Goal: Task Accomplishment & Management: Complete application form

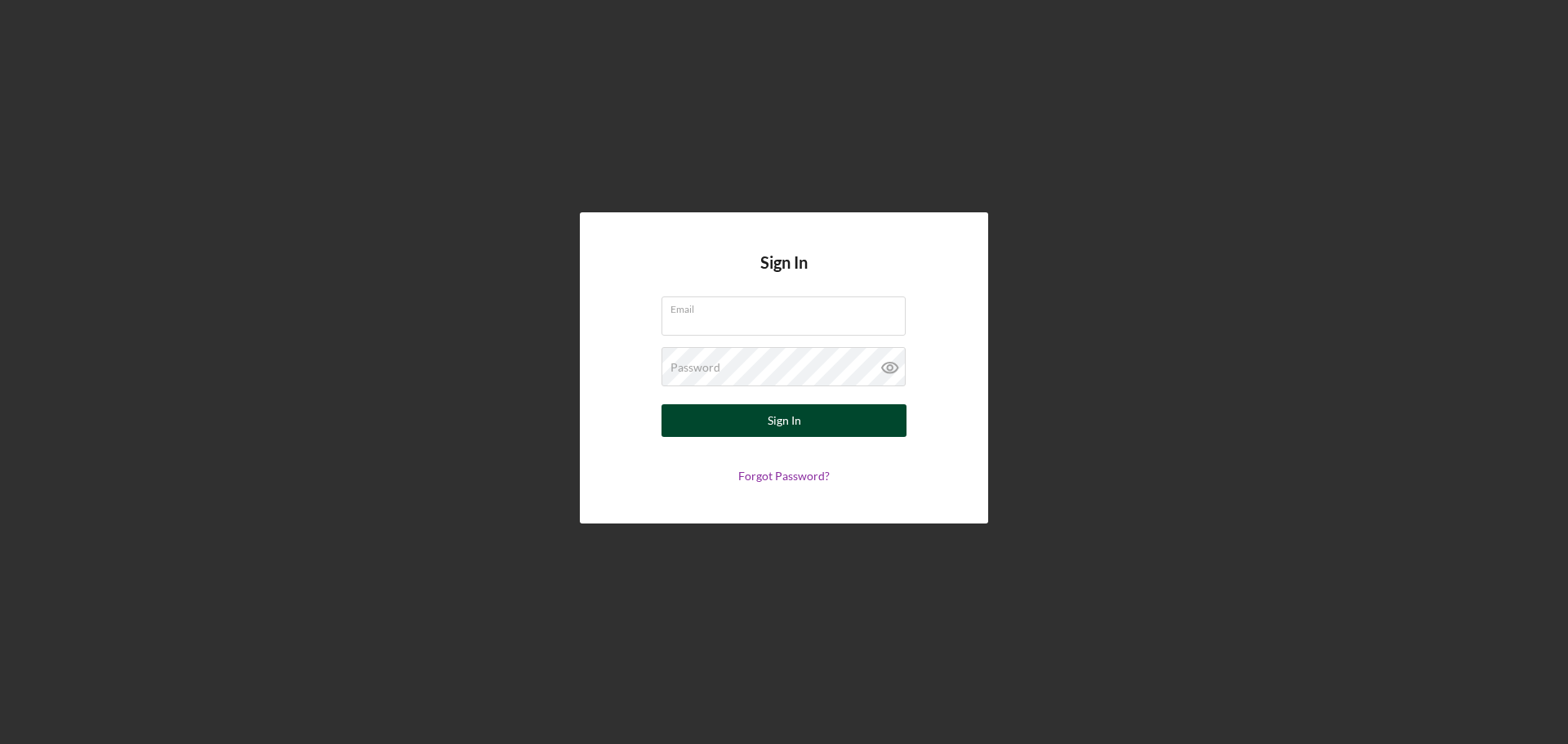
type input "[EMAIL_ADDRESS][DOMAIN_NAME]"
click at [754, 420] on button "Sign In" at bounding box center [784, 420] width 245 height 33
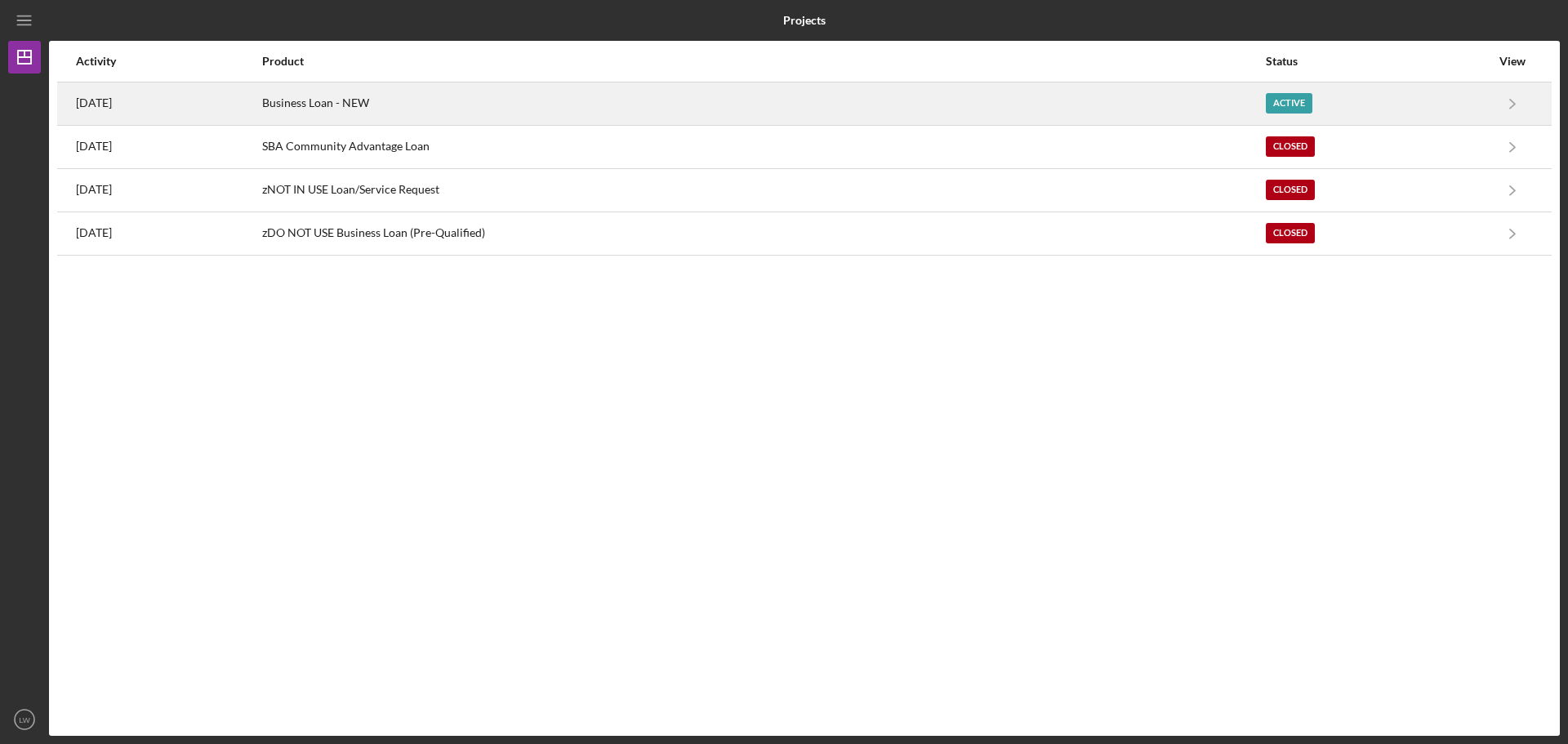
click at [762, 112] on div "Business Loan - NEW" at bounding box center [763, 104] width 1002 height 41
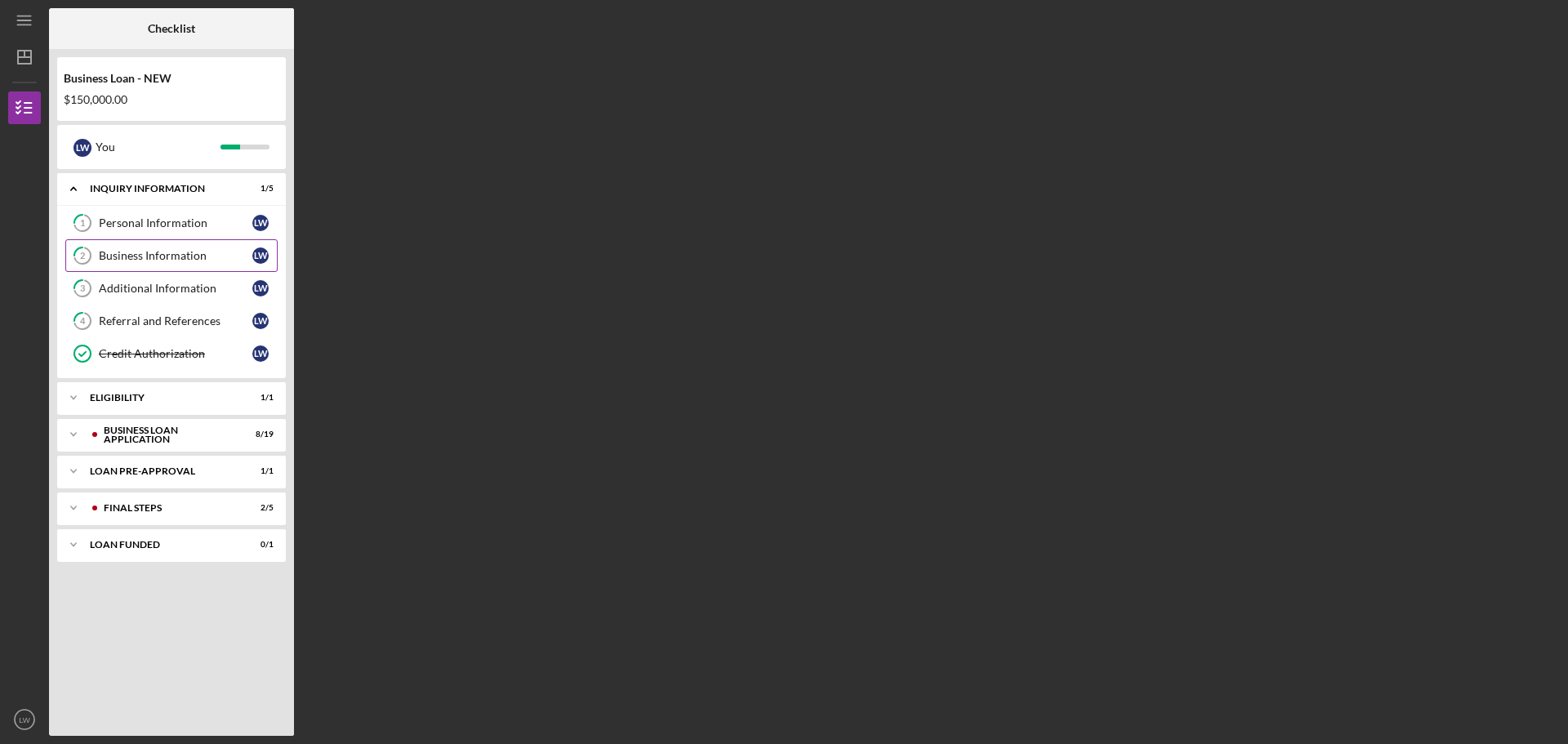
click at [141, 252] on div "Business Information" at bounding box center [175, 256] width 154 height 13
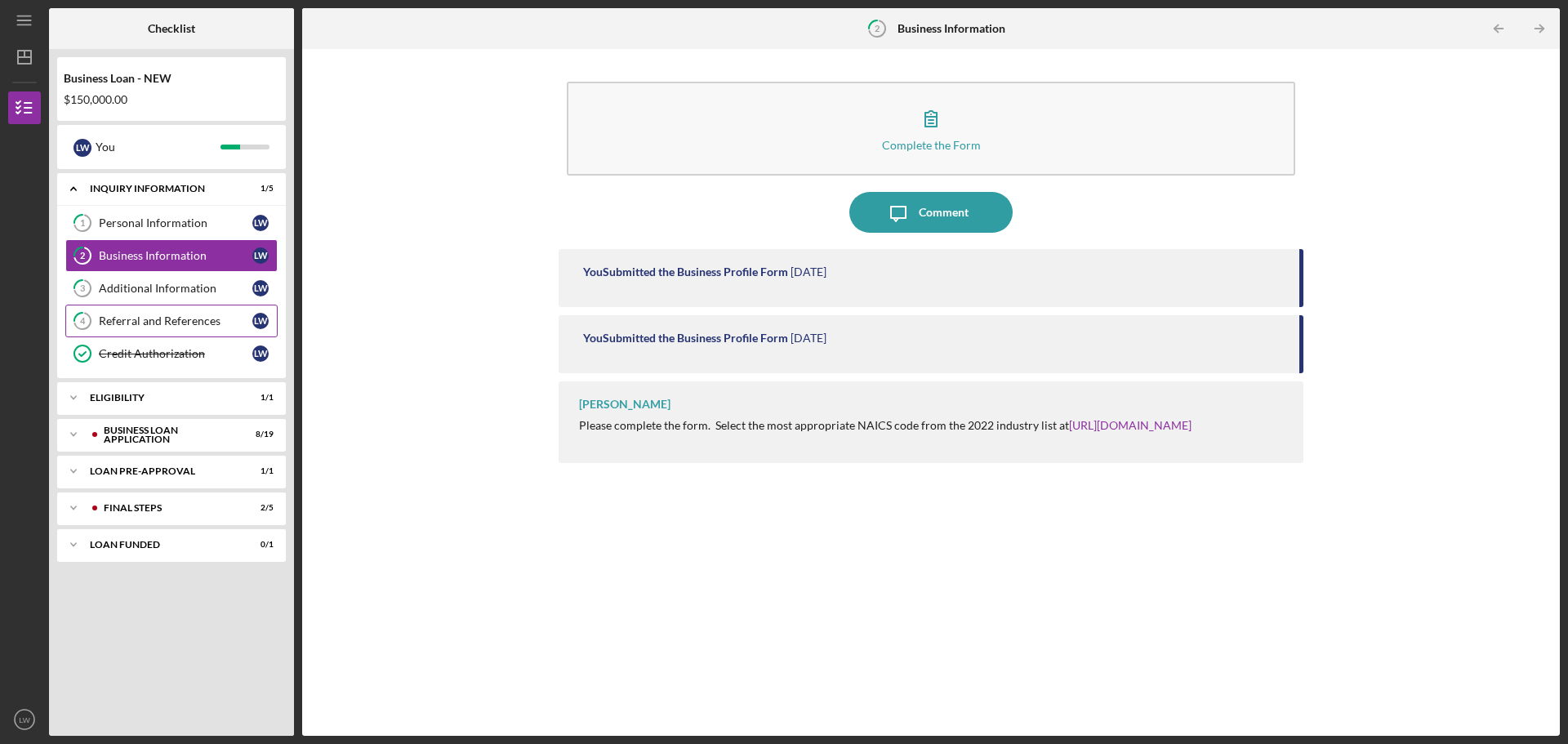
click at [154, 320] on div "Referral and References" at bounding box center [175, 321] width 154 height 13
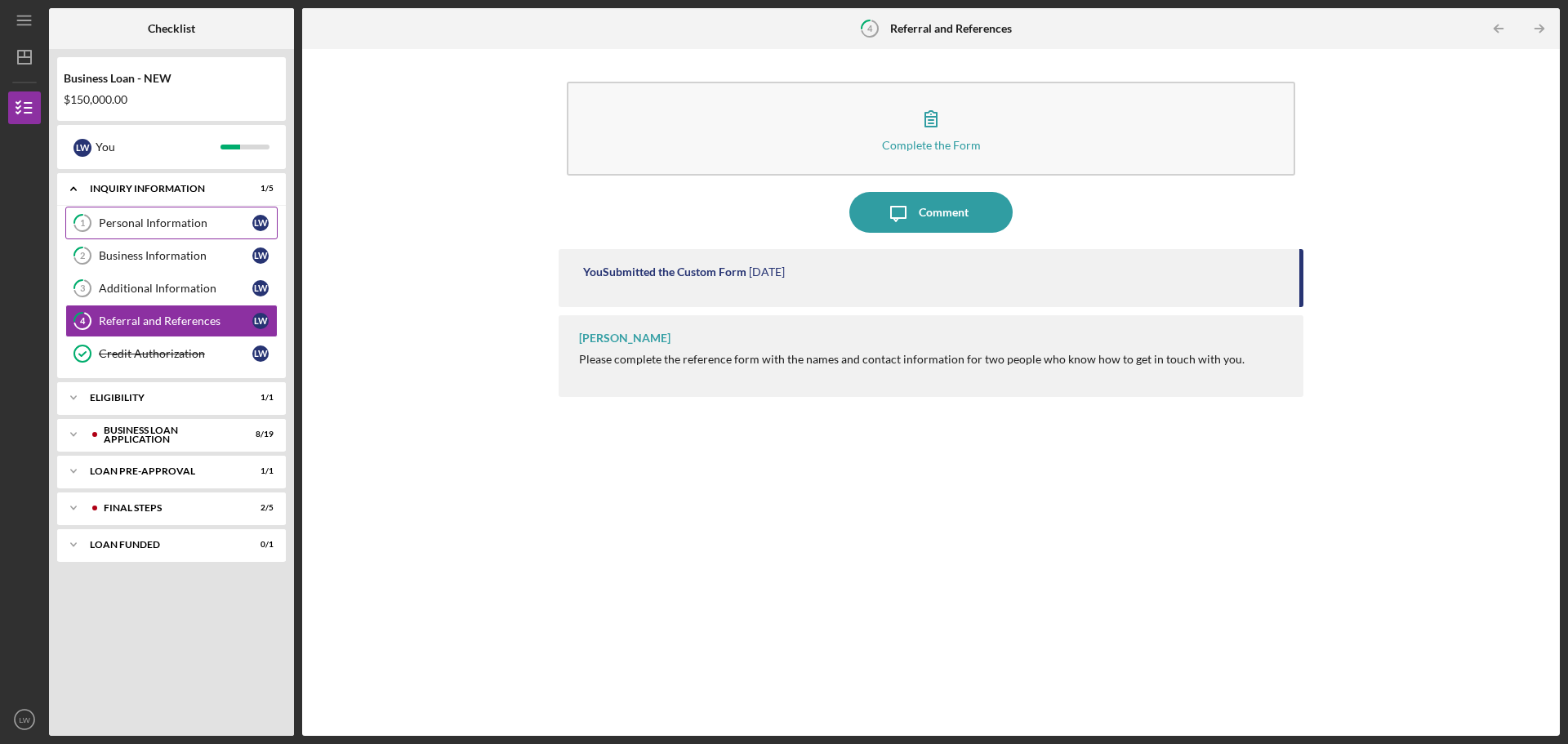
click at [159, 221] on div "Personal Information" at bounding box center [175, 223] width 154 height 13
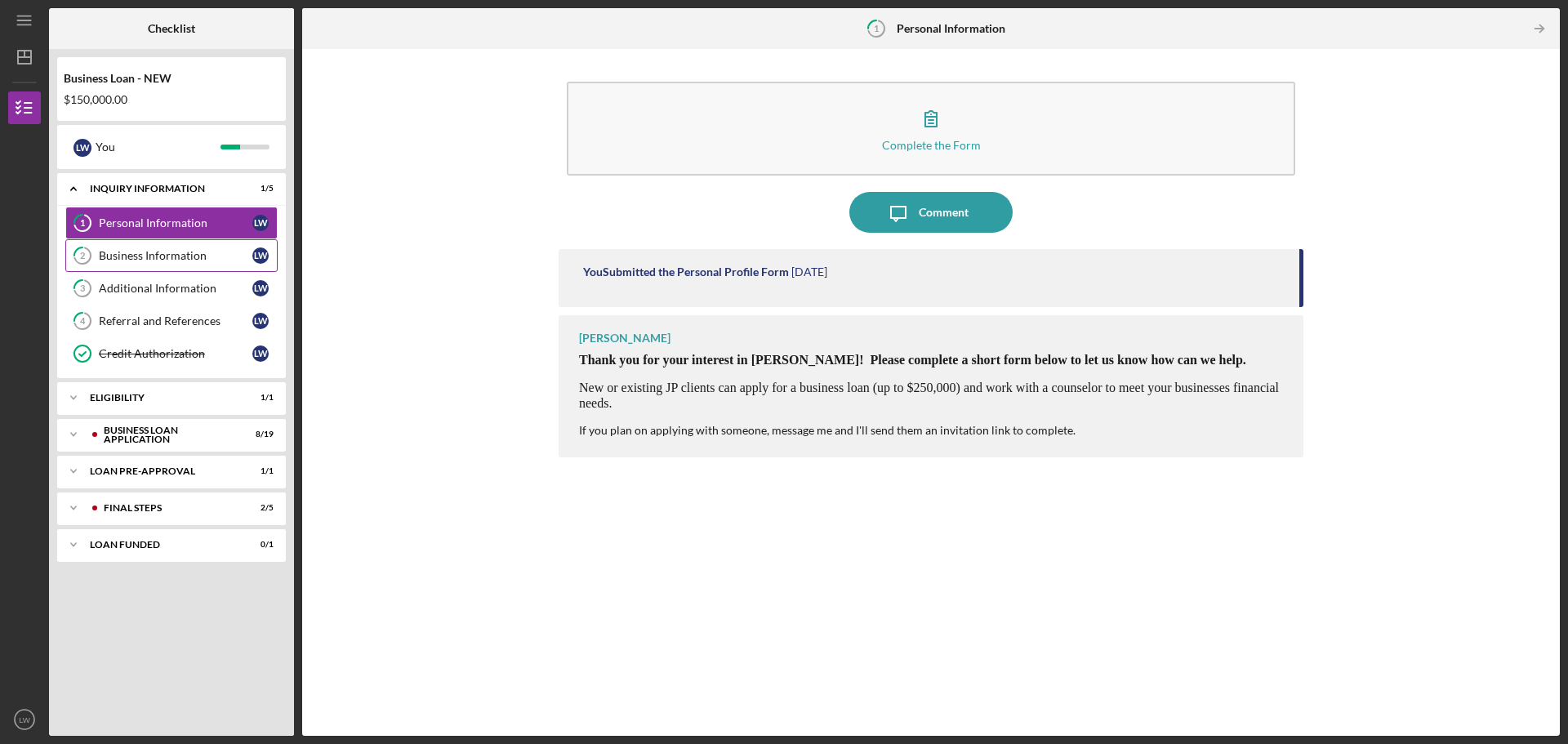
click at [150, 252] on div "Business Information" at bounding box center [175, 256] width 154 height 13
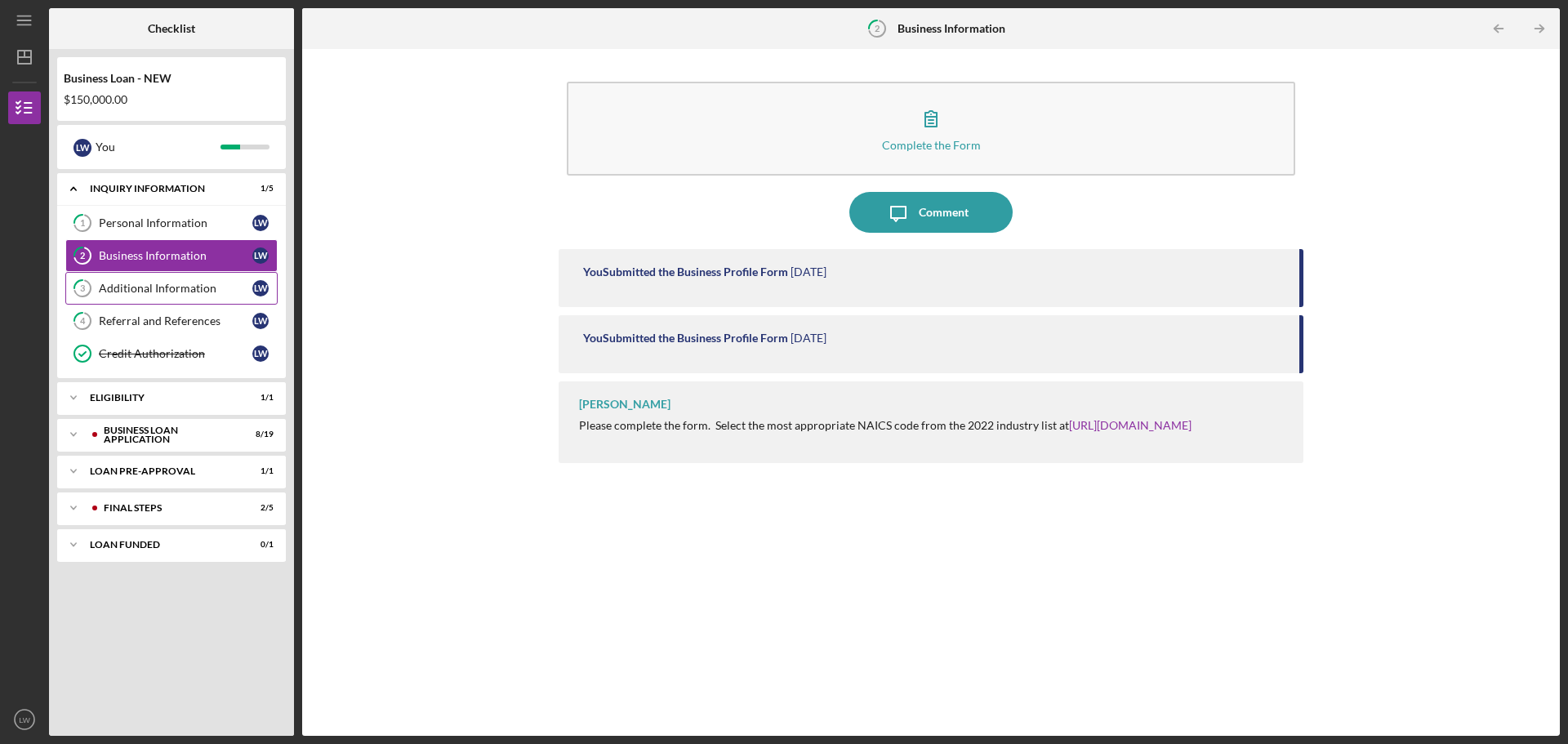
click at [142, 290] on div "Additional Information" at bounding box center [175, 289] width 154 height 13
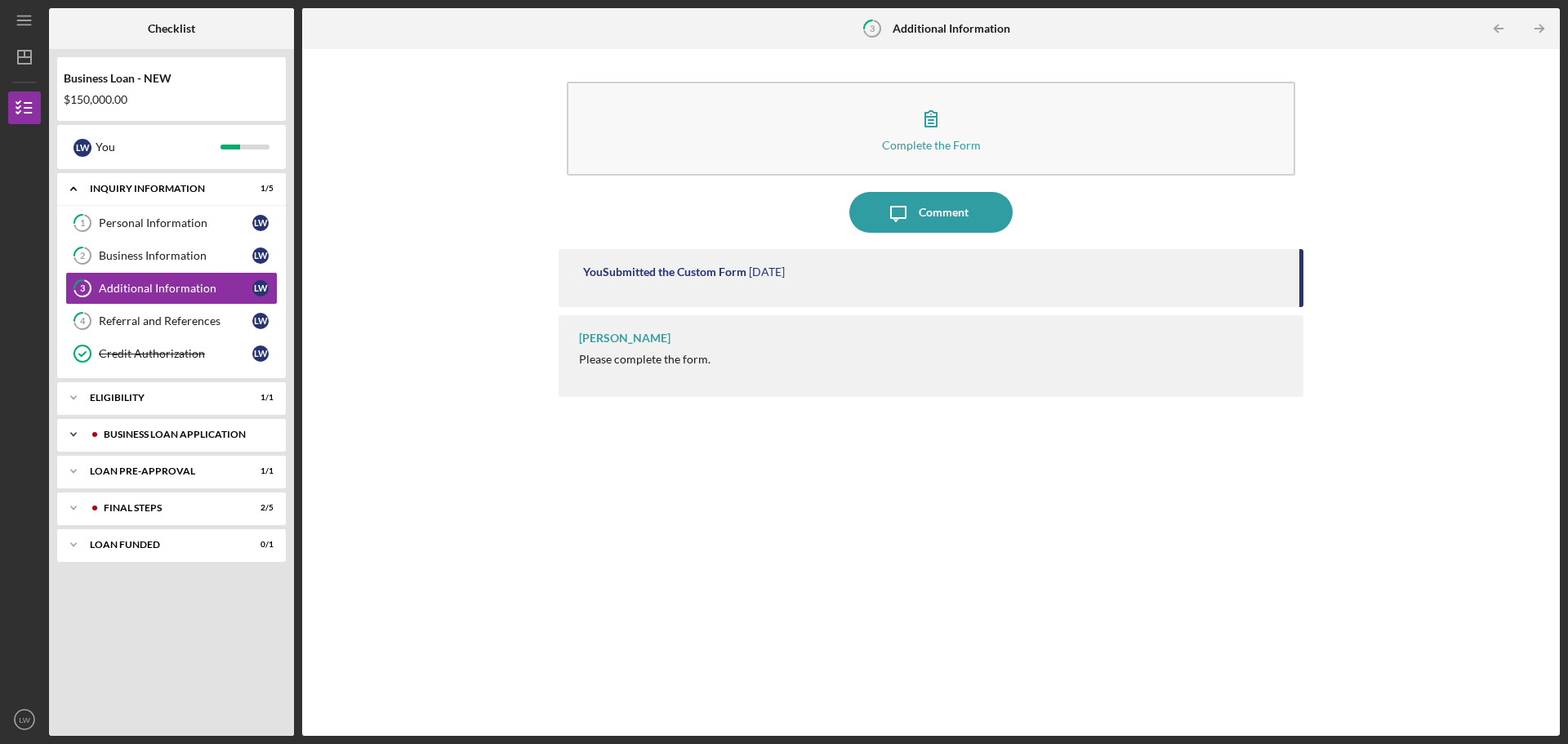
click at [164, 435] on div "BUSINESS LOAN APPLICATION" at bounding box center [185, 434] width 162 height 9
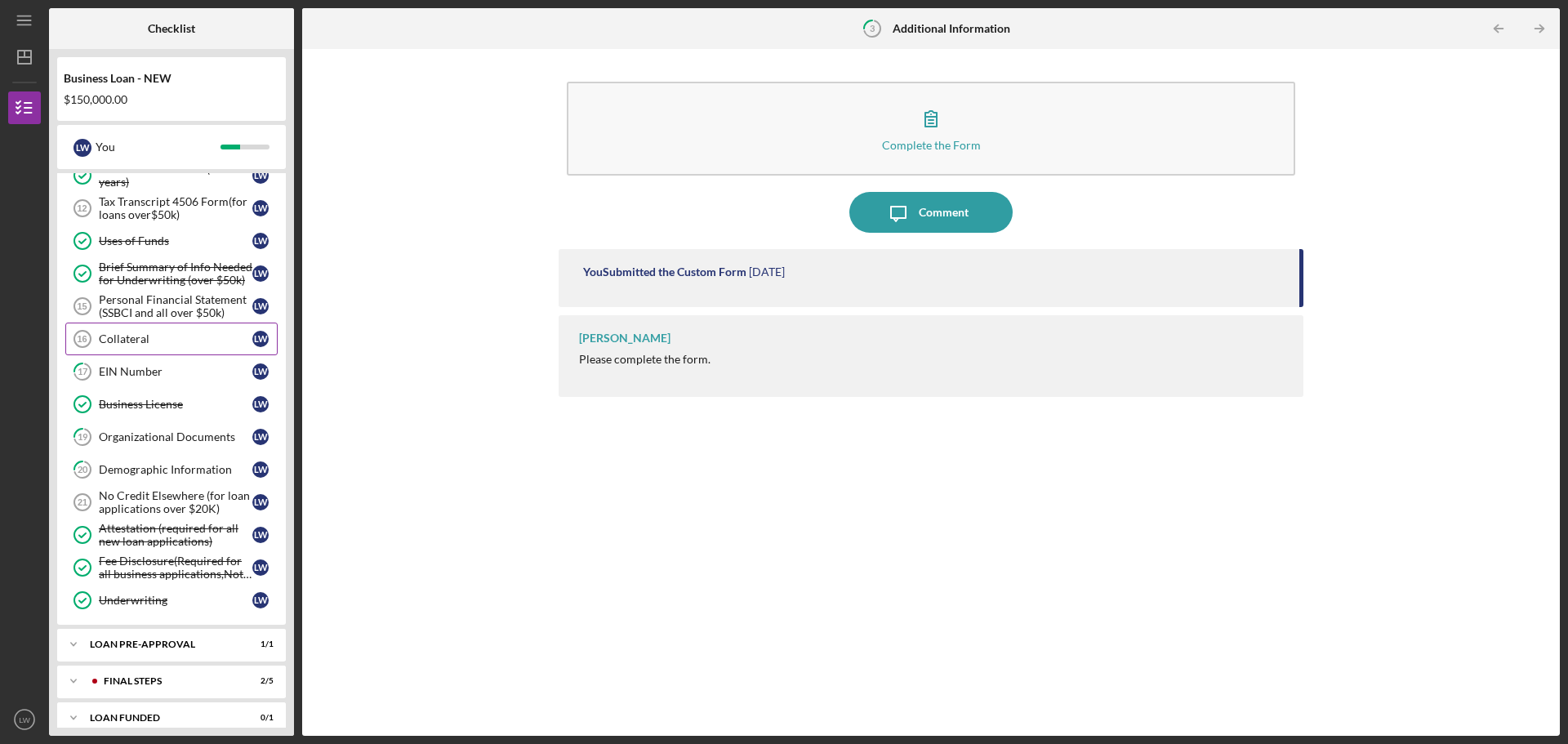
scroll to position [472, 0]
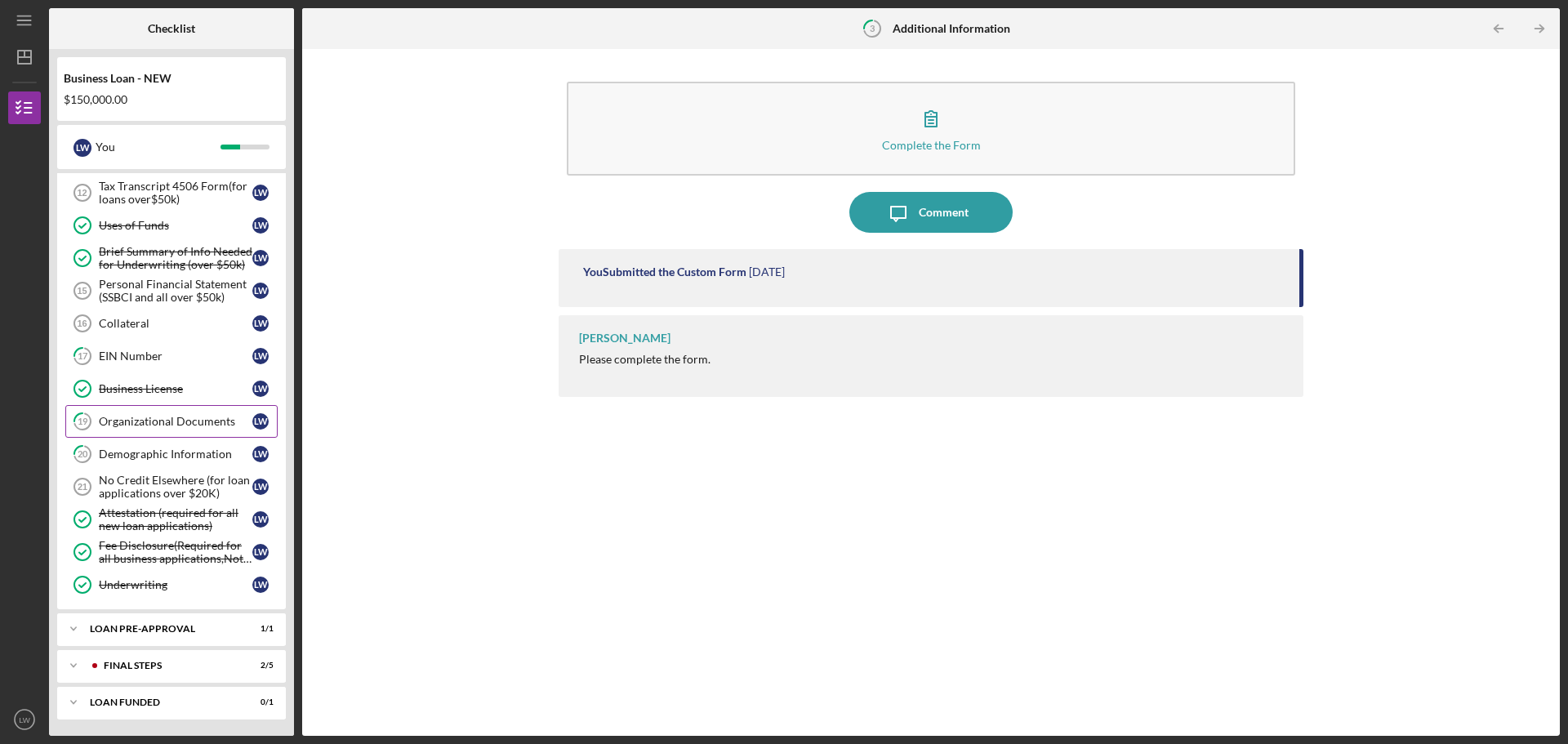
click at [213, 422] on div "Organizational Documents" at bounding box center [175, 422] width 154 height 13
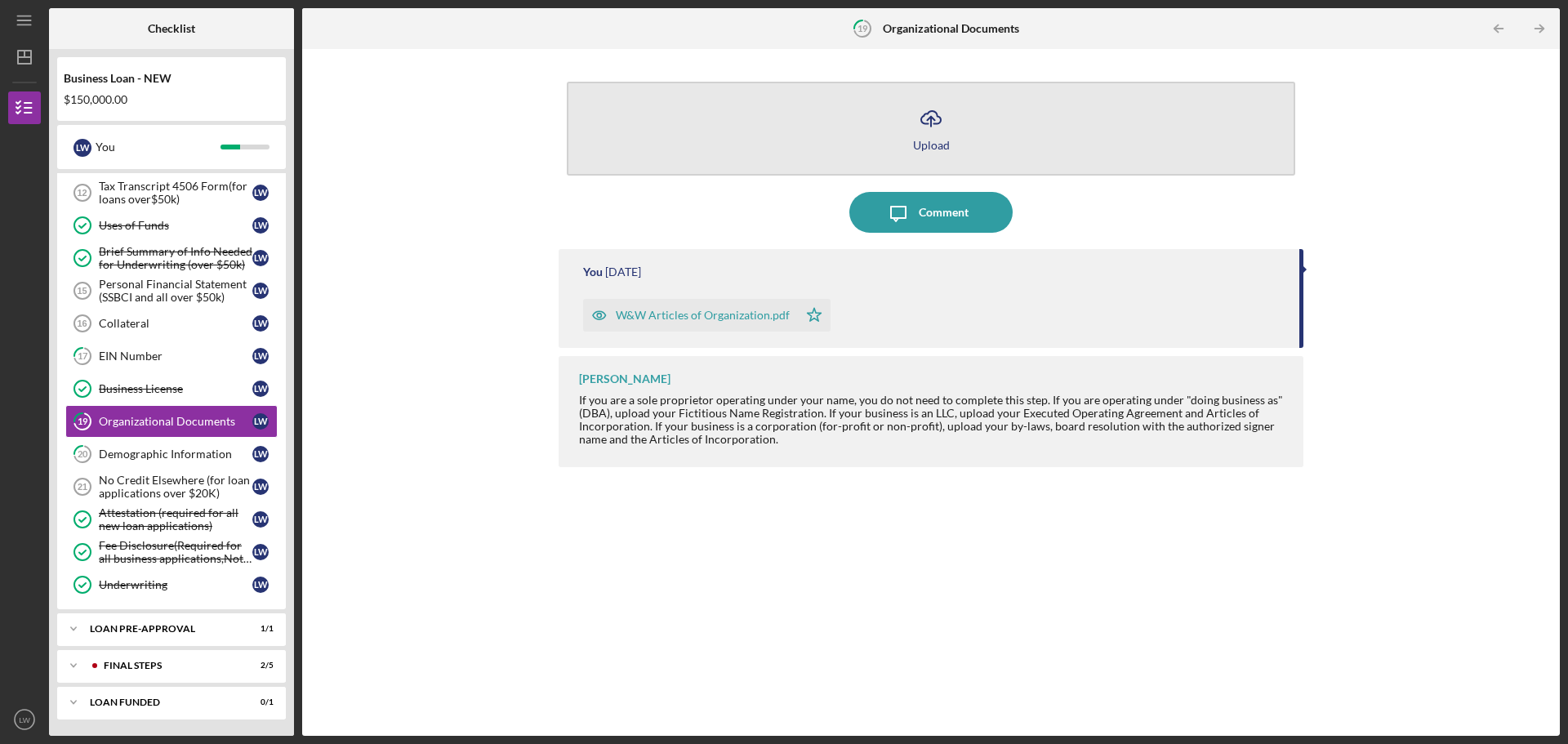
click at [933, 117] on icon "Icon/Upload" at bounding box center [932, 119] width 41 height 41
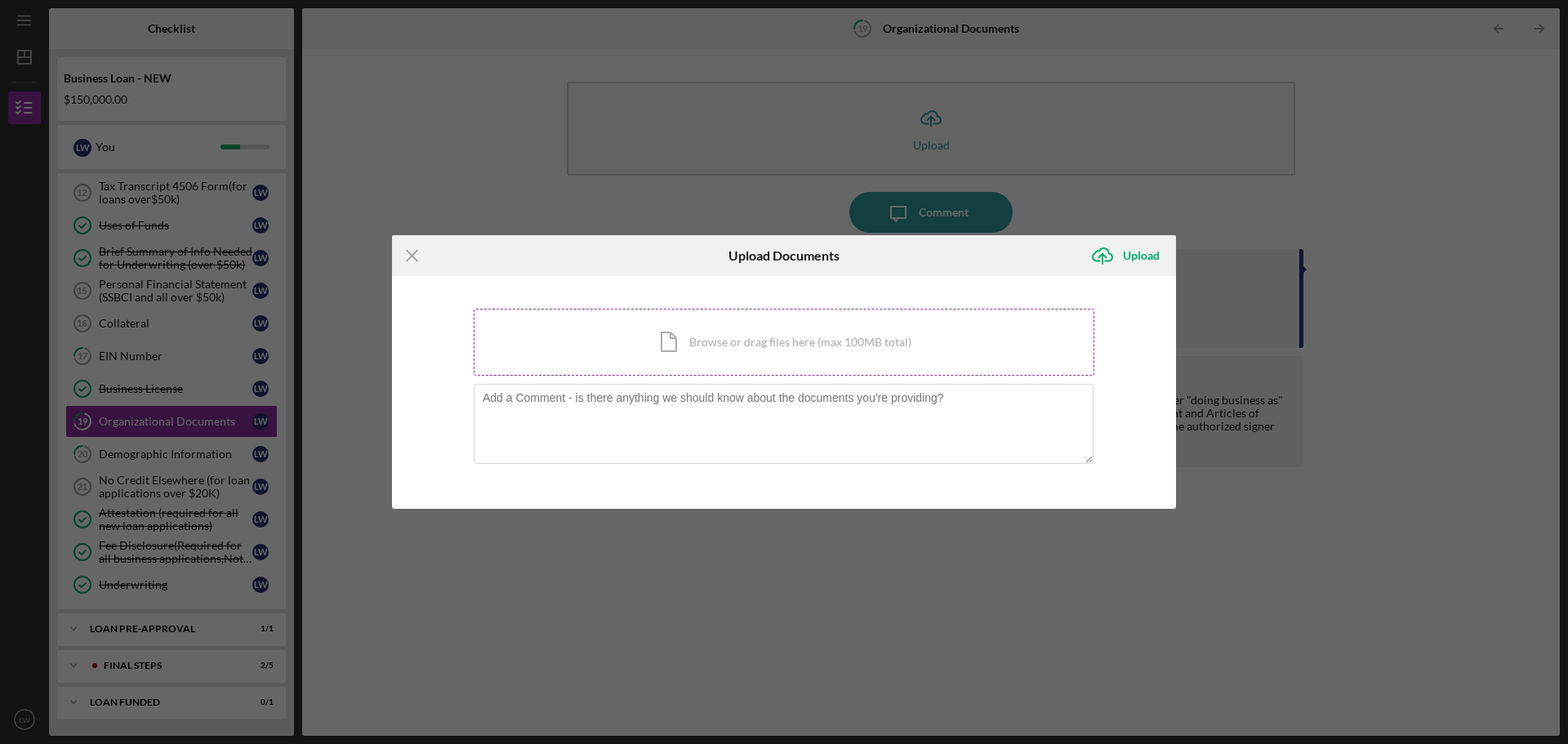
click at [747, 341] on div "Icon/Document Browse or drag files here (max 100MB total) Tap to choose files o…" at bounding box center [784, 341] width 620 height 67
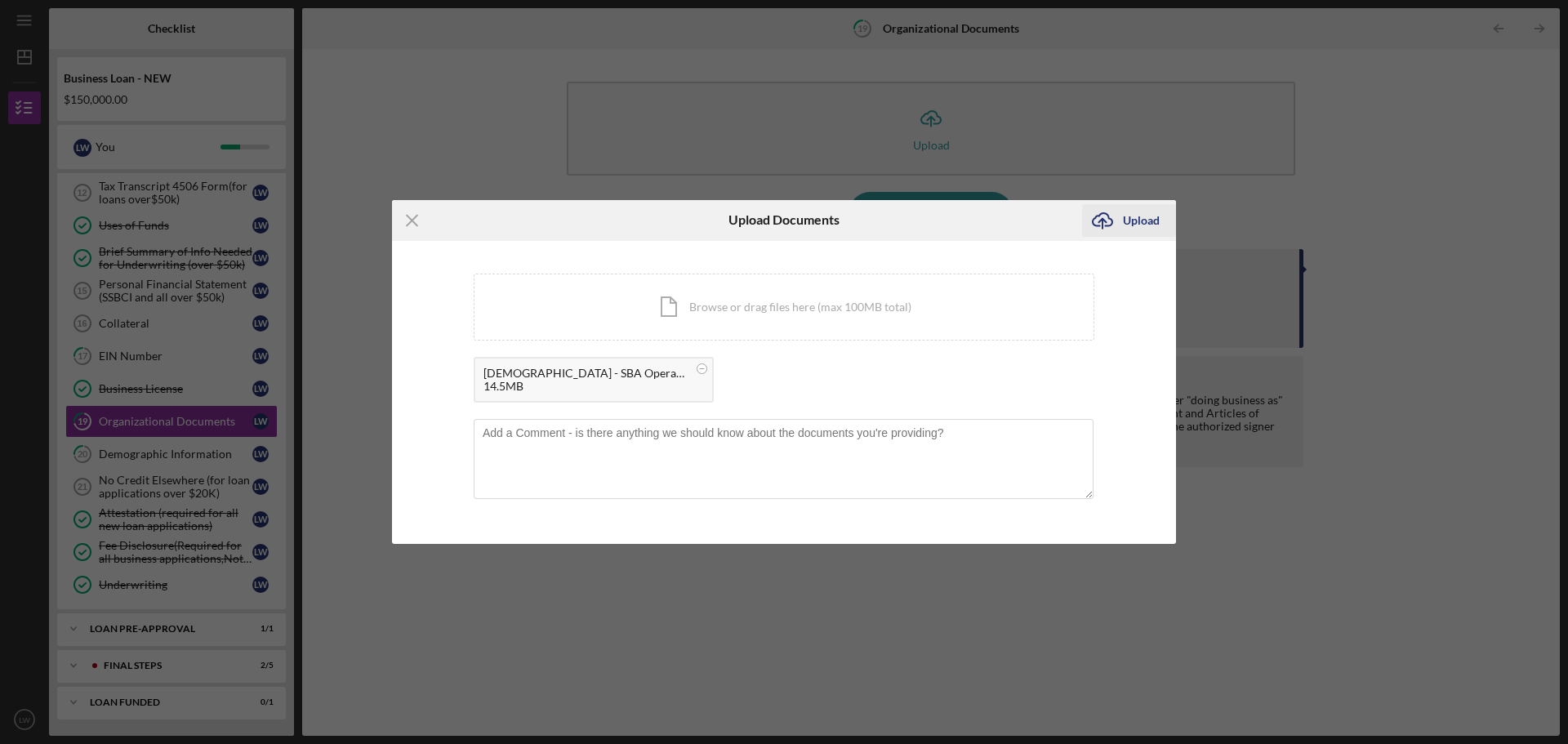
click at [1104, 219] on g "submit" at bounding box center [1102, 220] width 20 height 16
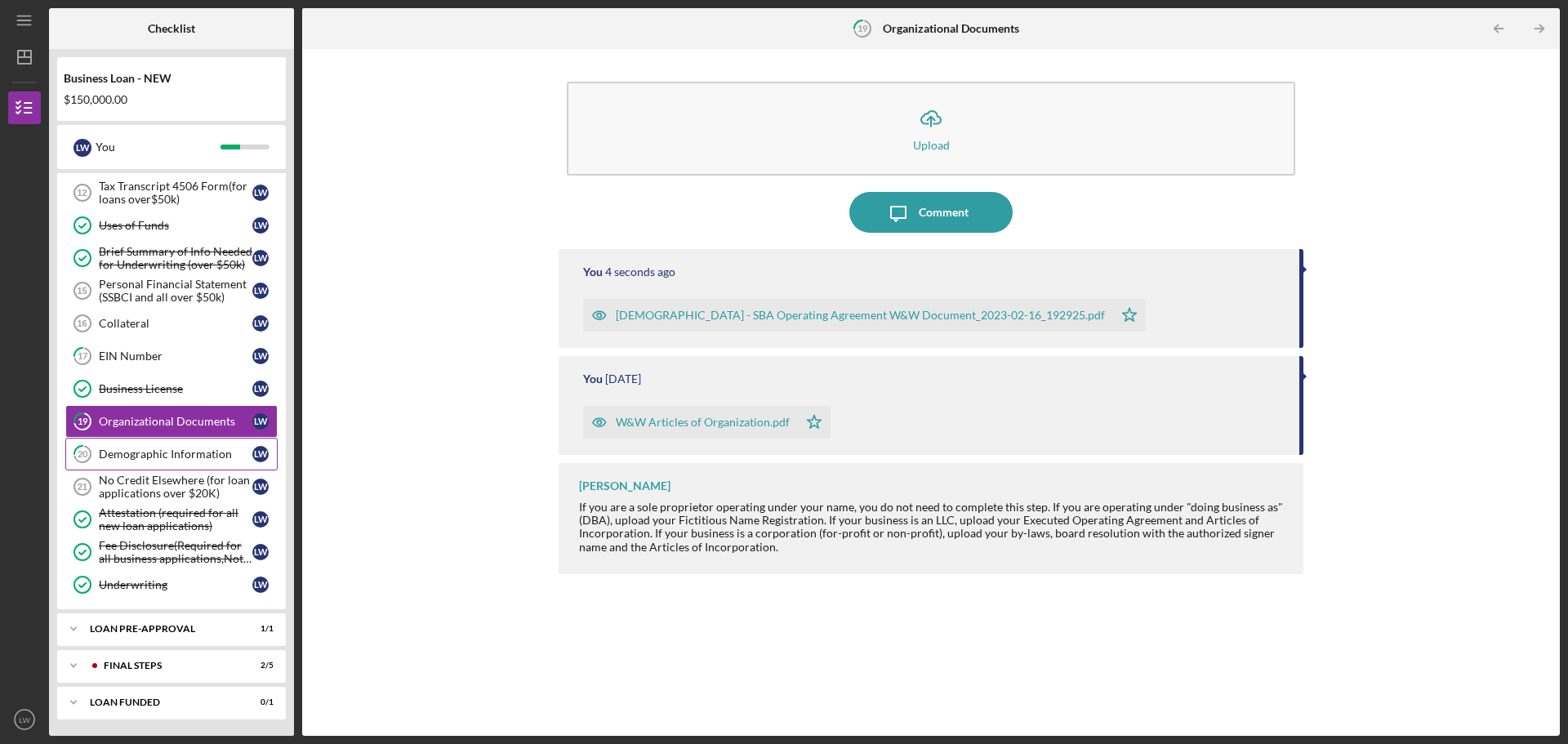
click at [145, 454] on div "Demographic Information" at bounding box center [175, 454] width 154 height 13
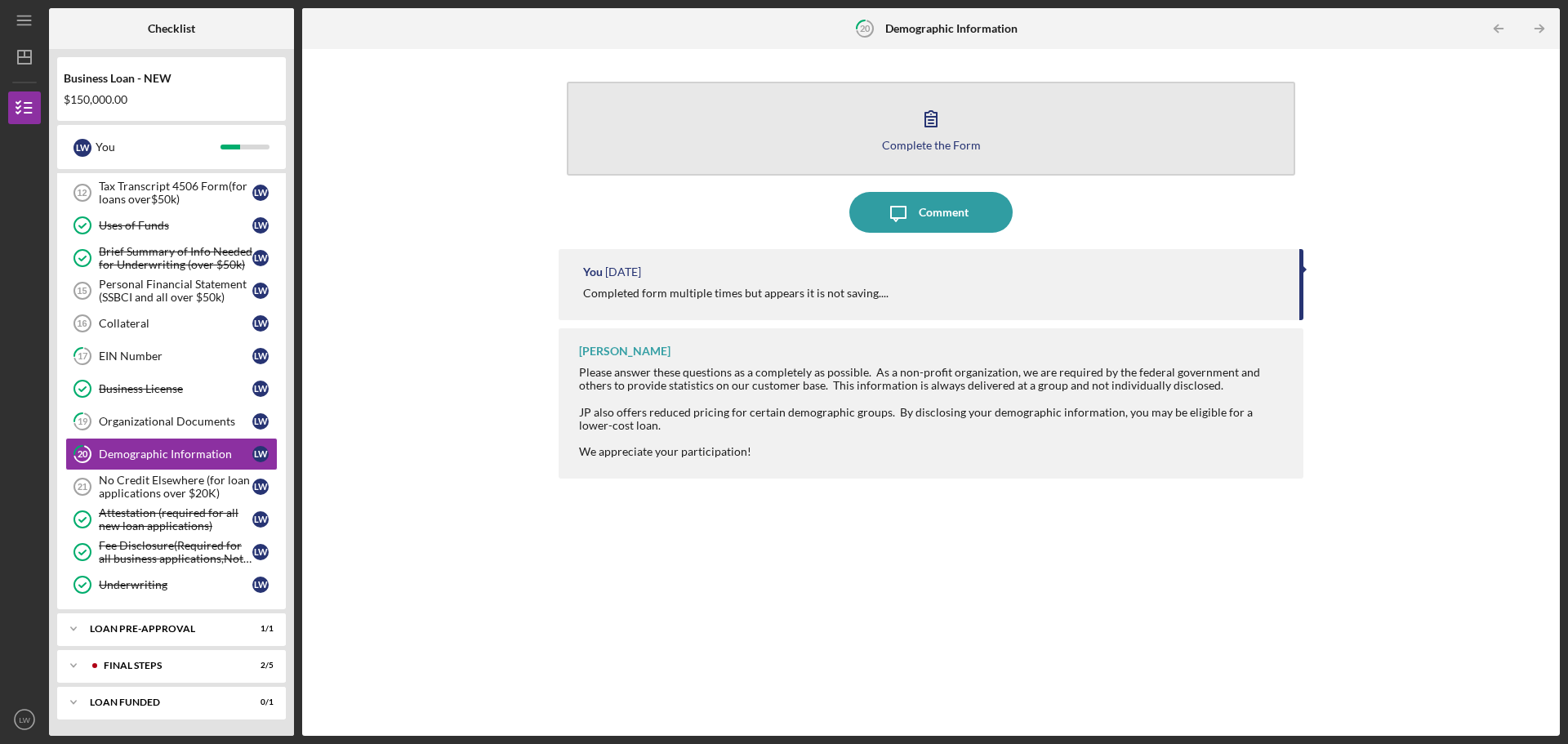
click at [948, 149] on div "Complete the Form" at bounding box center [931, 144] width 98 height 12
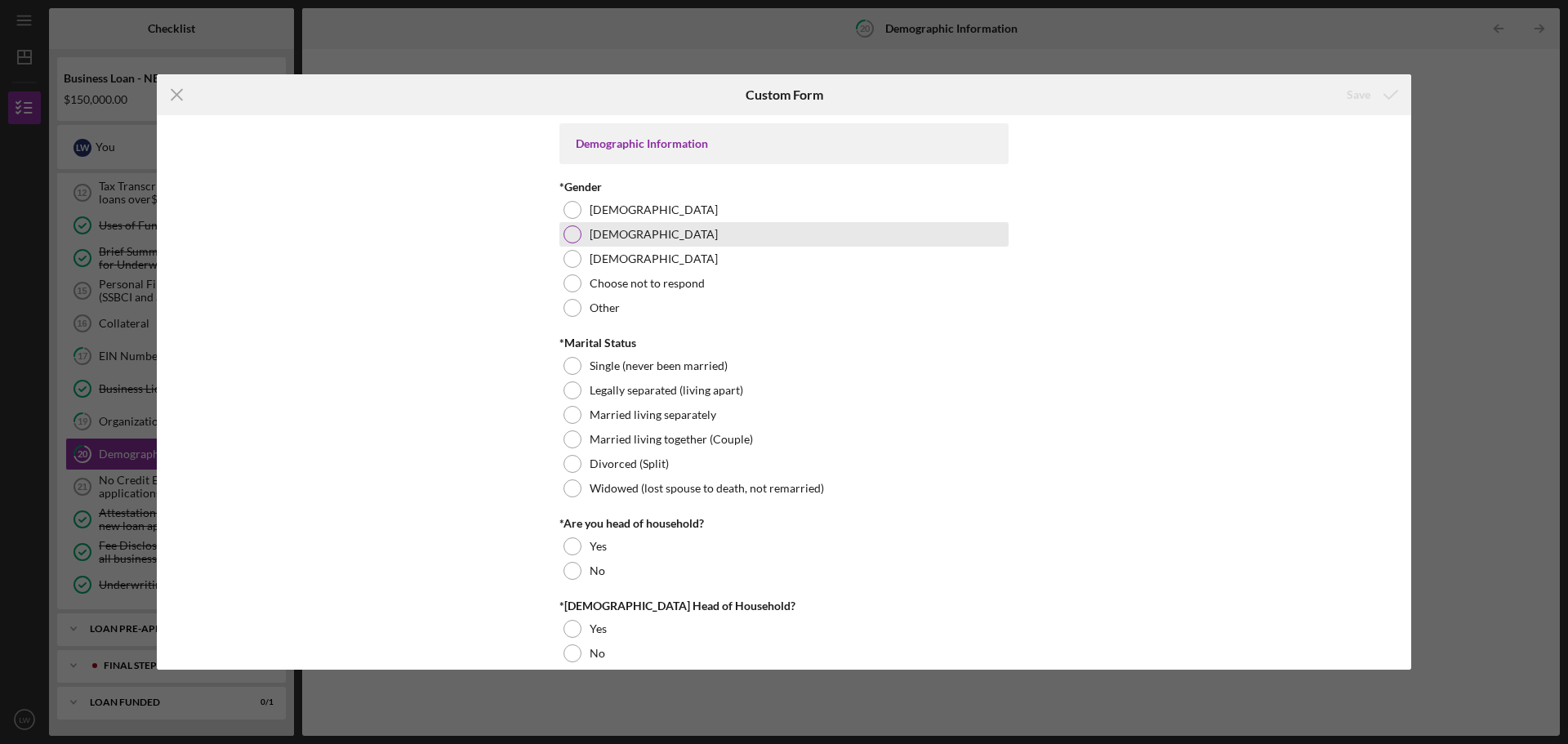
click at [569, 231] on div at bounding box center [572, 234] width 18 height 18
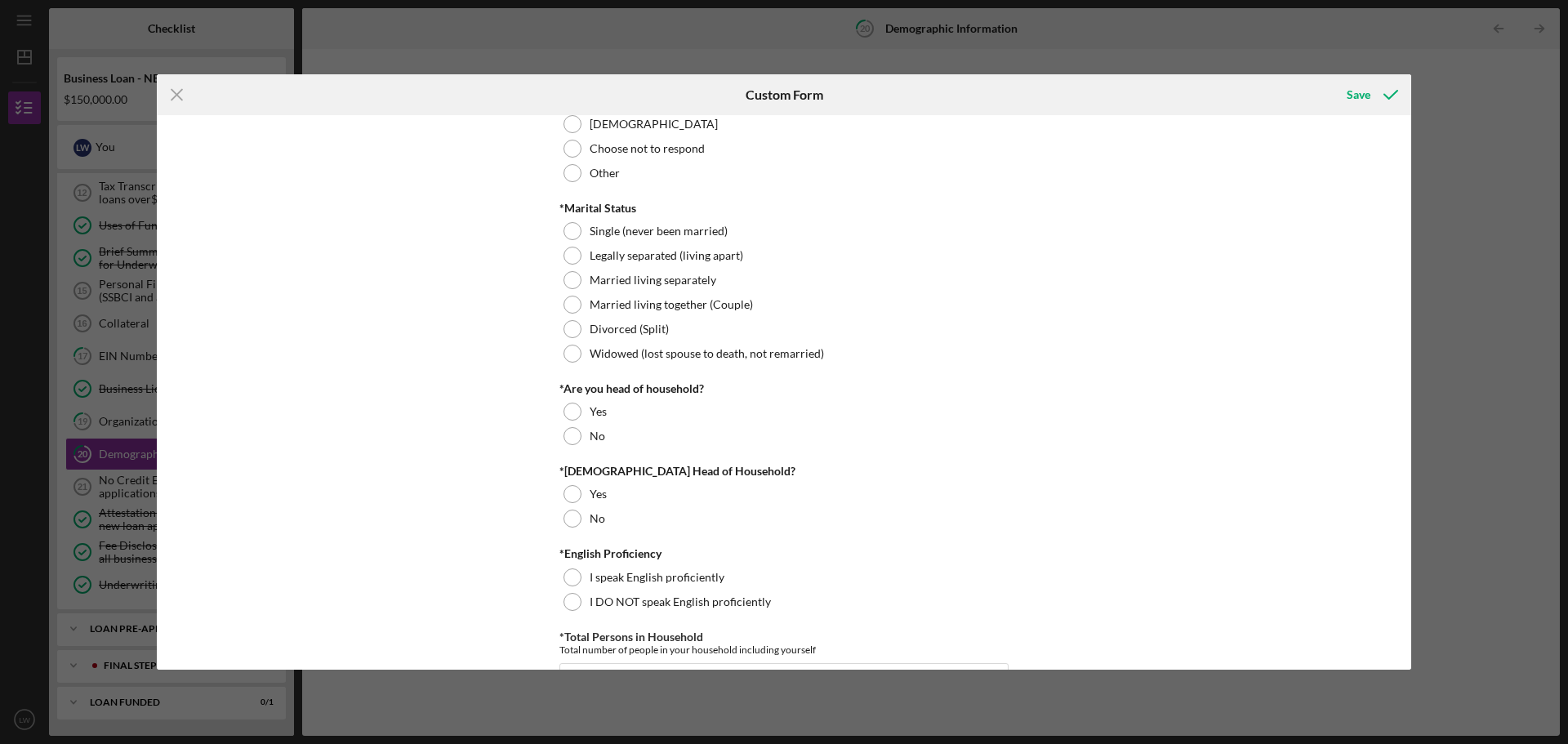
scroll to position [163, 0]
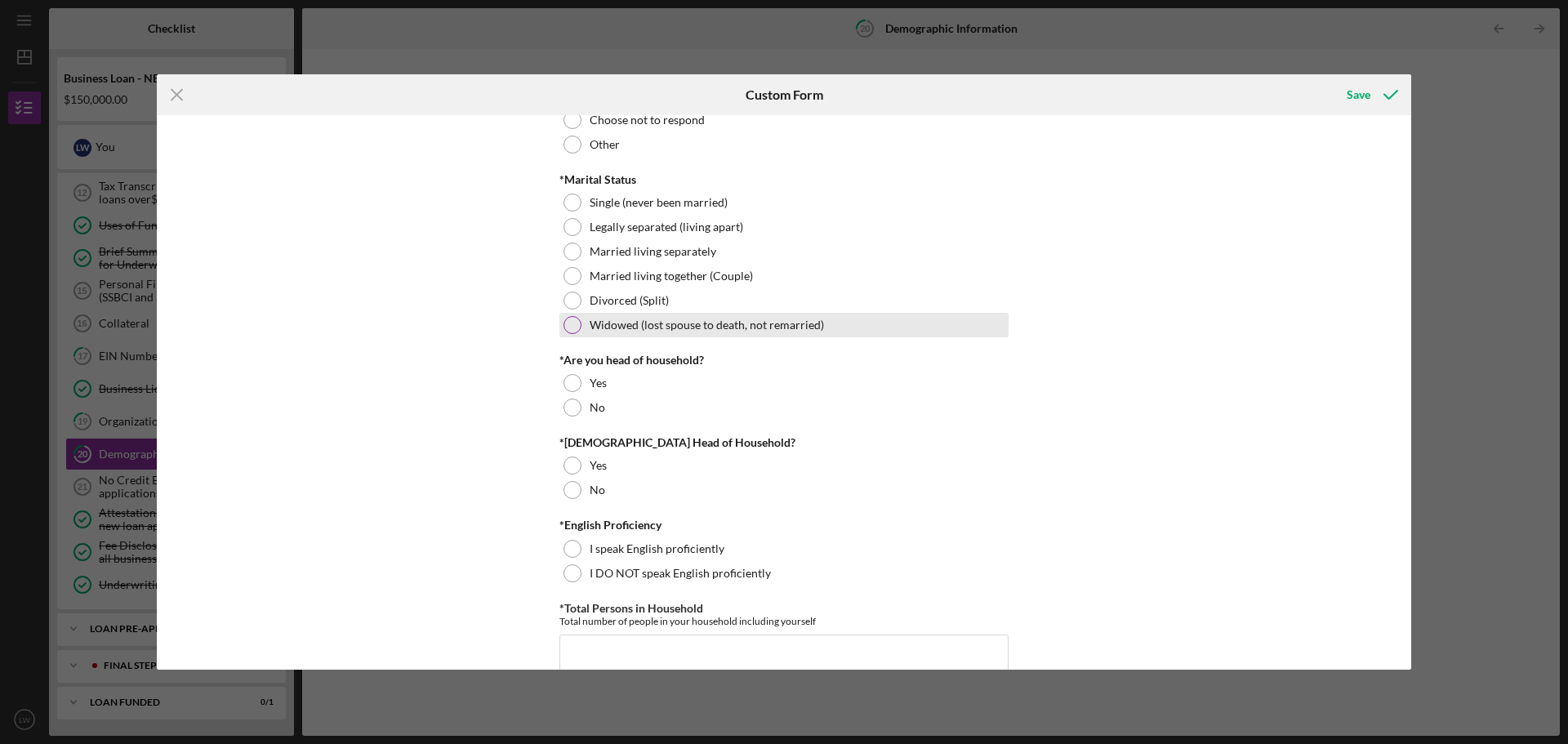
click at [570, 326] on div at bounding box center [572, 324] width 18 height 18
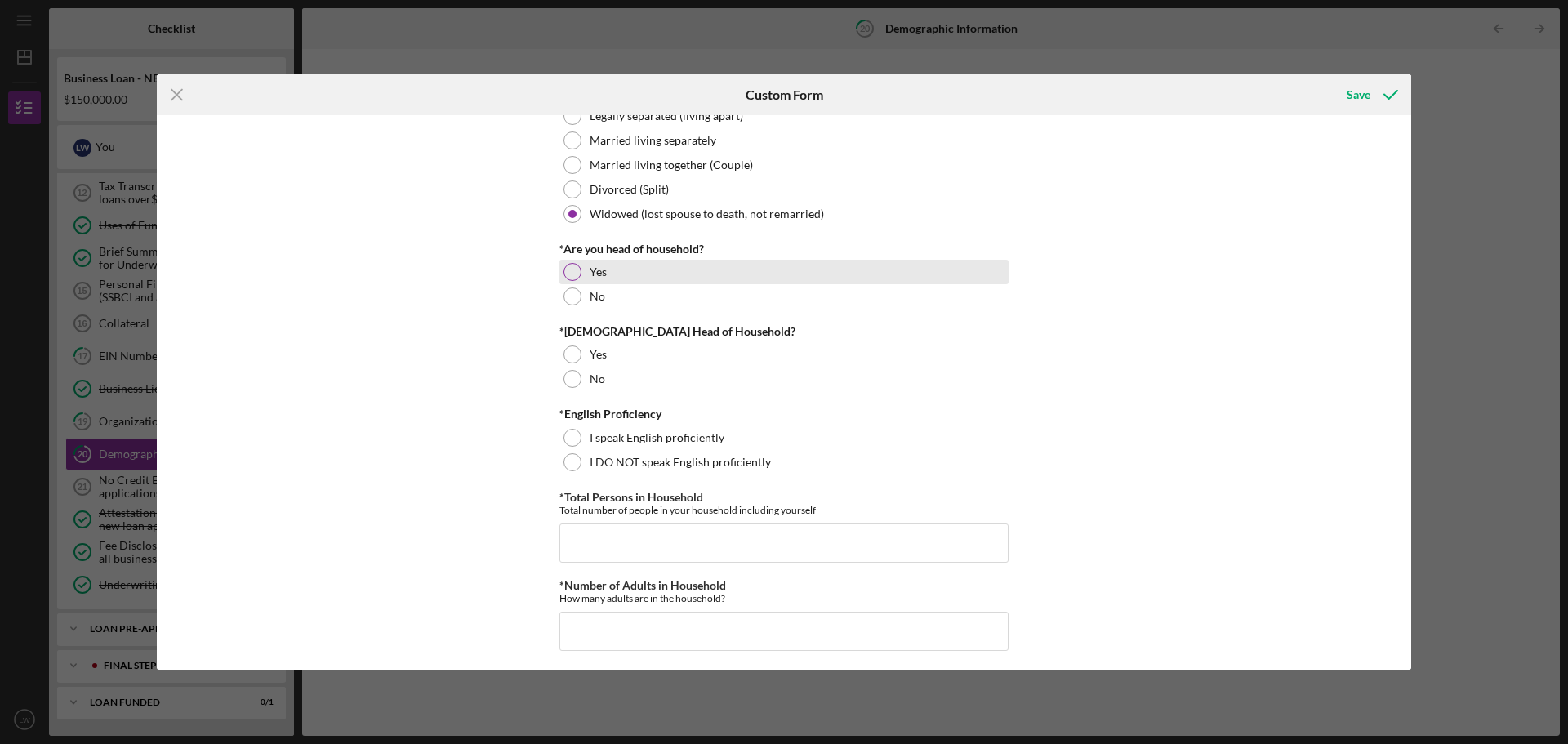
scroll to position [327, 0]
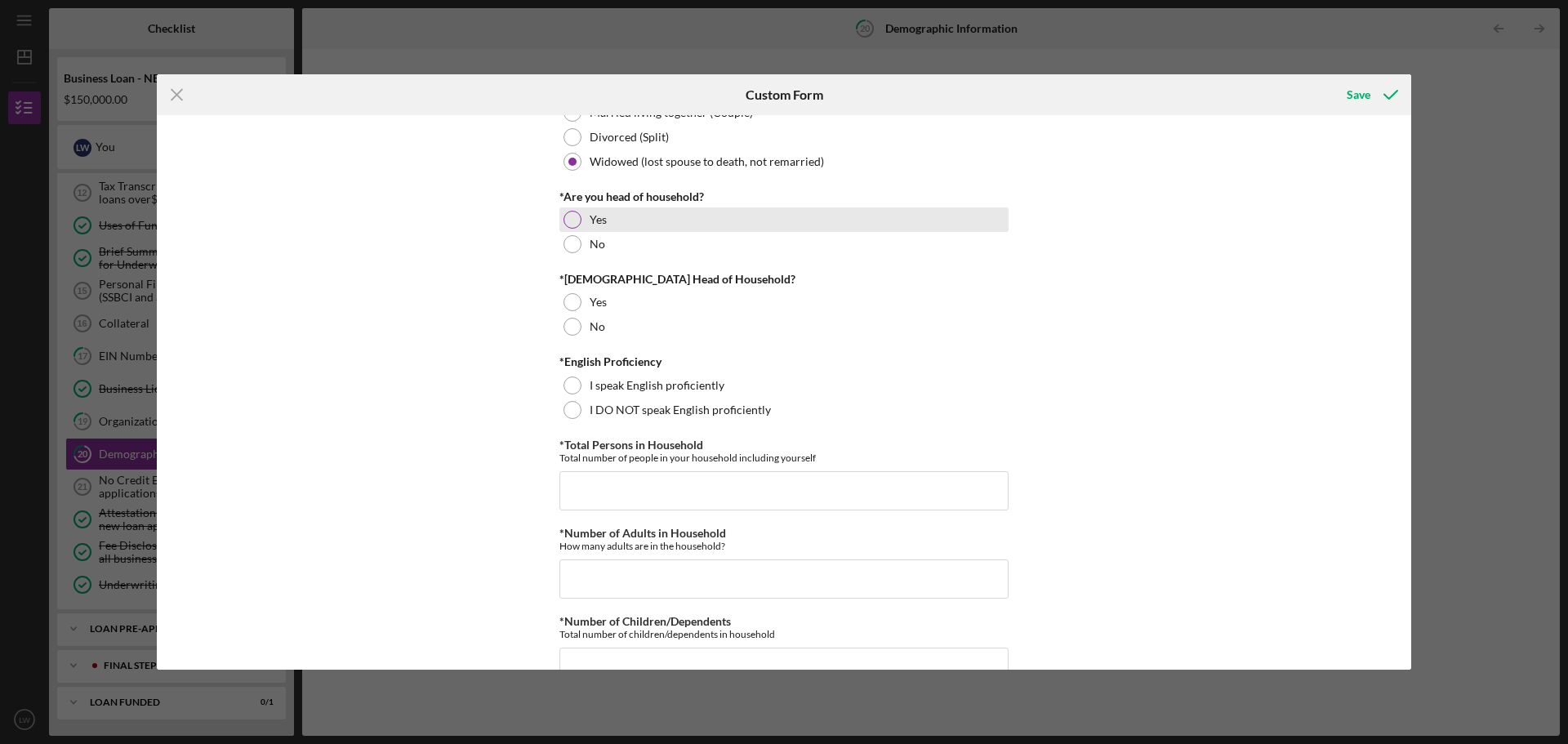
click at [569, 218] on div at bounding box center [572, 219] width 18 height 18
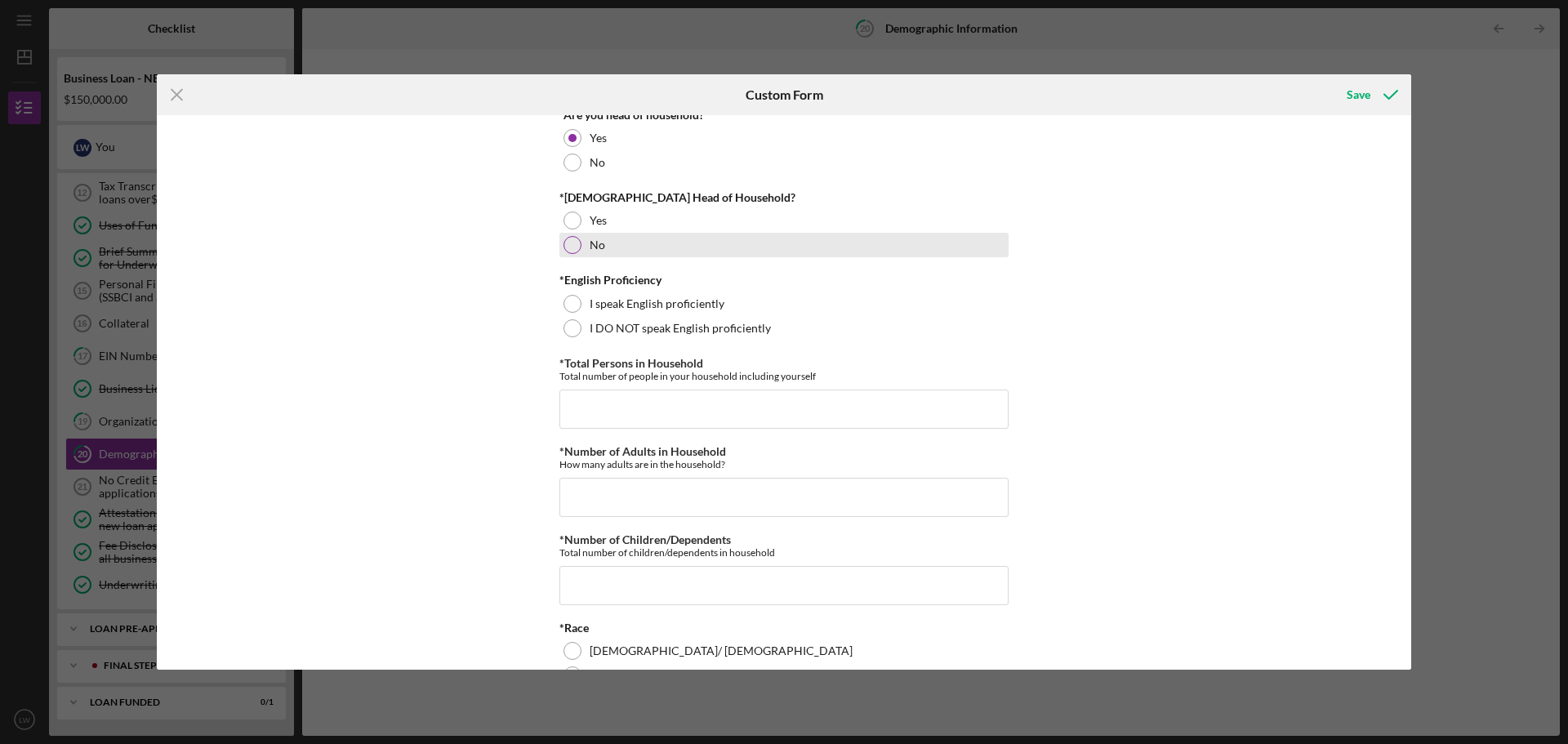
click at [570, 246] on div at bounding box center [572, 245] width 18 height 18
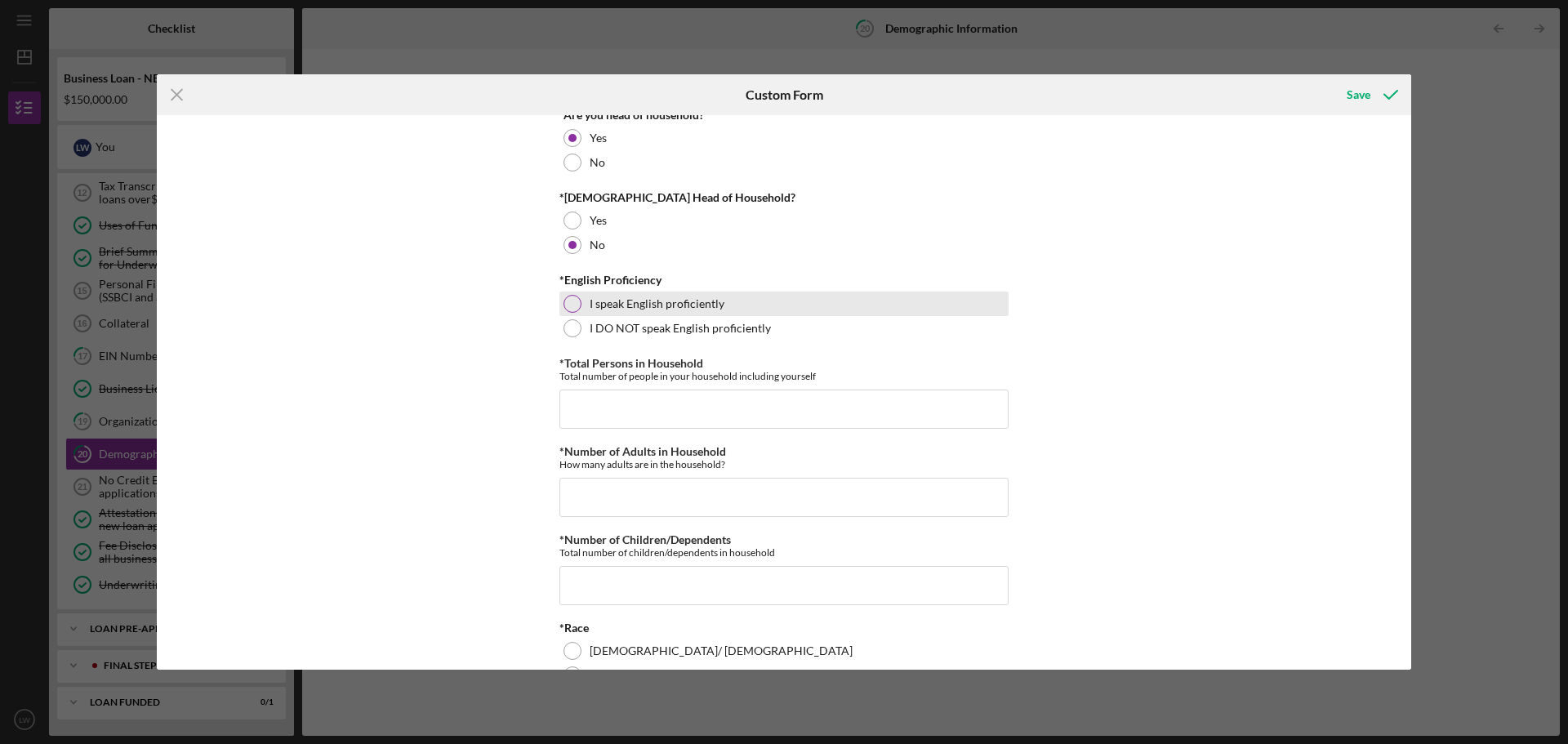
click at [574, 305] on div at bounding box center [572, 304] width 18 height 18
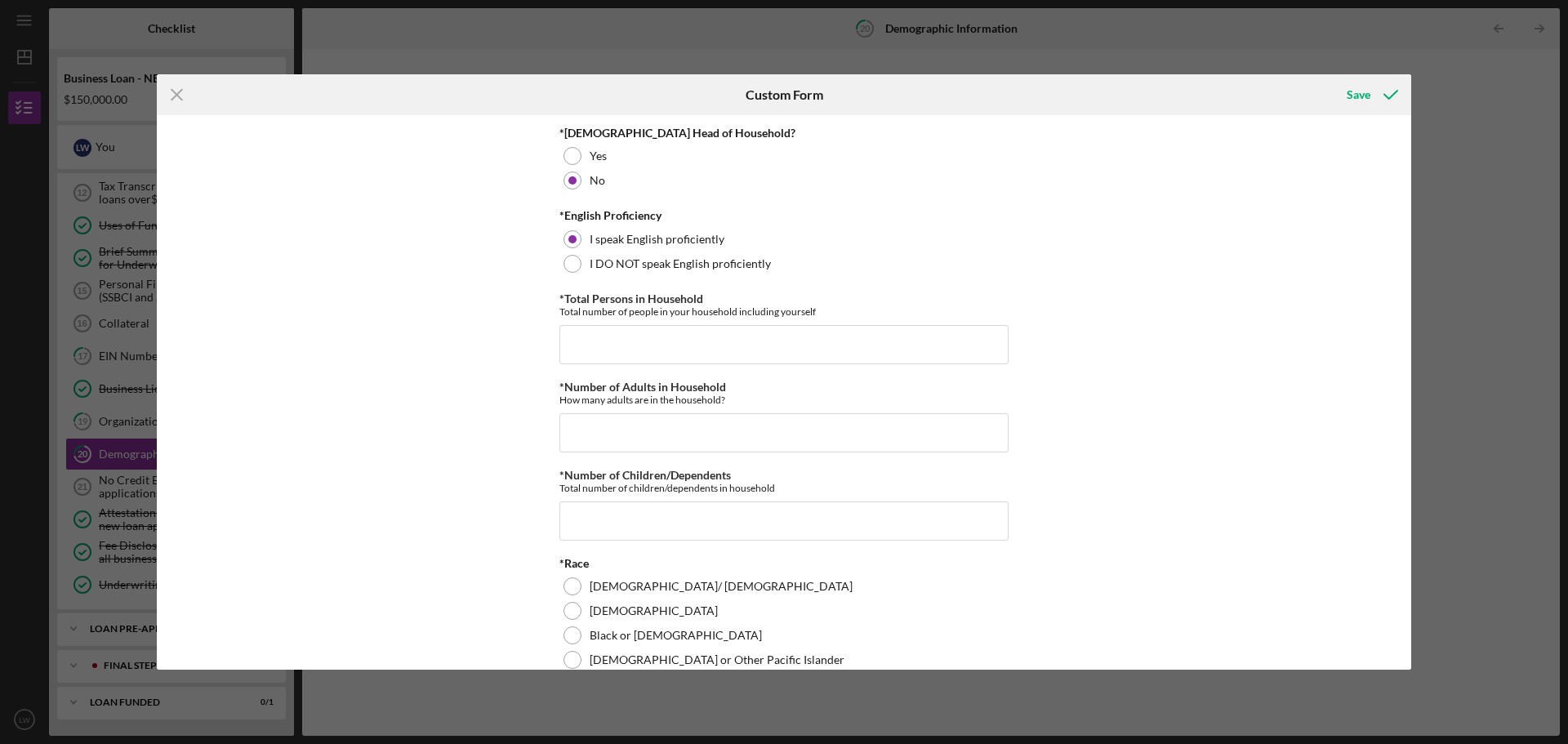
scroll to position [572, 0]
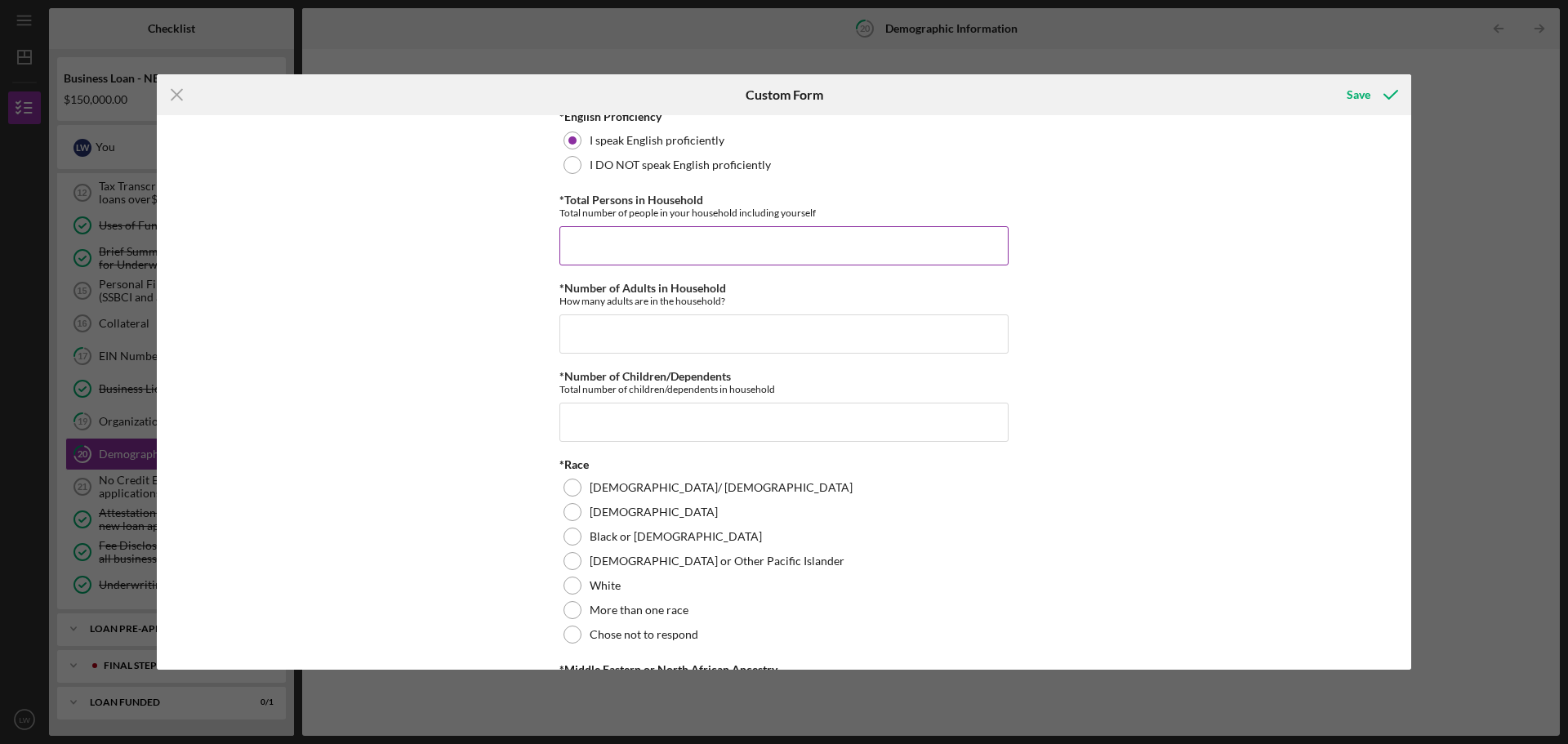
click at [588, 246] on input "*Total Persons in Household" at bounding box center [784, 246] width 449 height 39
type input "1"
click at [582, 330] on input "*Number of Adults in Household" at bounding box center [784, 335] width 449 height 39
type input "1"
click at [611, 428] on input "*Number of Children/Dependents" at bounding box center [784, 423] width 449 height 39
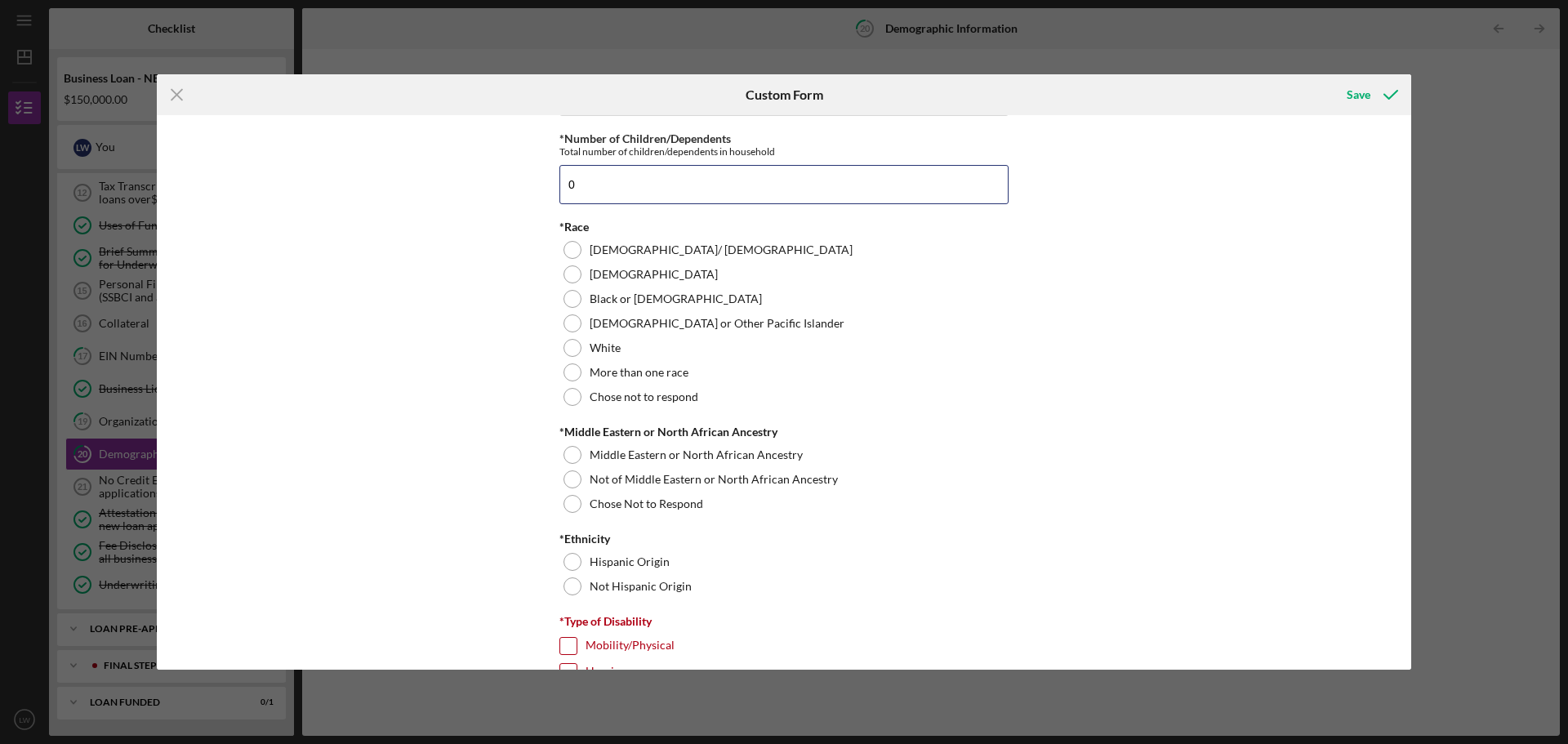
scroll to position [817, 0]
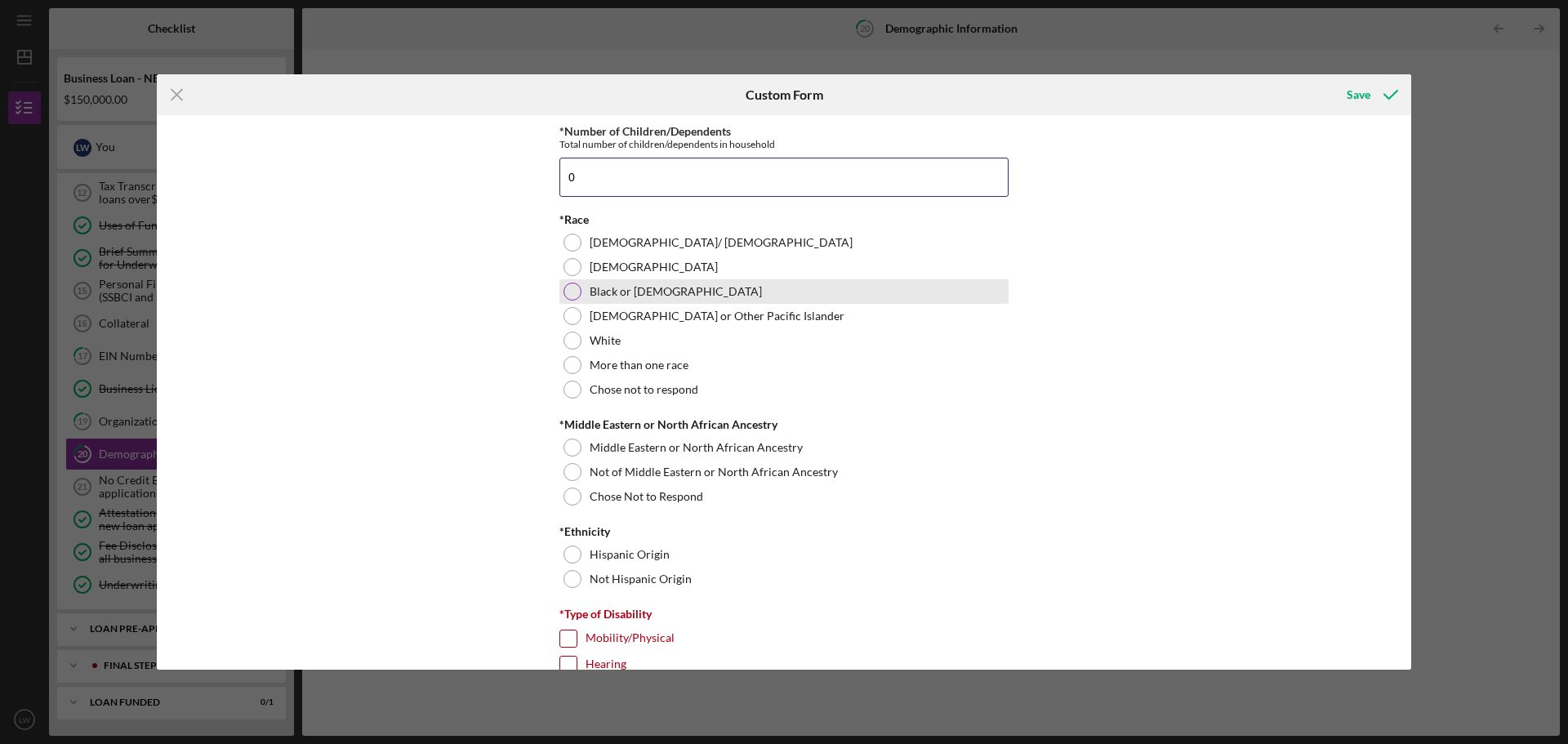
type input "0"
click at [575, 292] on div at bounding box center [572, 291] width 18 height 18
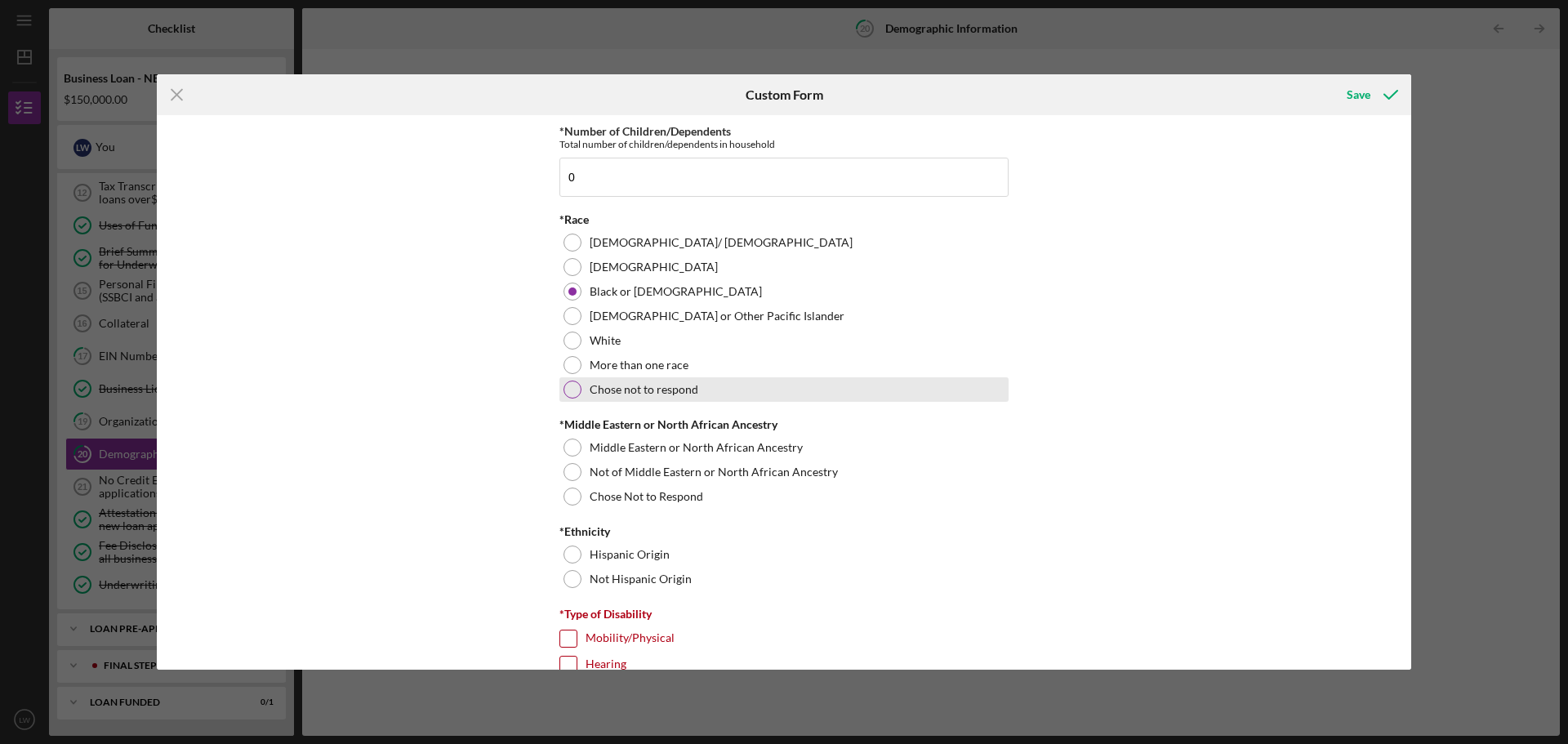
scroll to position [899, 0]
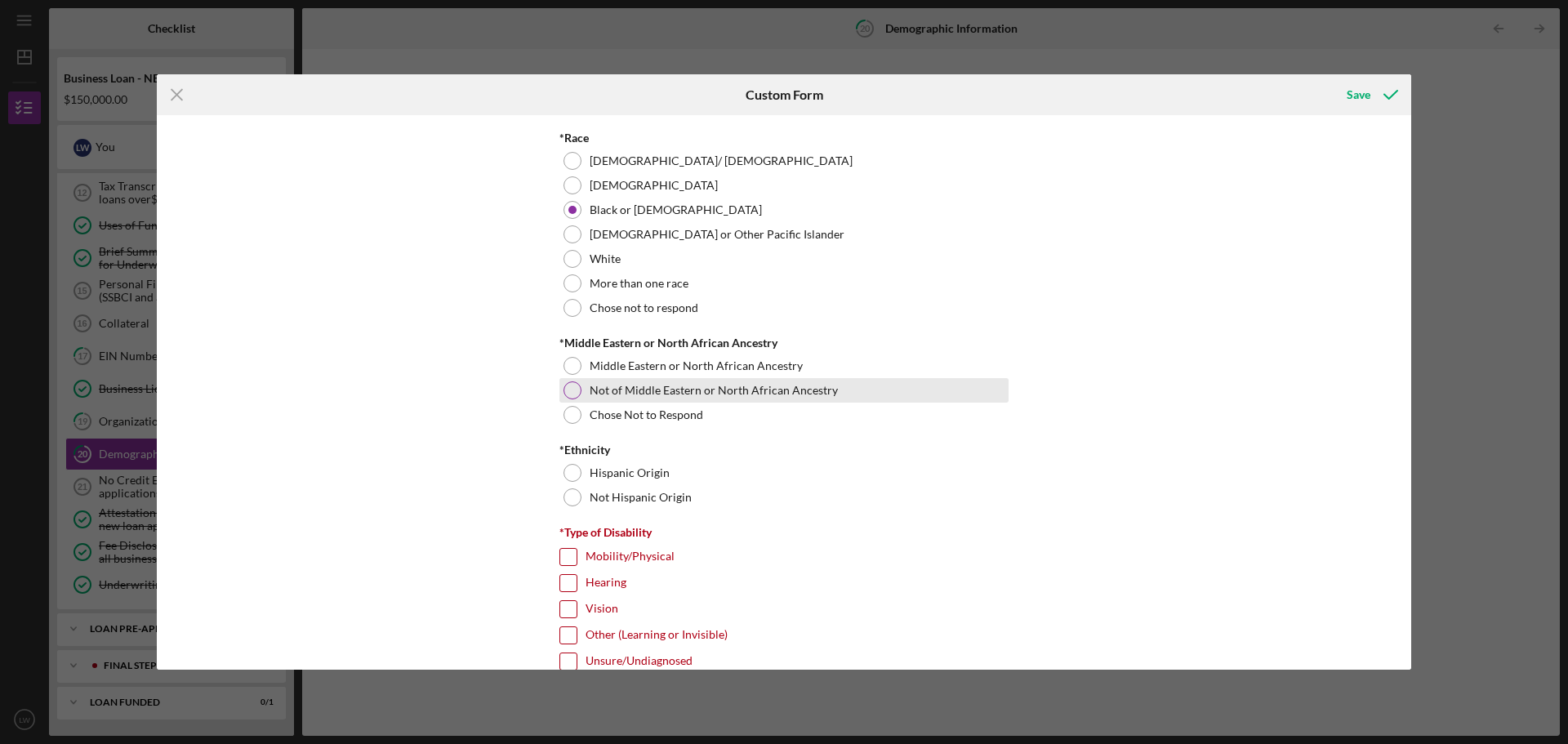
click at [563, 387] on div at bounding box center [572, 390] width 18 height 18
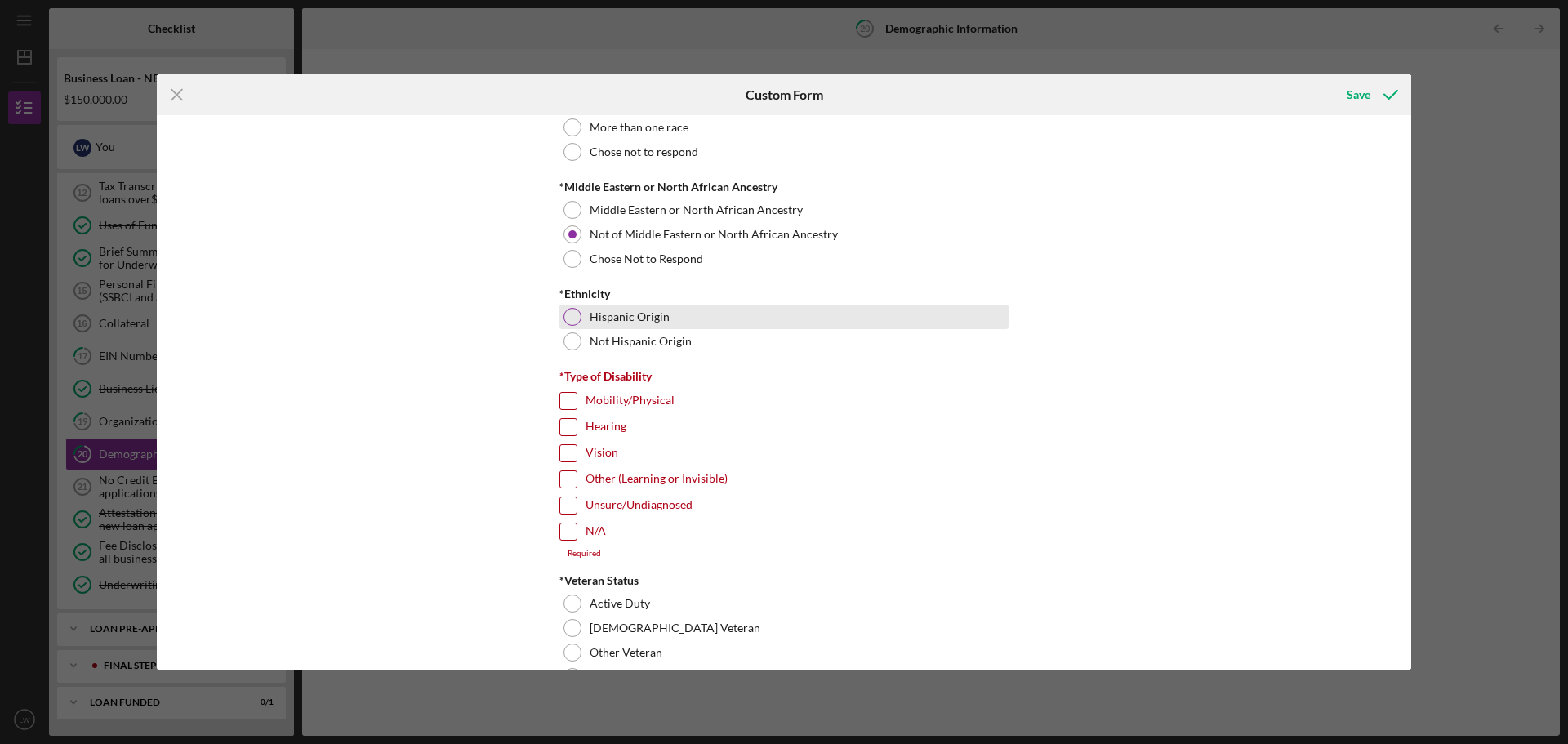
scroll to position [1062, 0]
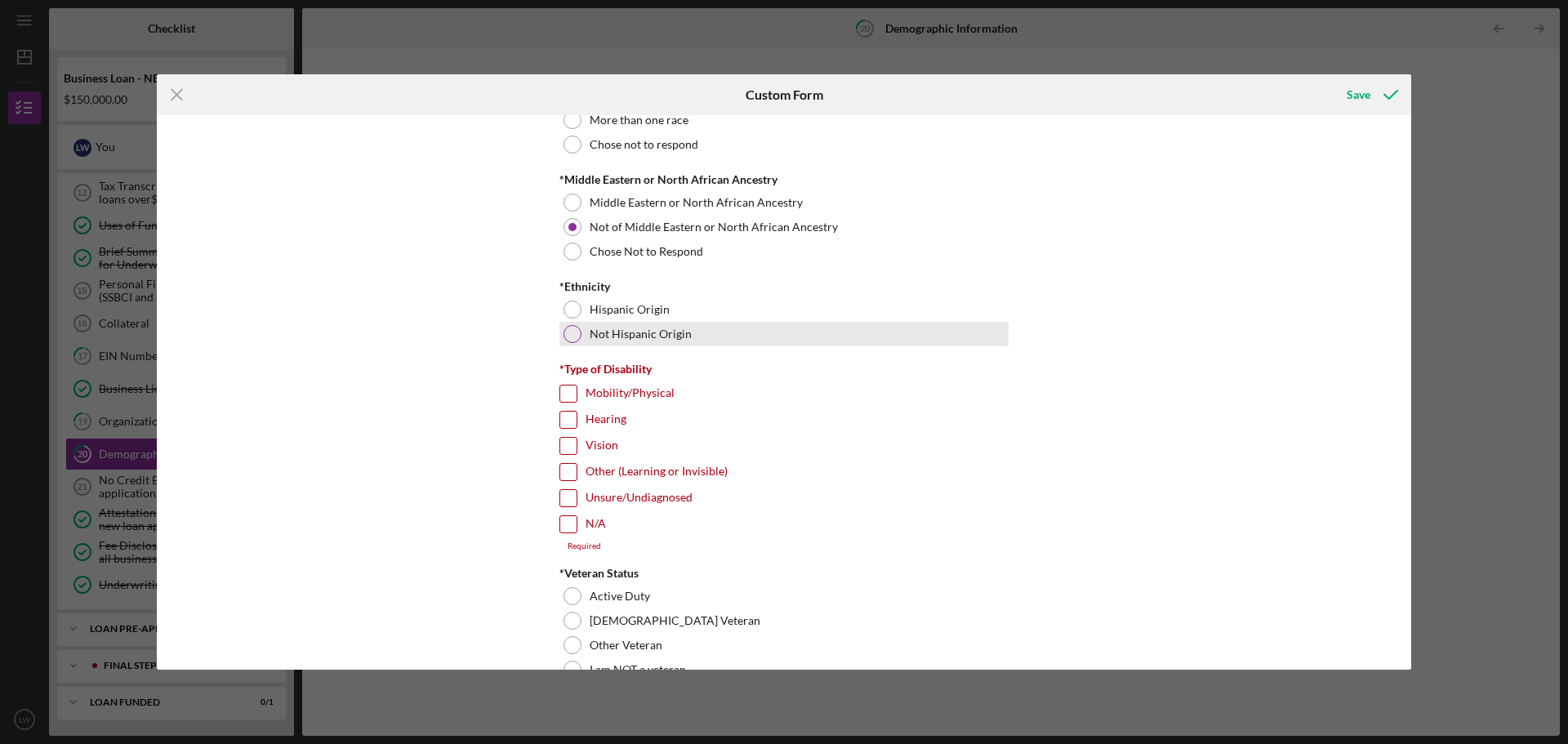
click at [568, 334] on div at bounding box center [572, 334] width 18 height 18
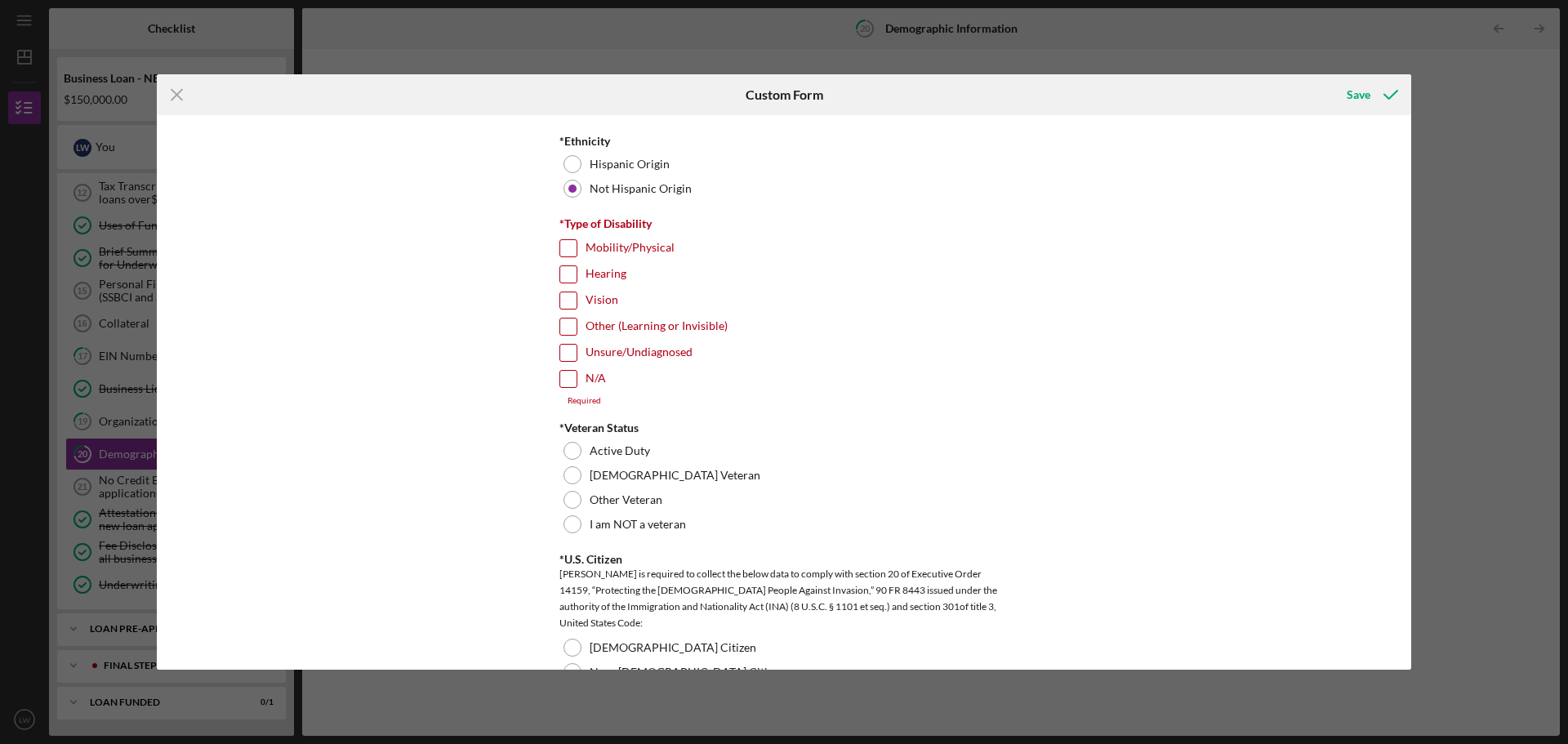
scroll to position [1225, 0]
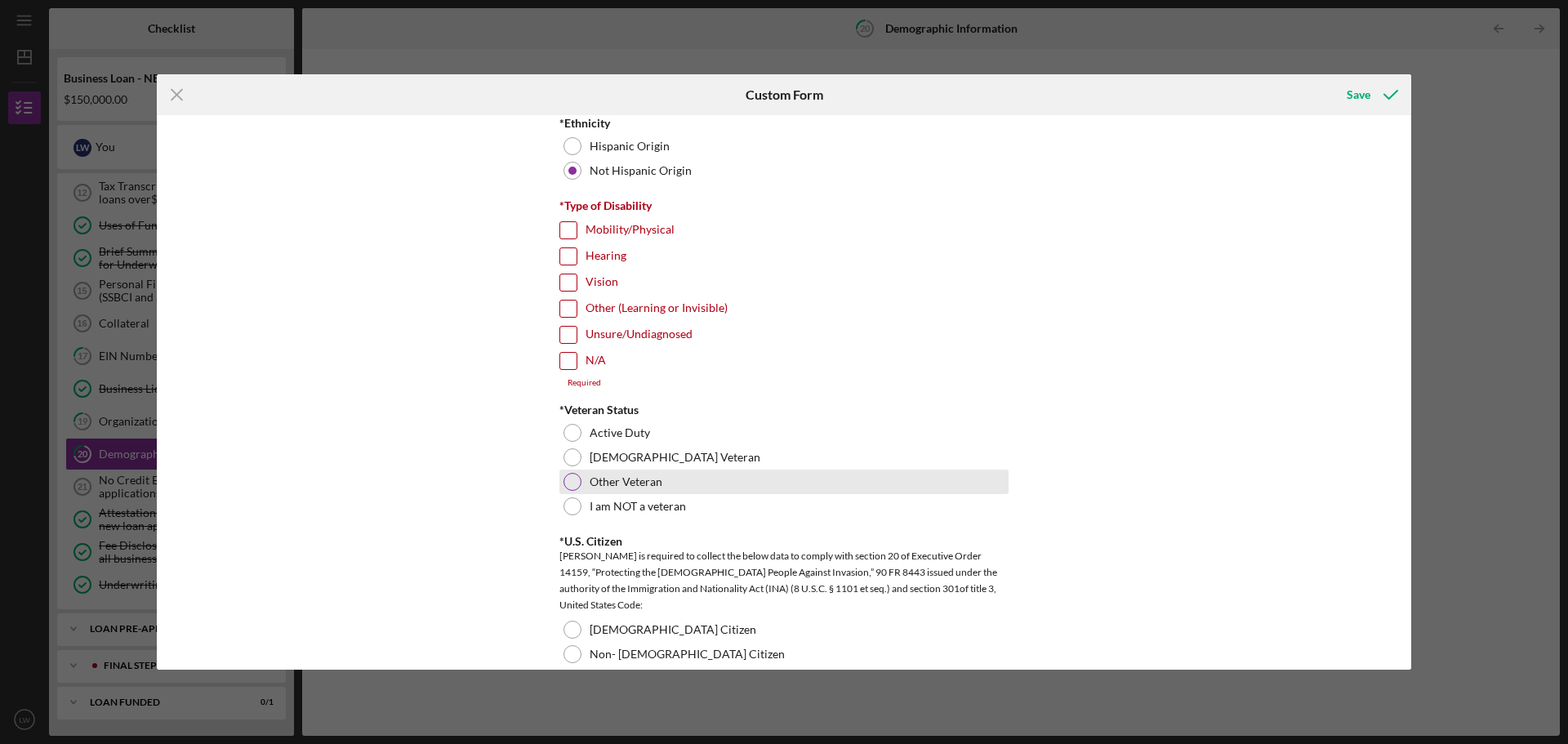
click at [570, 482] on div at bounding box center [572, 482] width 18 height 18
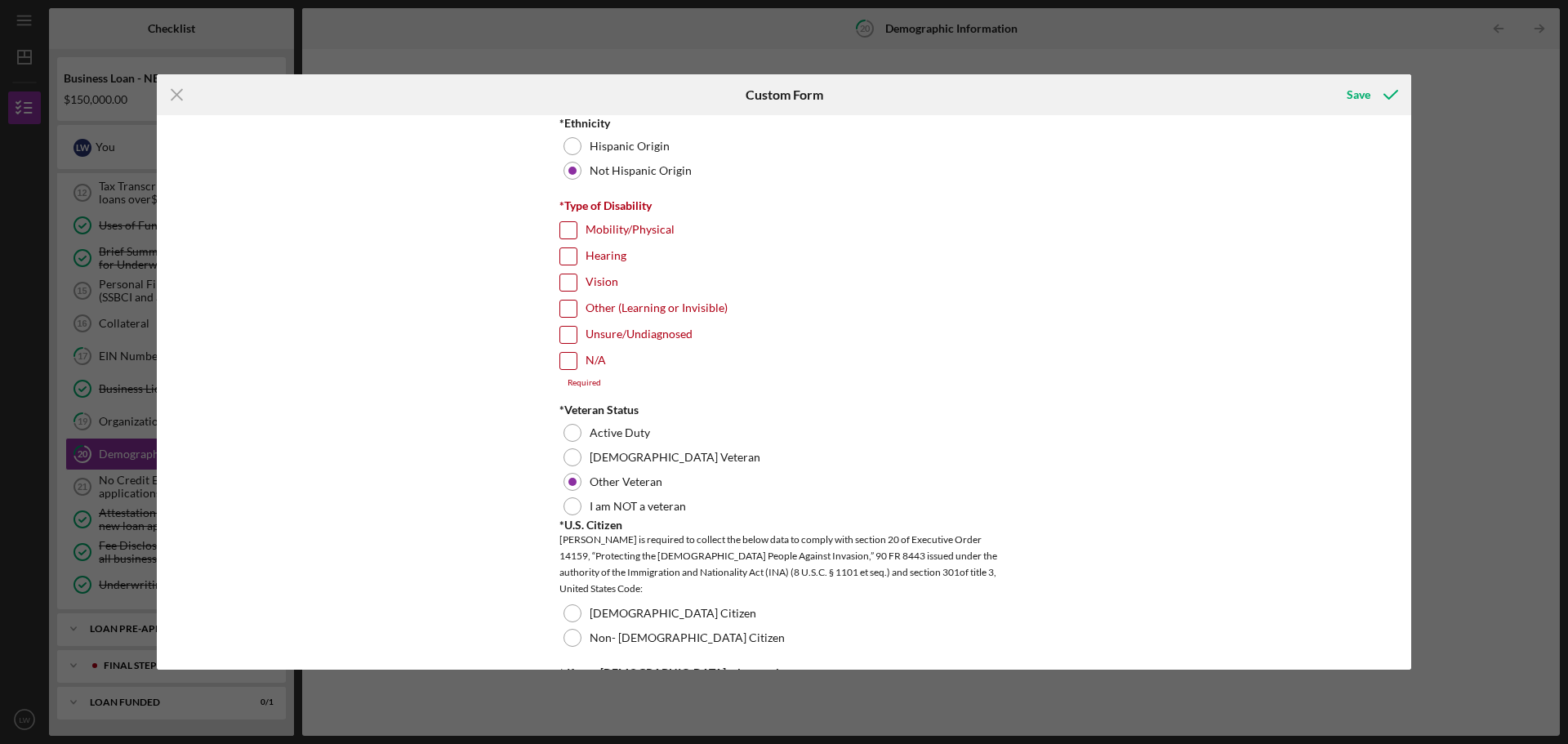
click at [567, 359] on input "N/A" at bounding box center [568, 360] width 16 height 16
checkbox input "true"
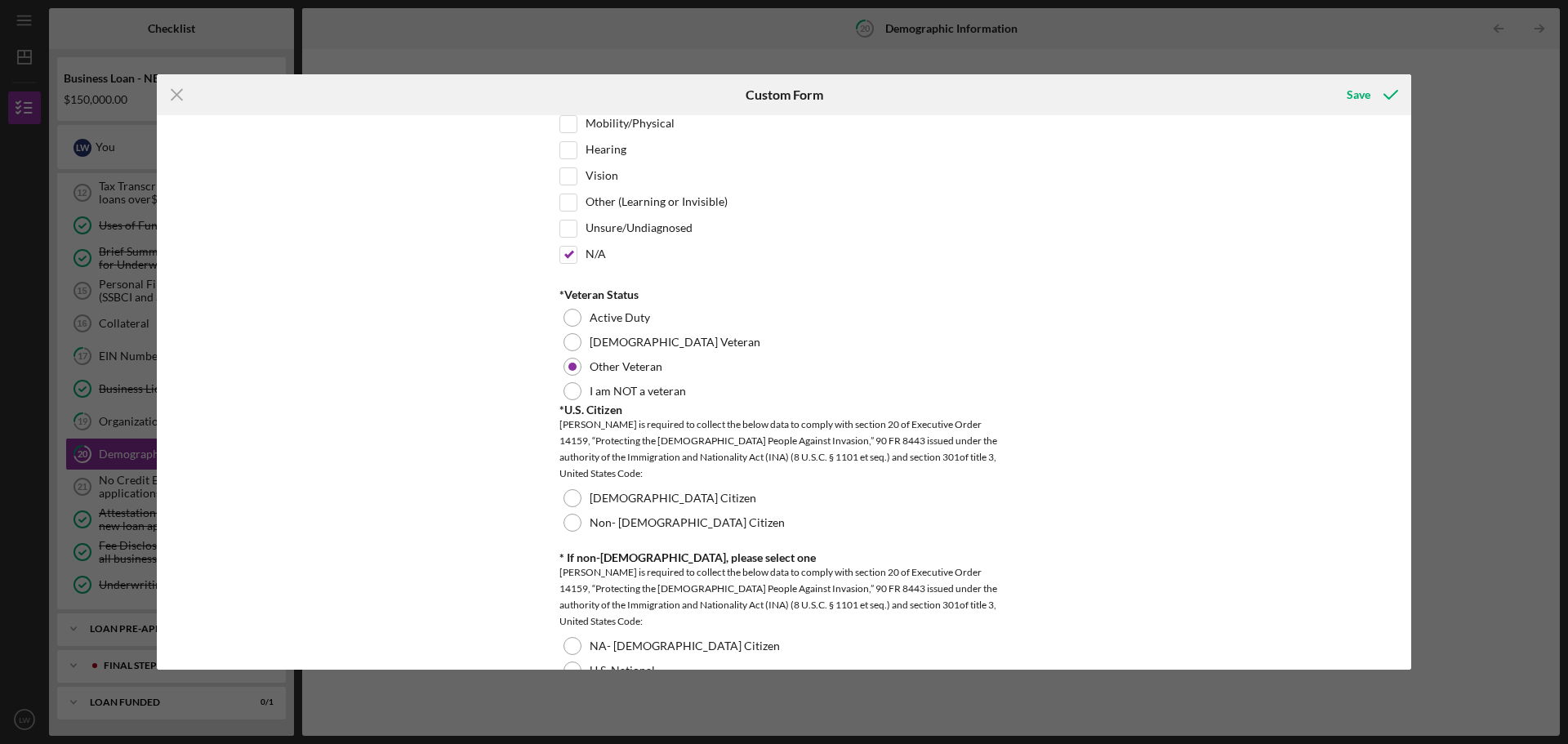
scroll to position [1306, 0]
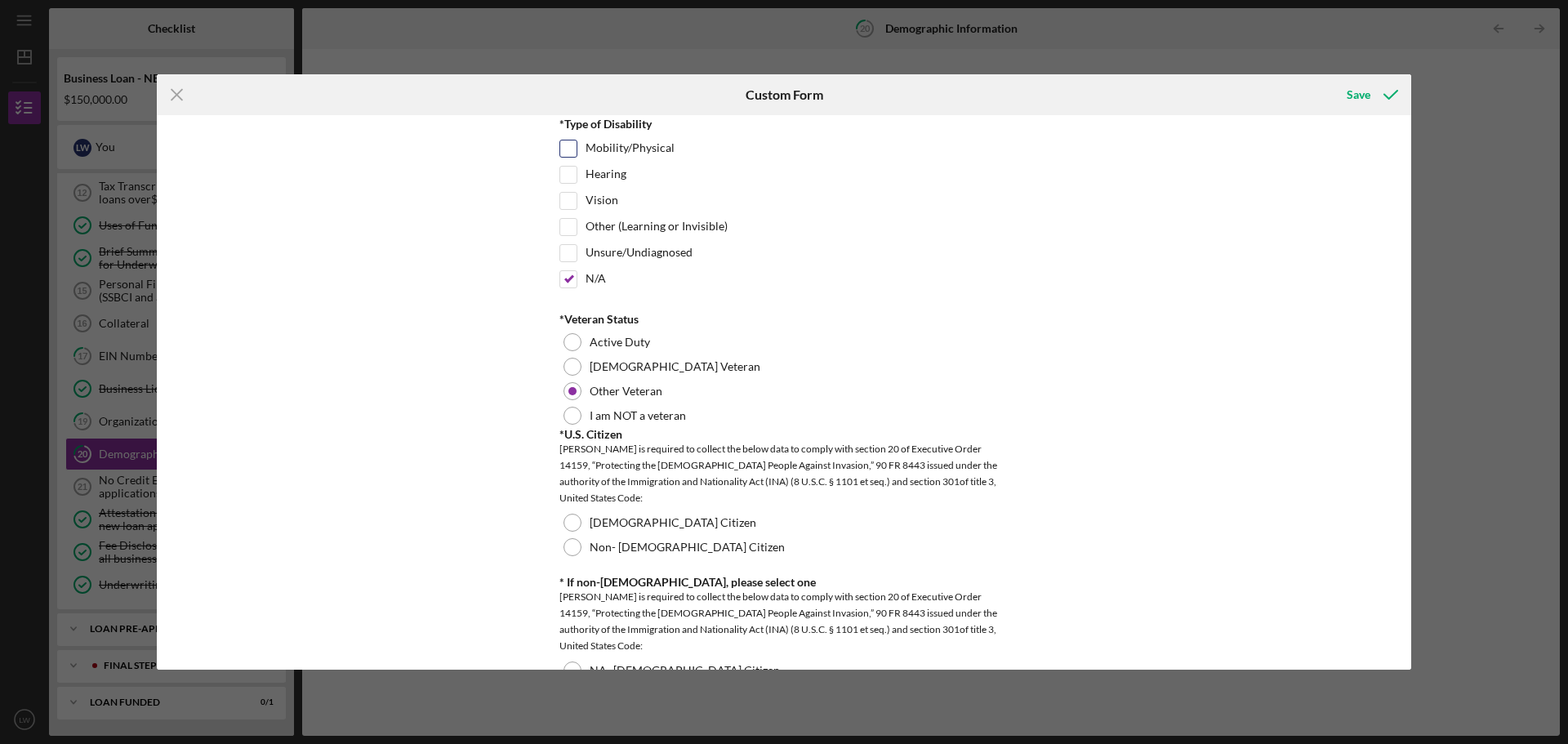
click at [564, 149] on input "Mobility/Physical" at bounding box center [568, 148] width 16 height 16
checkbox input "true"
click at [567, 280] on input "N/A" at bounding box center [568, 278] width 16 height 16
checkbox input "false"
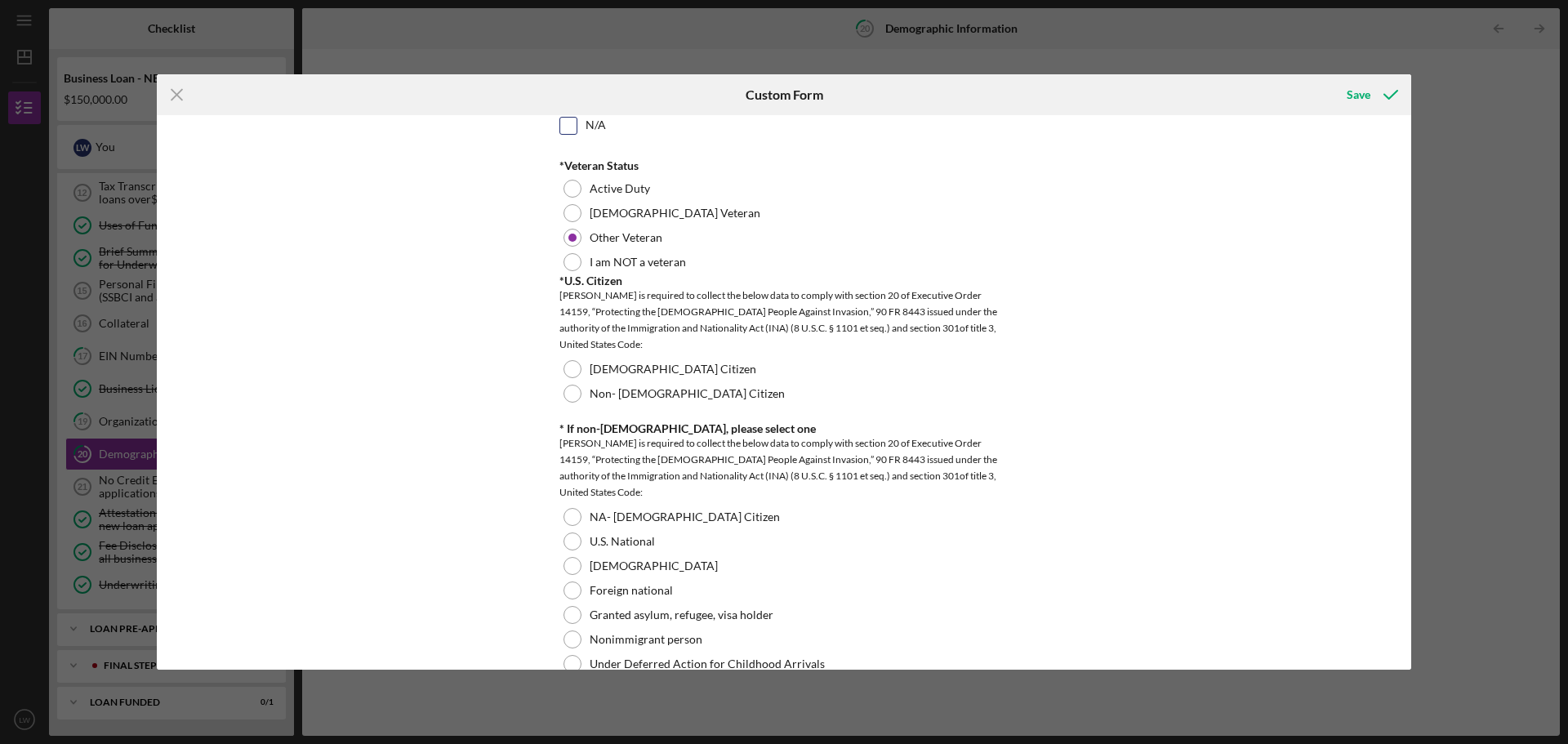
scroll to position [1552, 0]
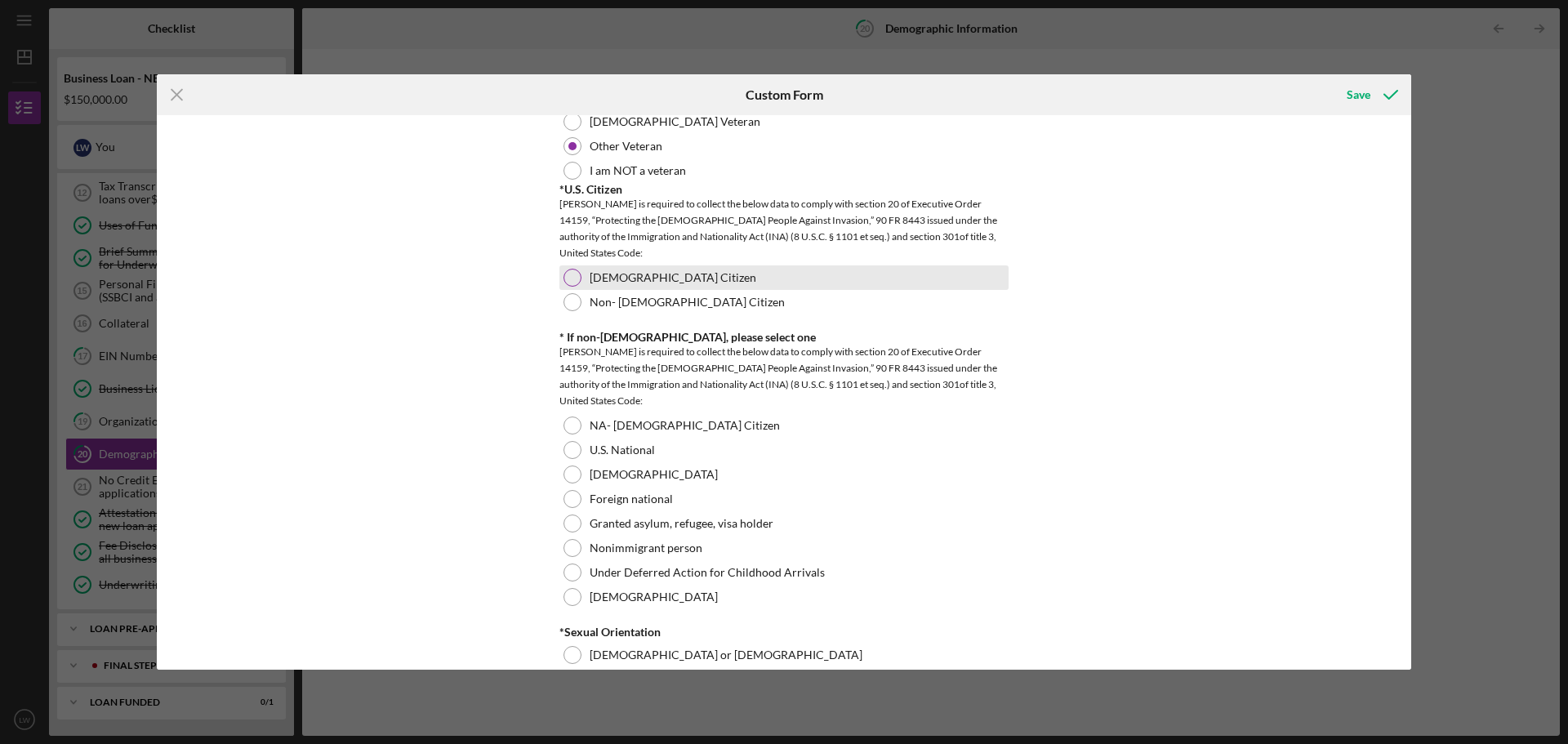
click at [571, 275] on div at bounding box center [572, 277] width 18 height 18
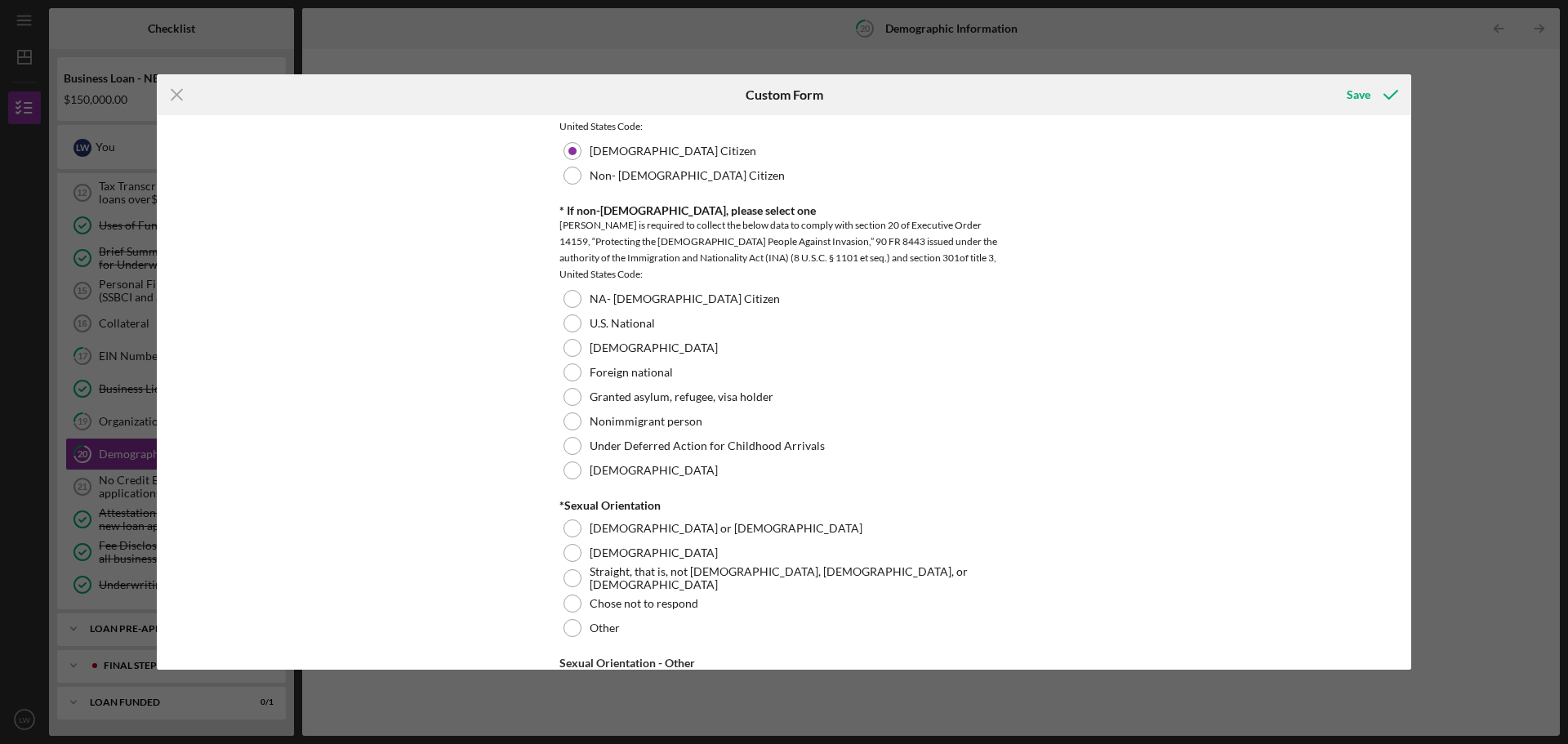
scroll to position [1715, 0]
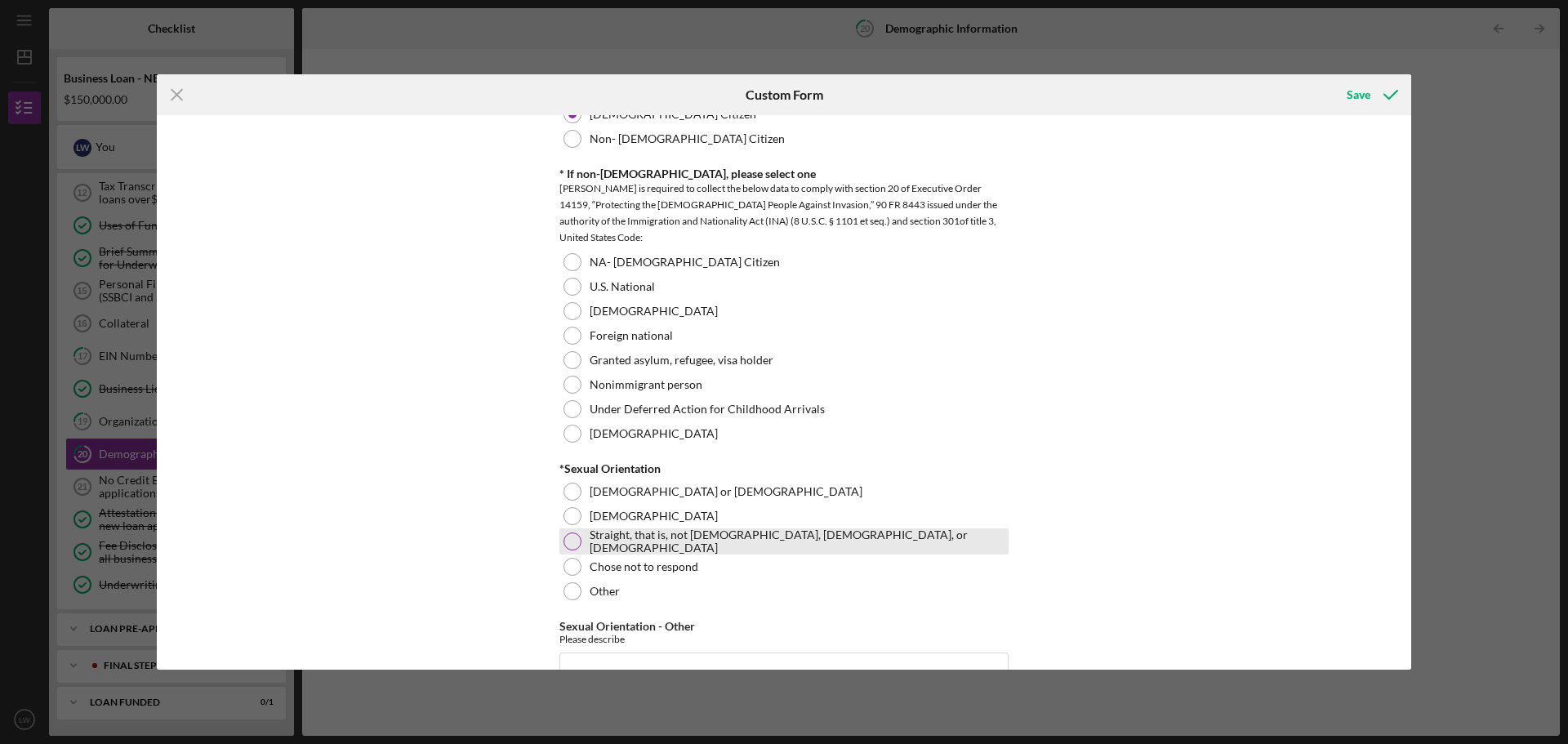
click at [575, 537] on div at bounding box center [572, 541] width 18 height 18
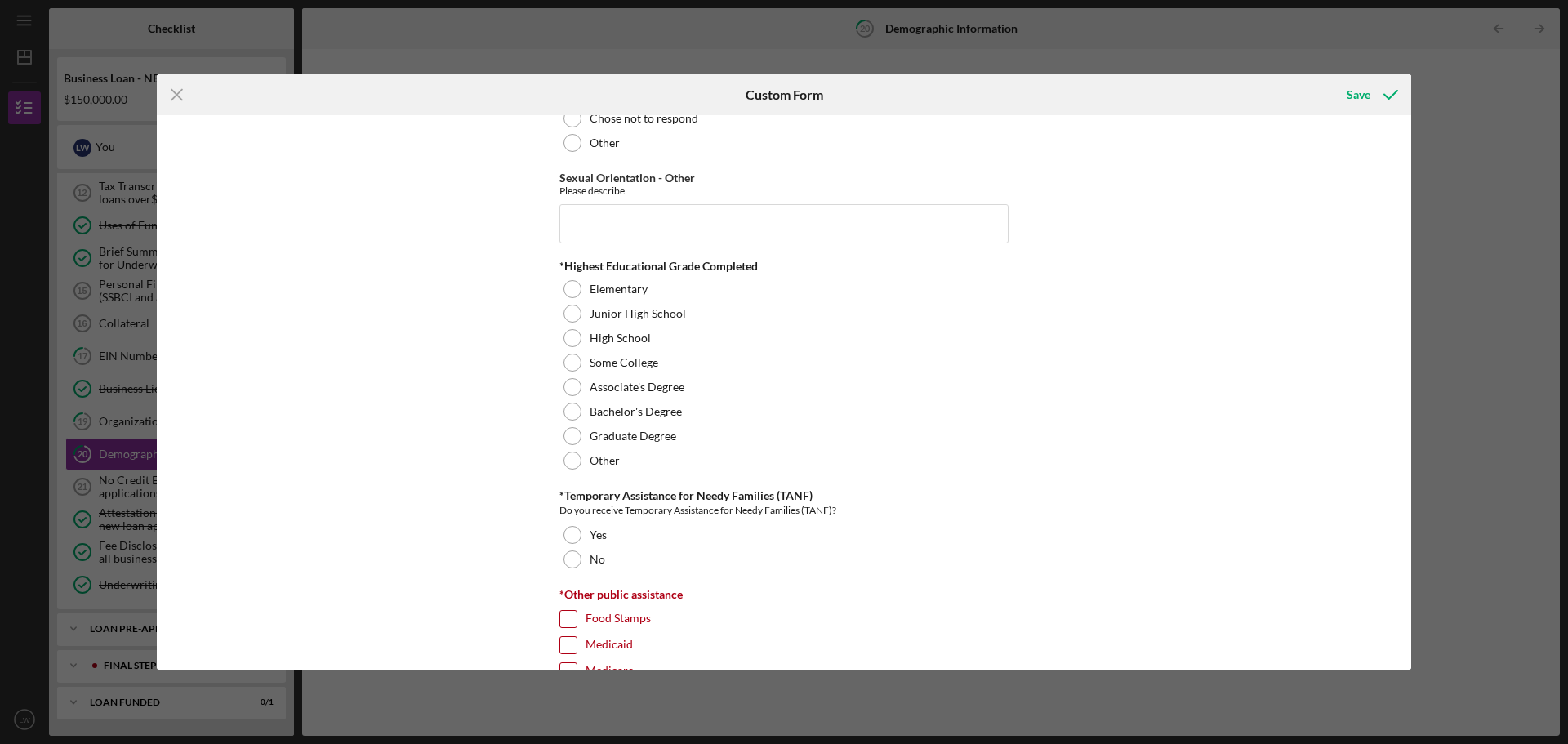
scroll to position [2205, 0]
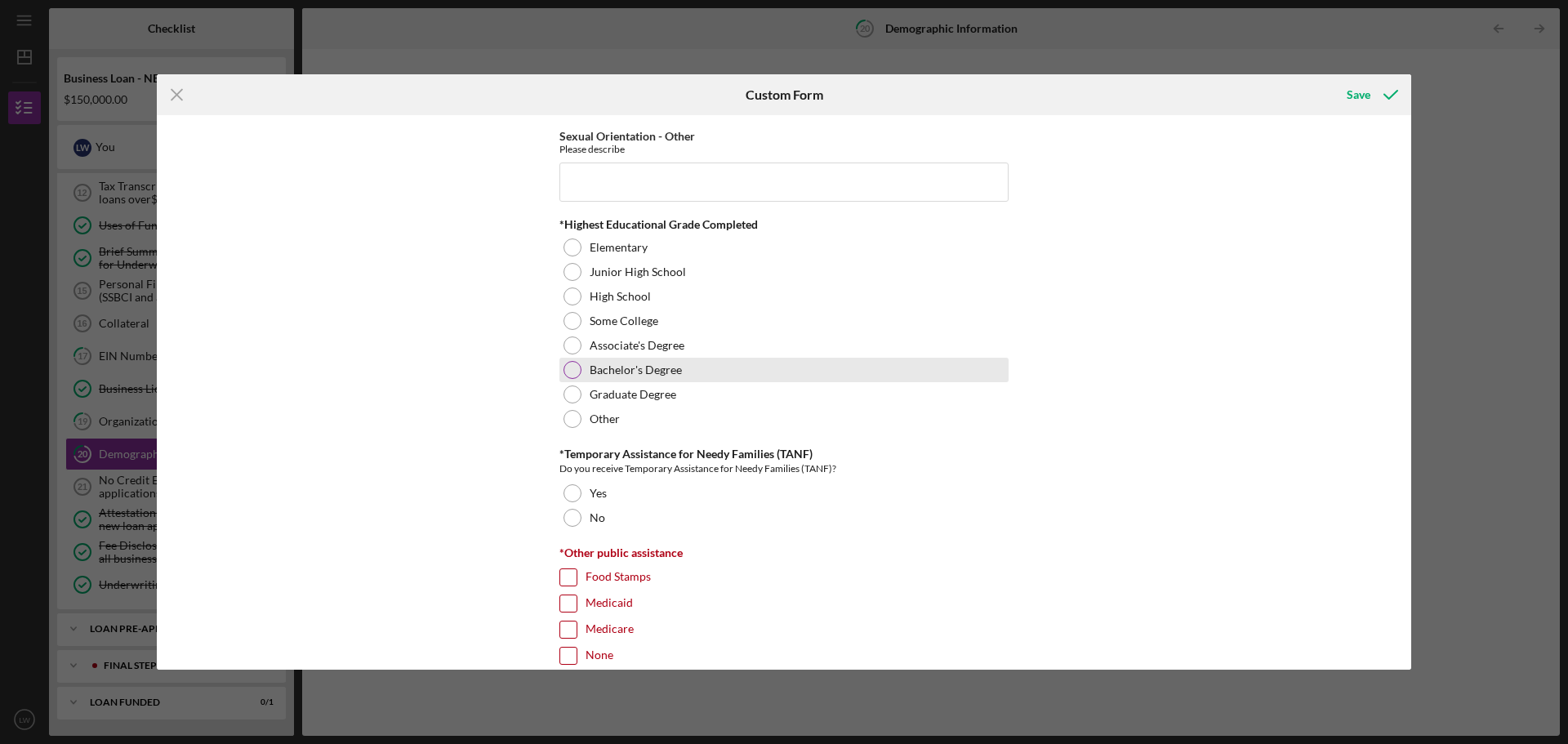
click at [568, 367] on div at bounding box center [572, 369] width 18 height 18
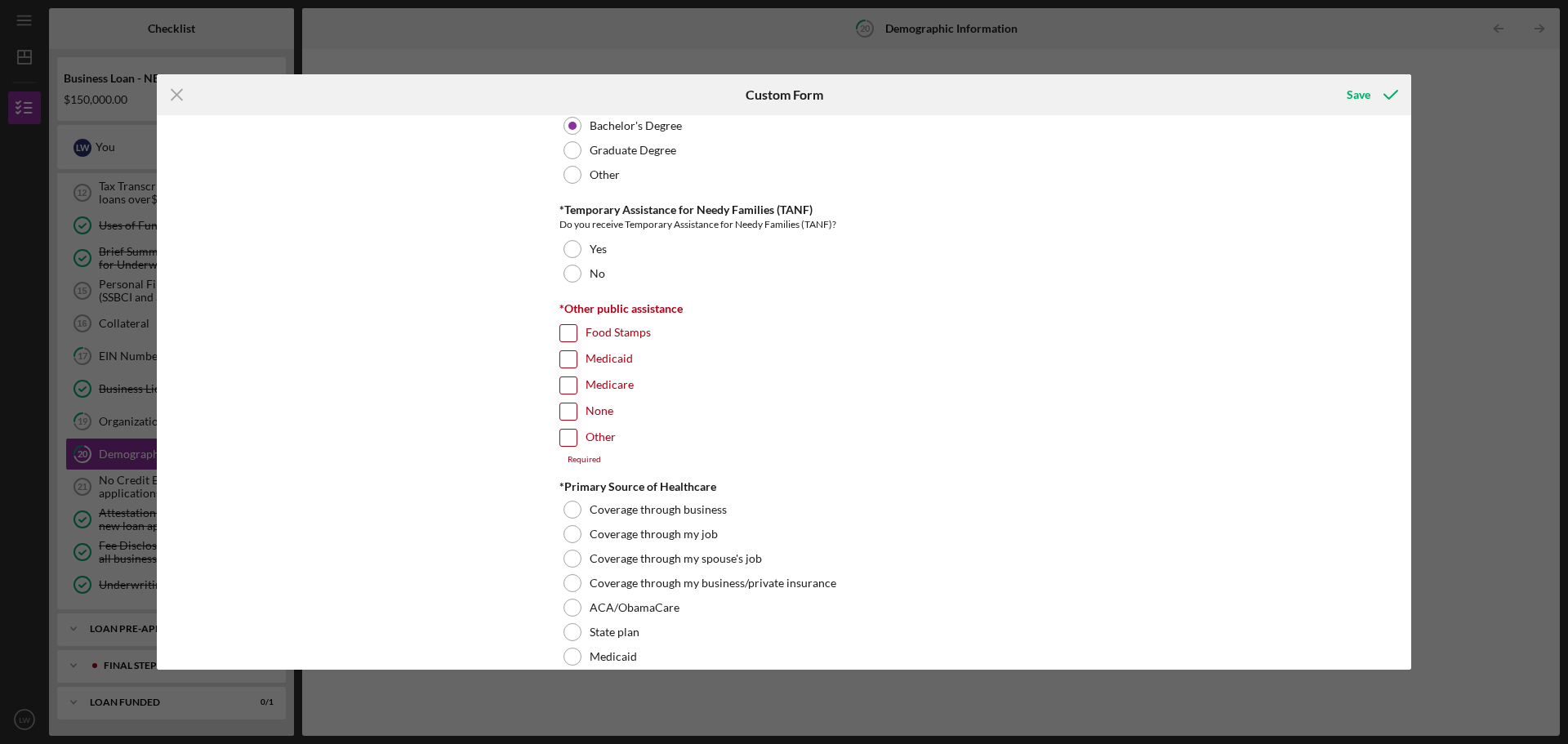
scroll to position [2450, 0]
click at [575, 270] on div at bounding box center [572, 273] width 18 height 18
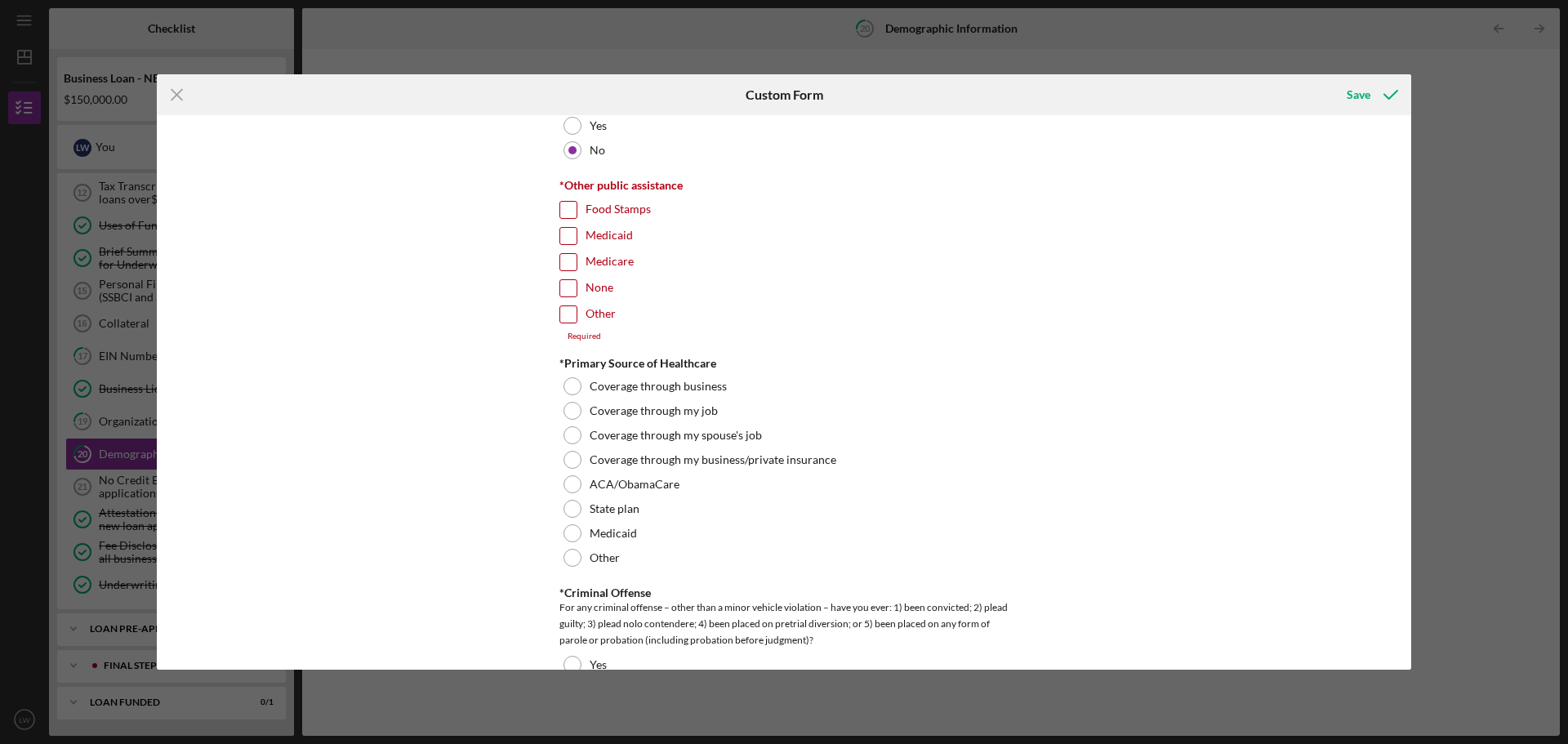
scroll to position [2613, 0]
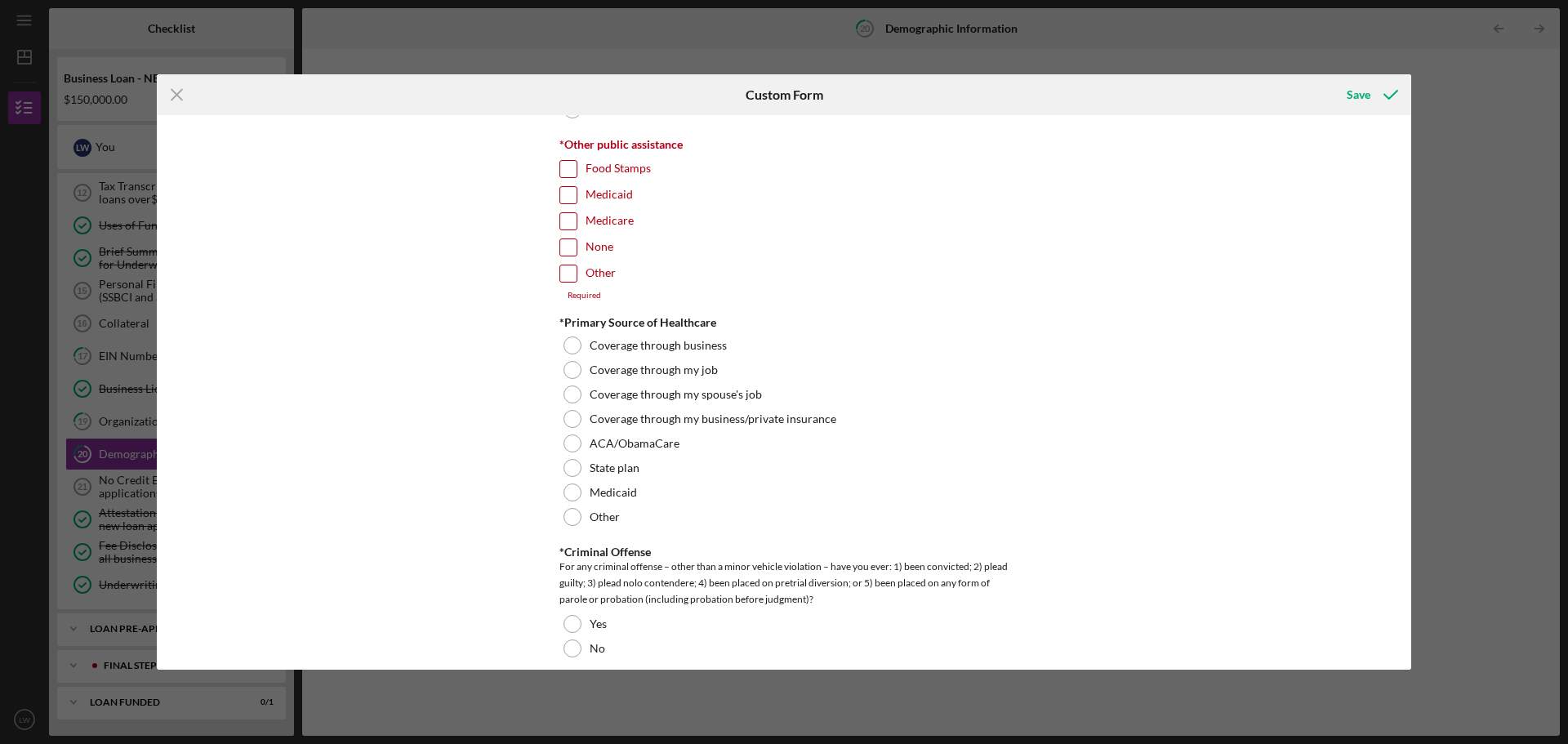
click at [572, 219] on input "Medicare" at bounding box center [568, 220] width 16 height 16
checkbox input "true"
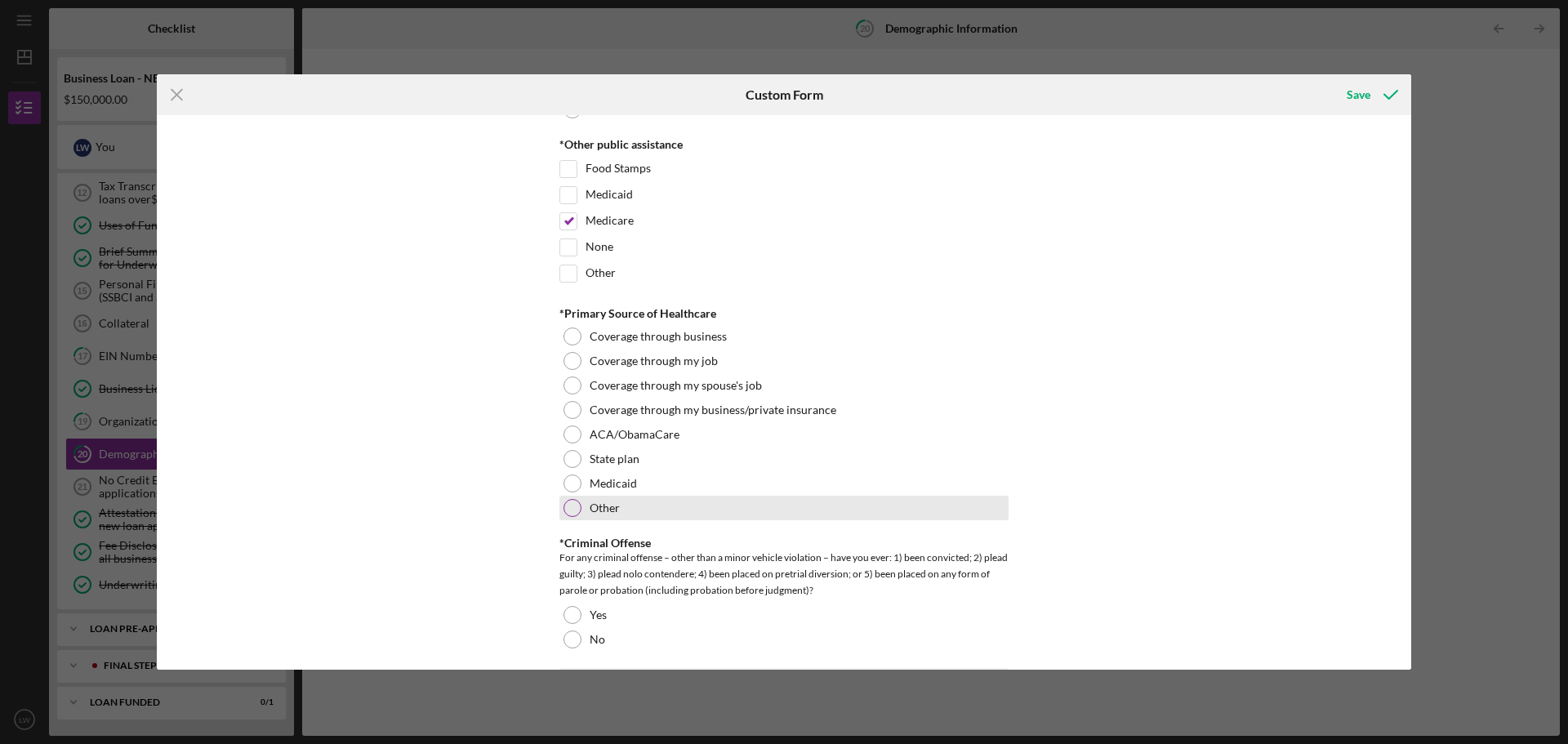
click at [574, 505] on div at bounding box center [572, 507] width 18 height 18
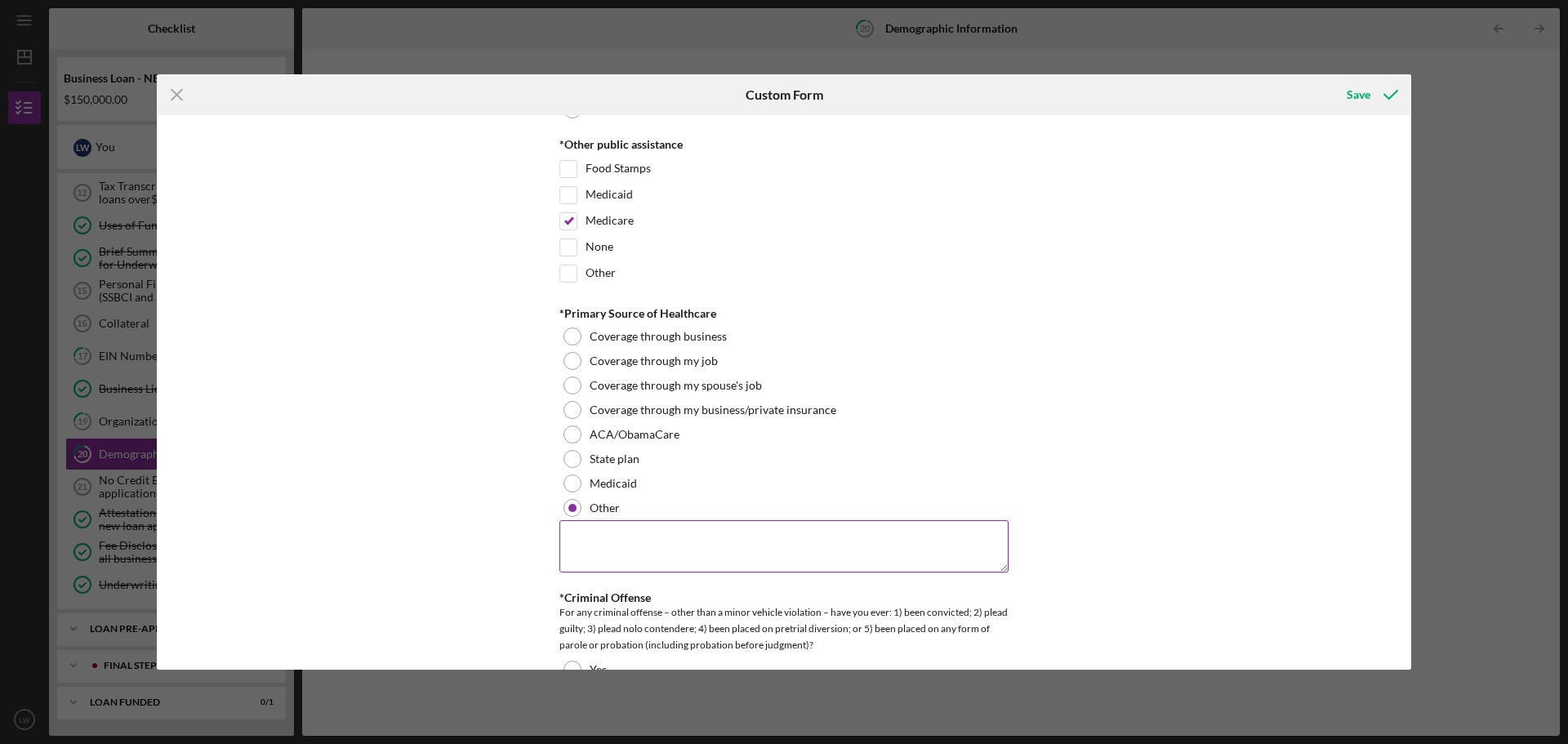
click at [594, 547] on textarea at bounding box center [784, 546] width 449 height 52
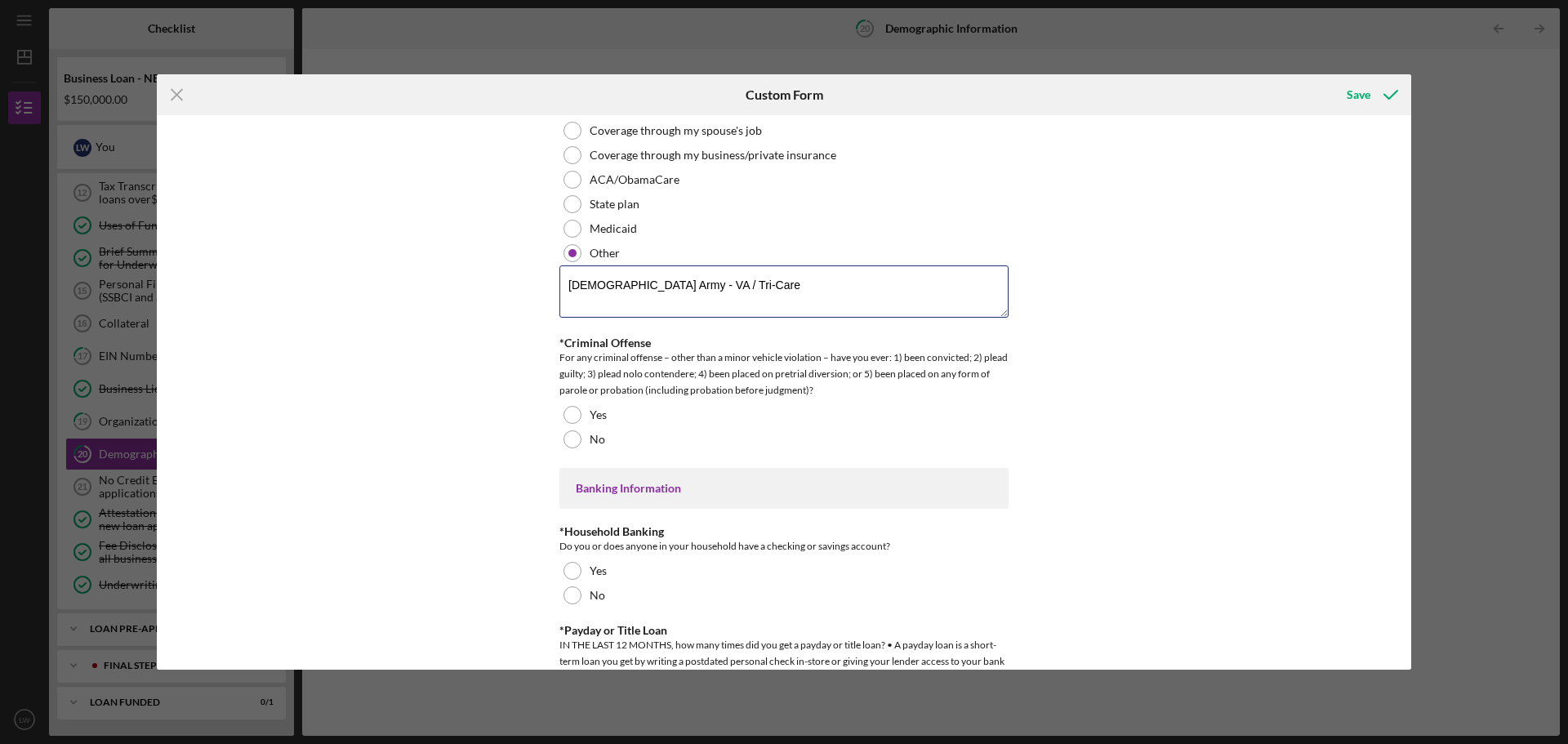
scroll to position [2939, 0]
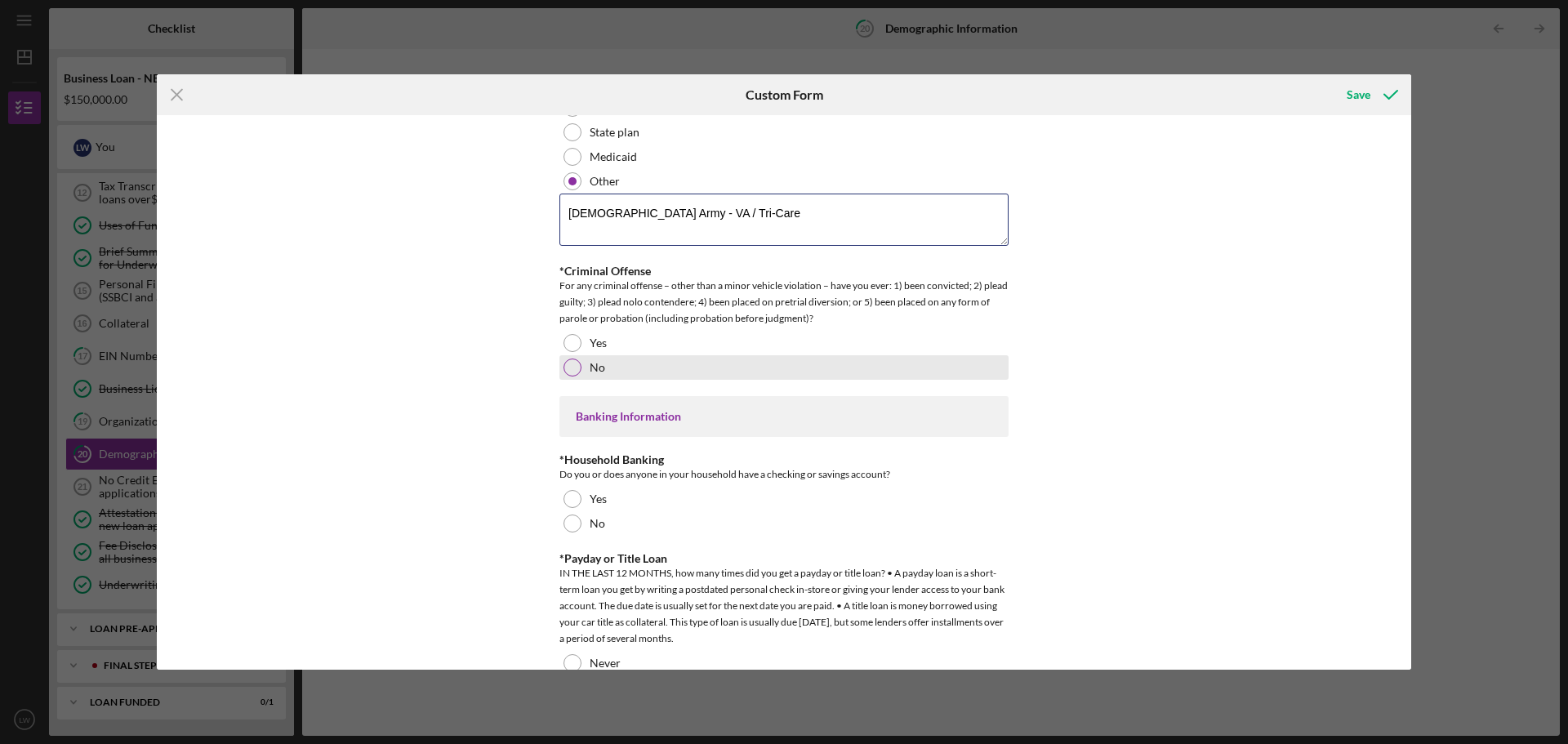
type textarea "[DEMOGRAPHIC_DATA] Army - VA / Tri-Care"
click at [569, 365] on div at bounding box center [572, 367] width 18 height 18
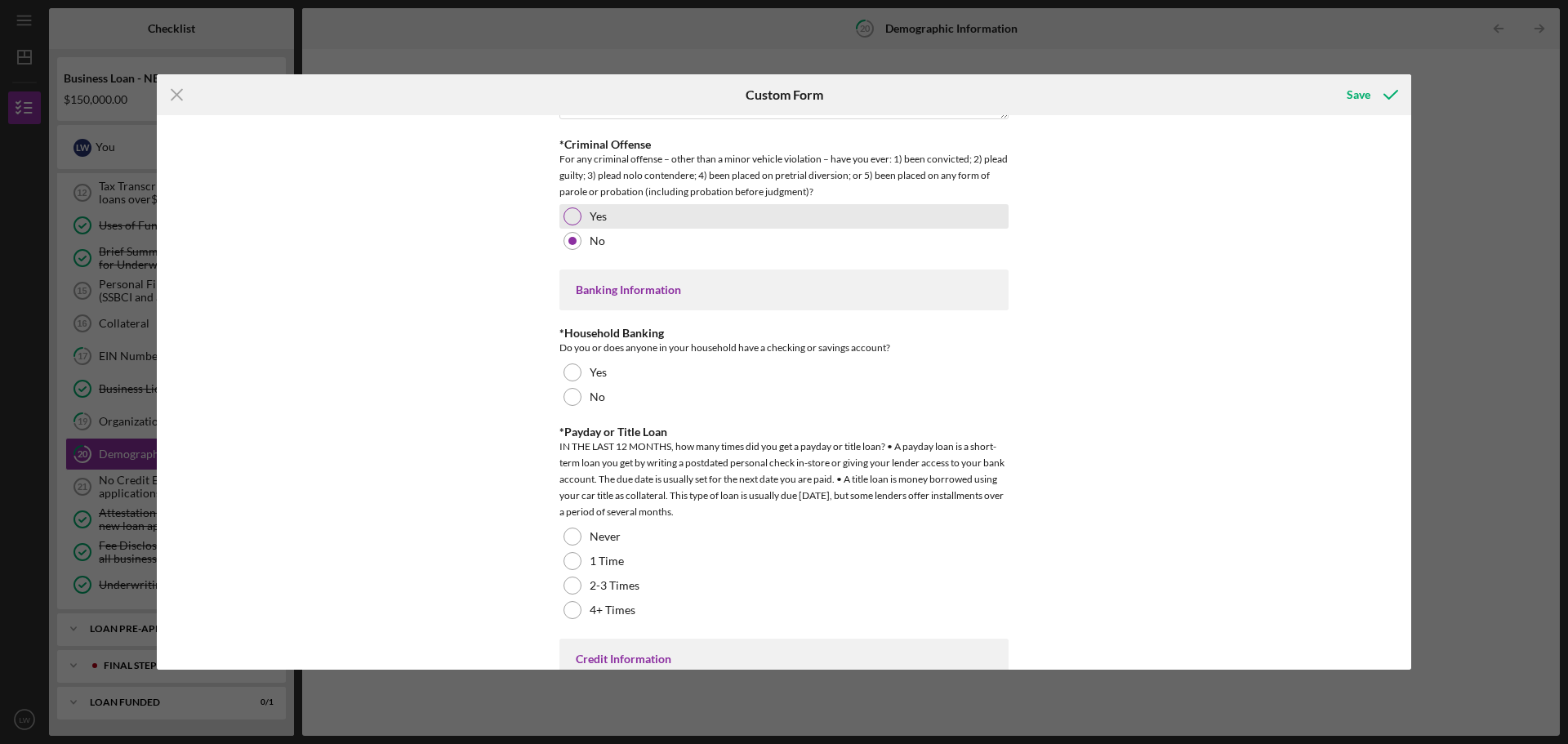
scroll to position [3185, 0]
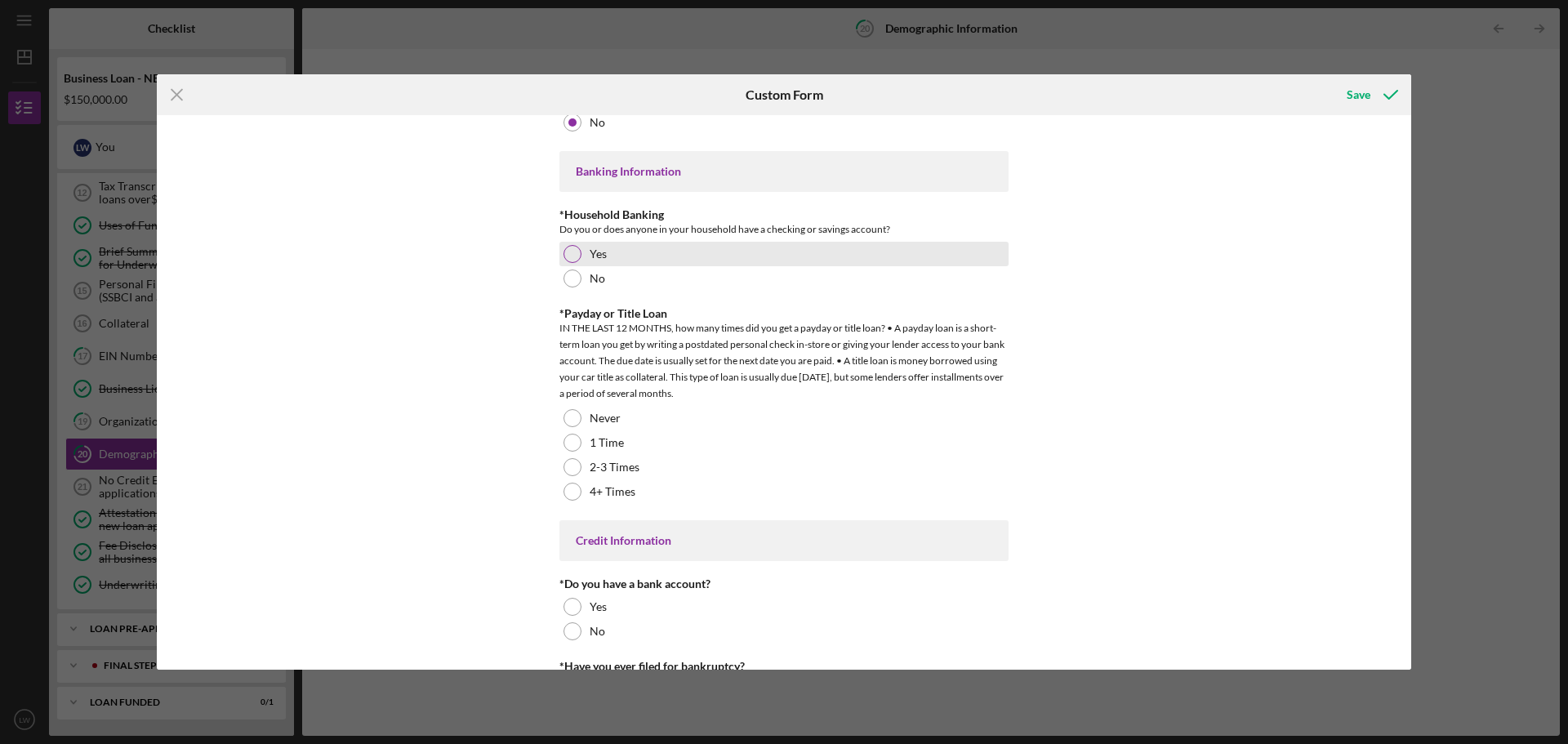
click at [575, 256] on div at bounding box center [572, 253] width 18 height 18
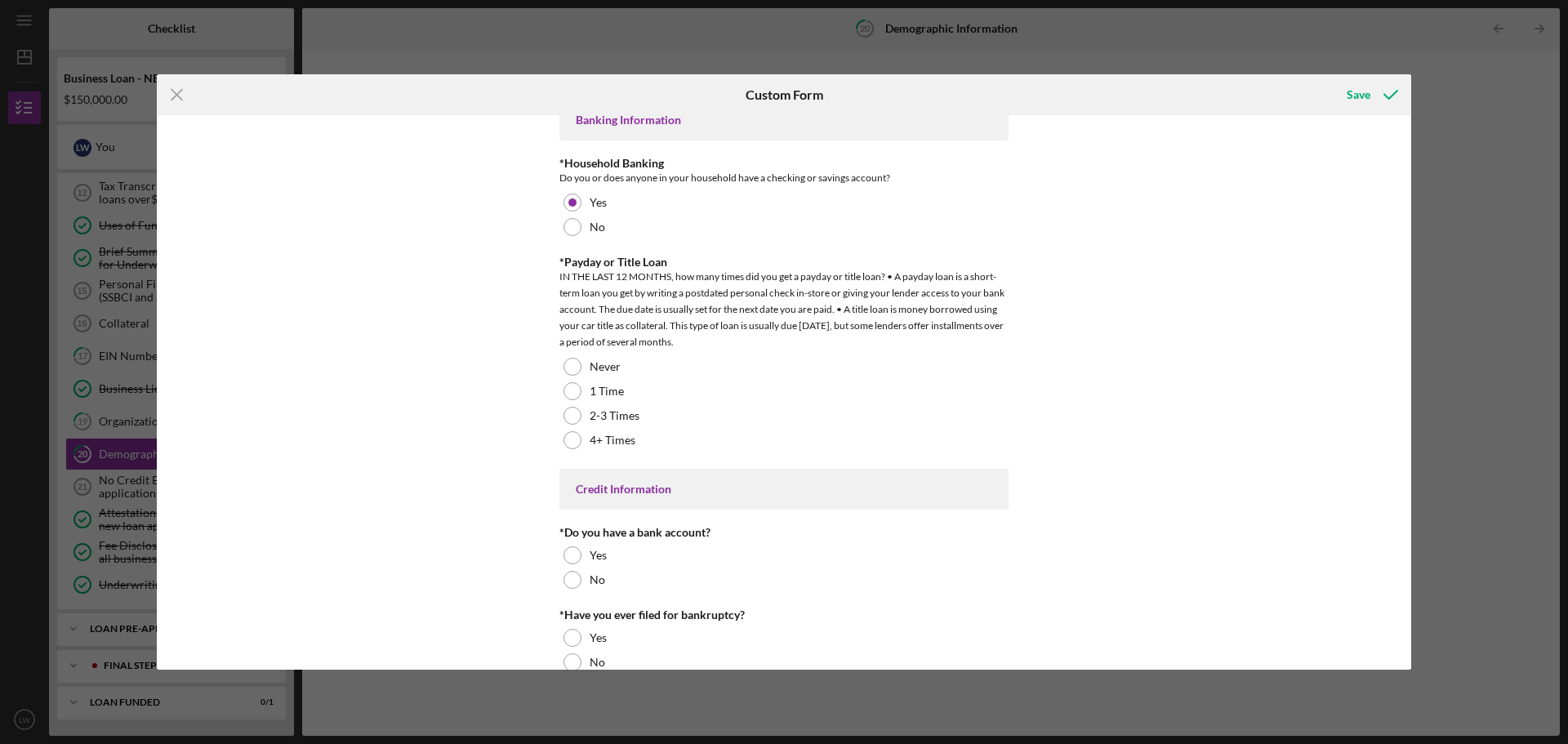
scroll to position [3264, 0]
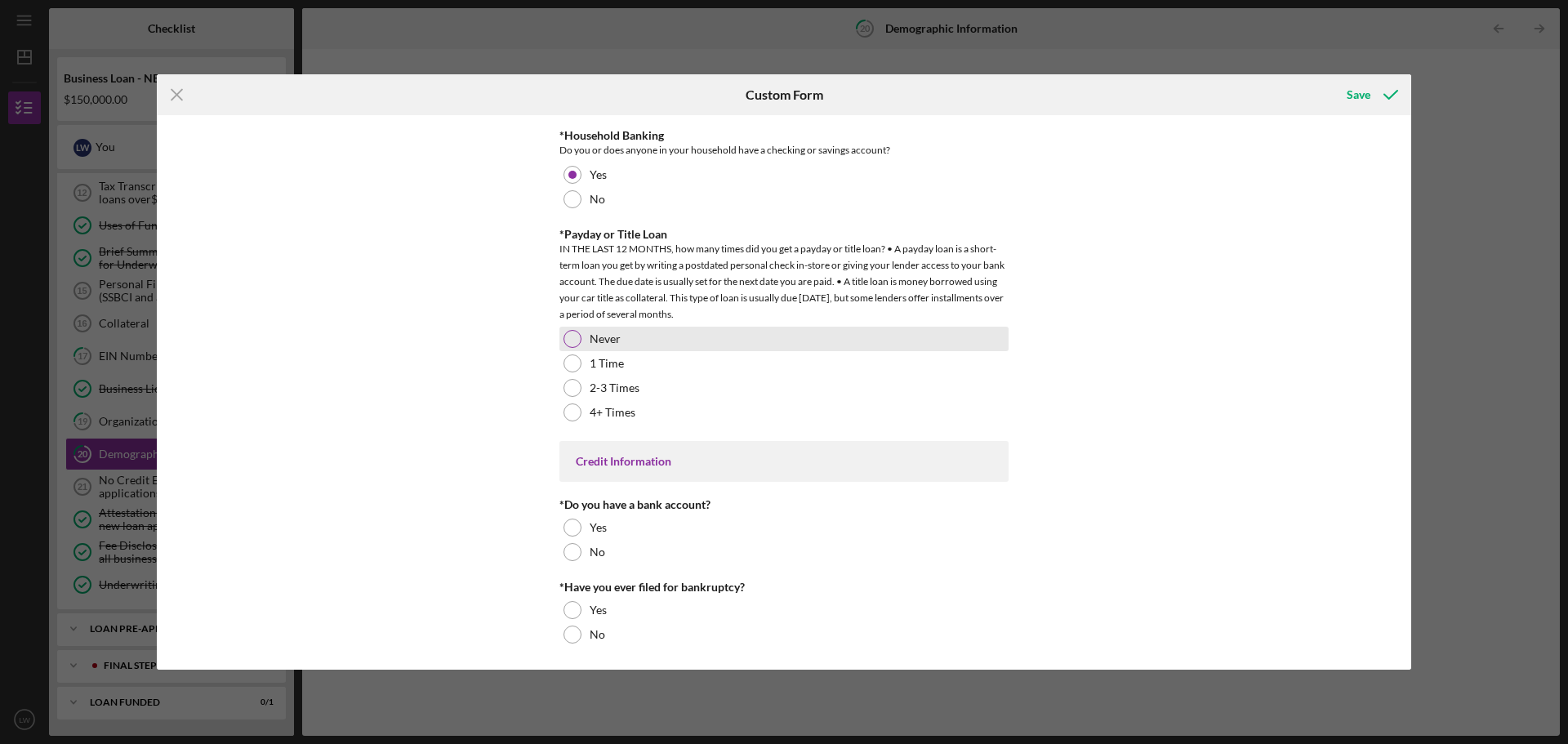
click at [572, 339] on div at bounding box center [572, 338] width 18 height 18
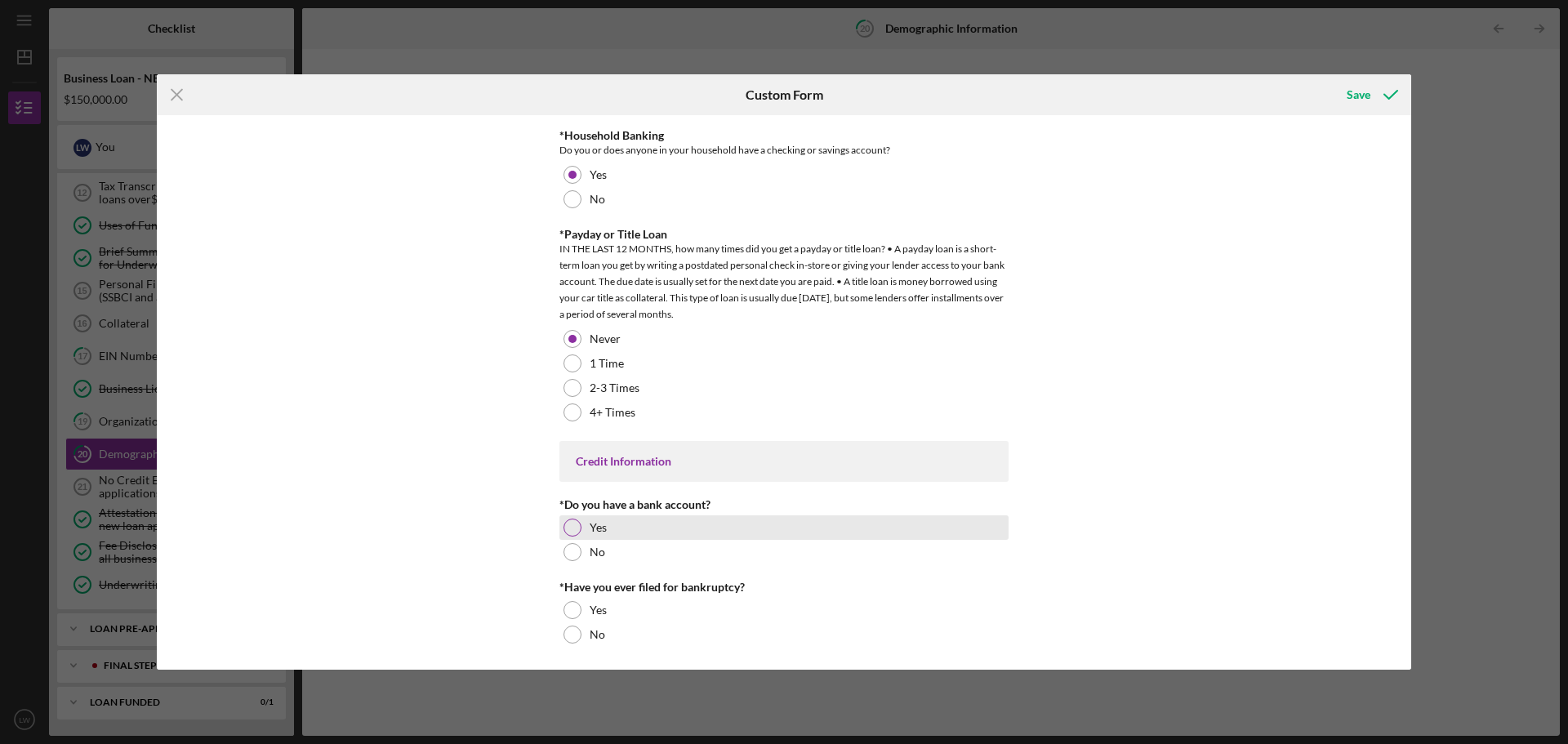
click at [575, 525] on div at bounding box center [572, 527] width 18 height 18
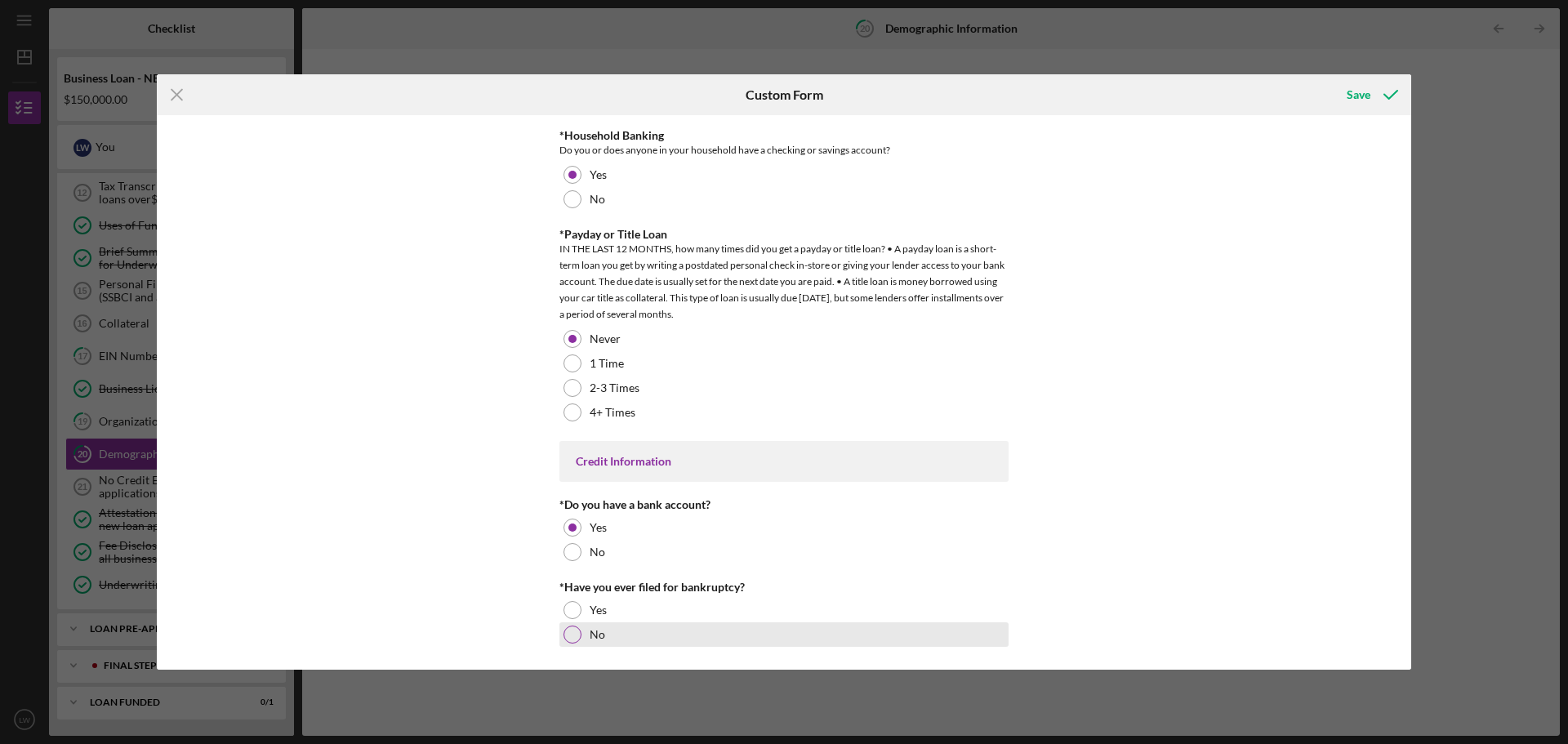
click at [571, 632] on div at bounding box center [572, 634] width 18 height 18
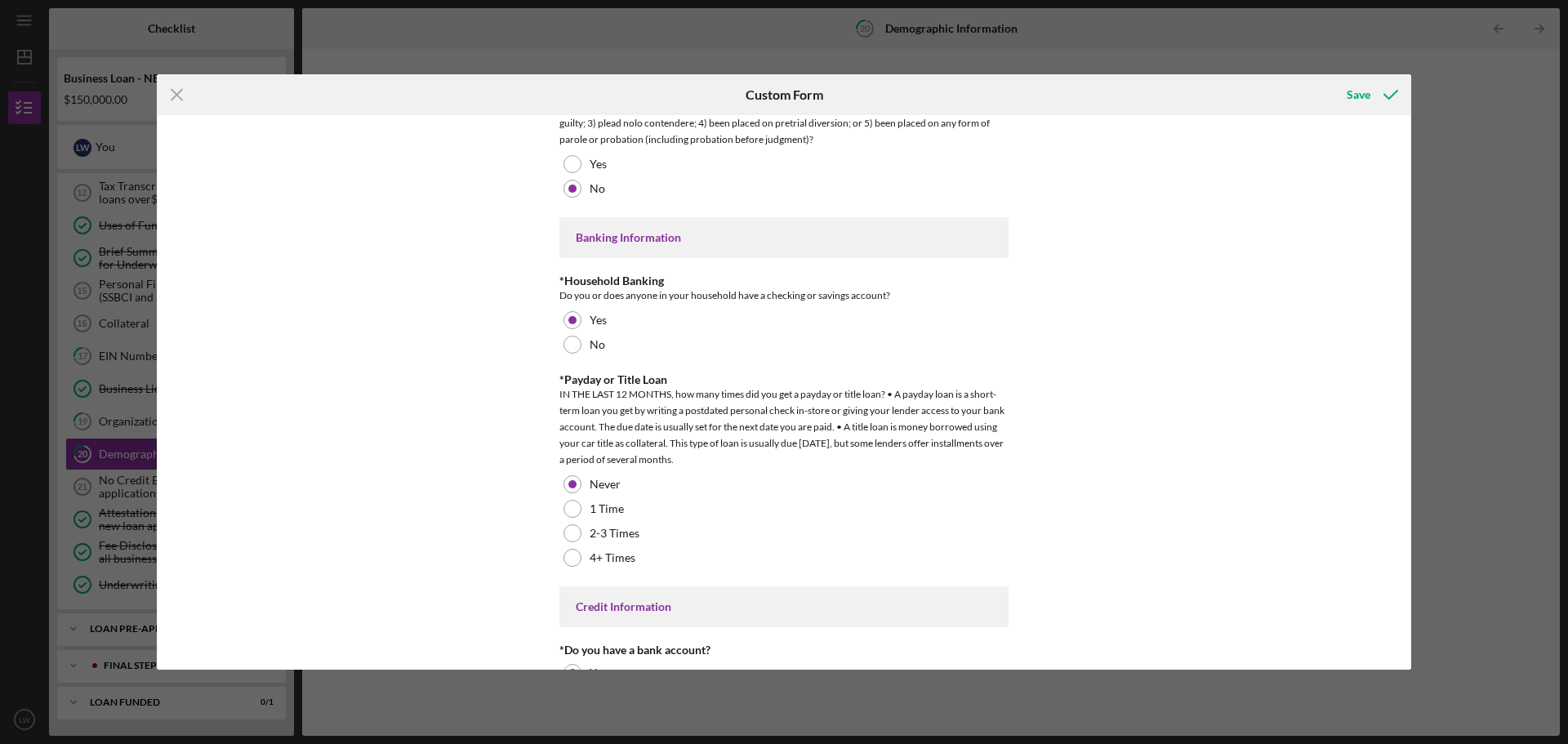
scroll to position [3101, 0]
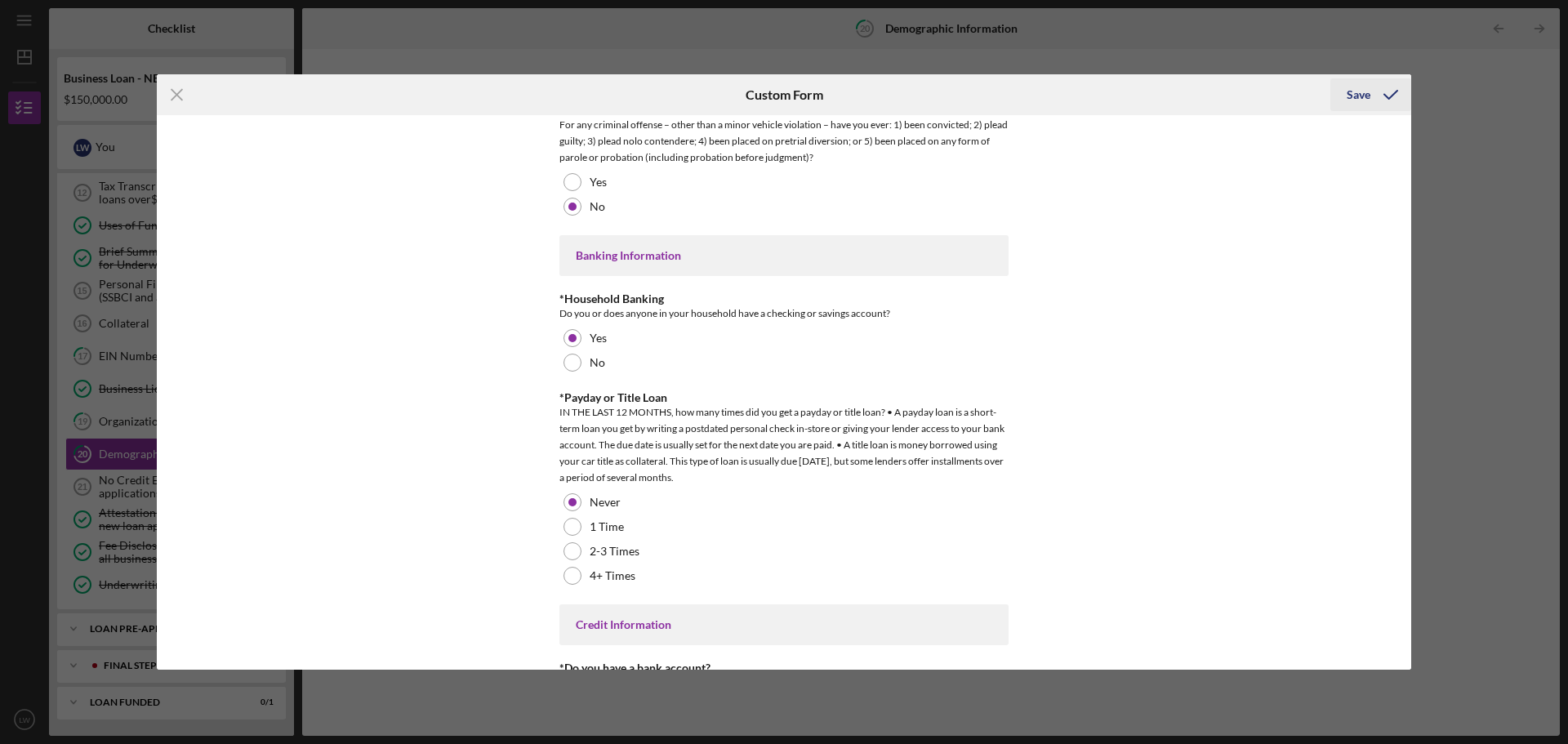
click at [1352, 94] on div "Save" at bounding box center [1358, 95] width 23 height 33
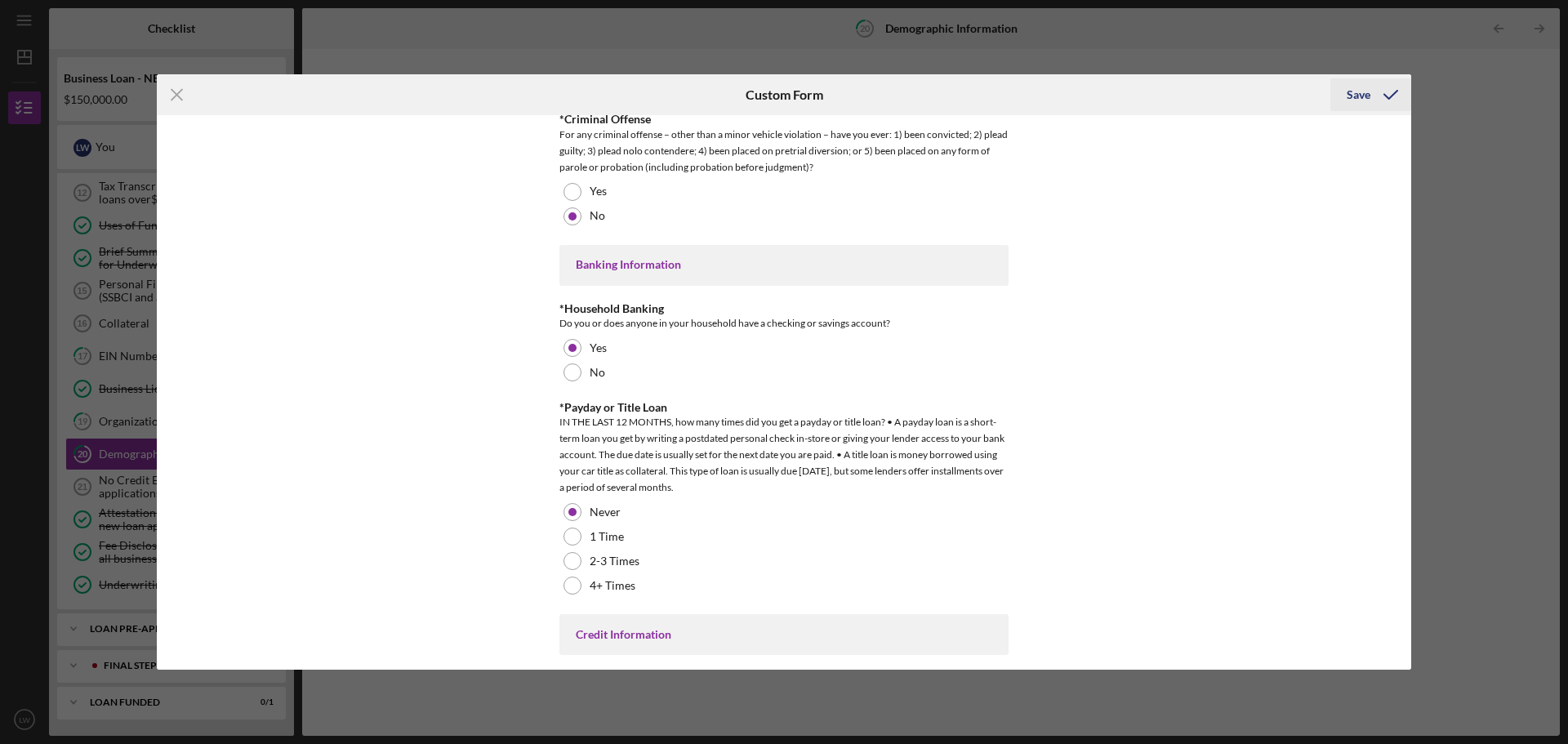
scroll to position [3110, 0]
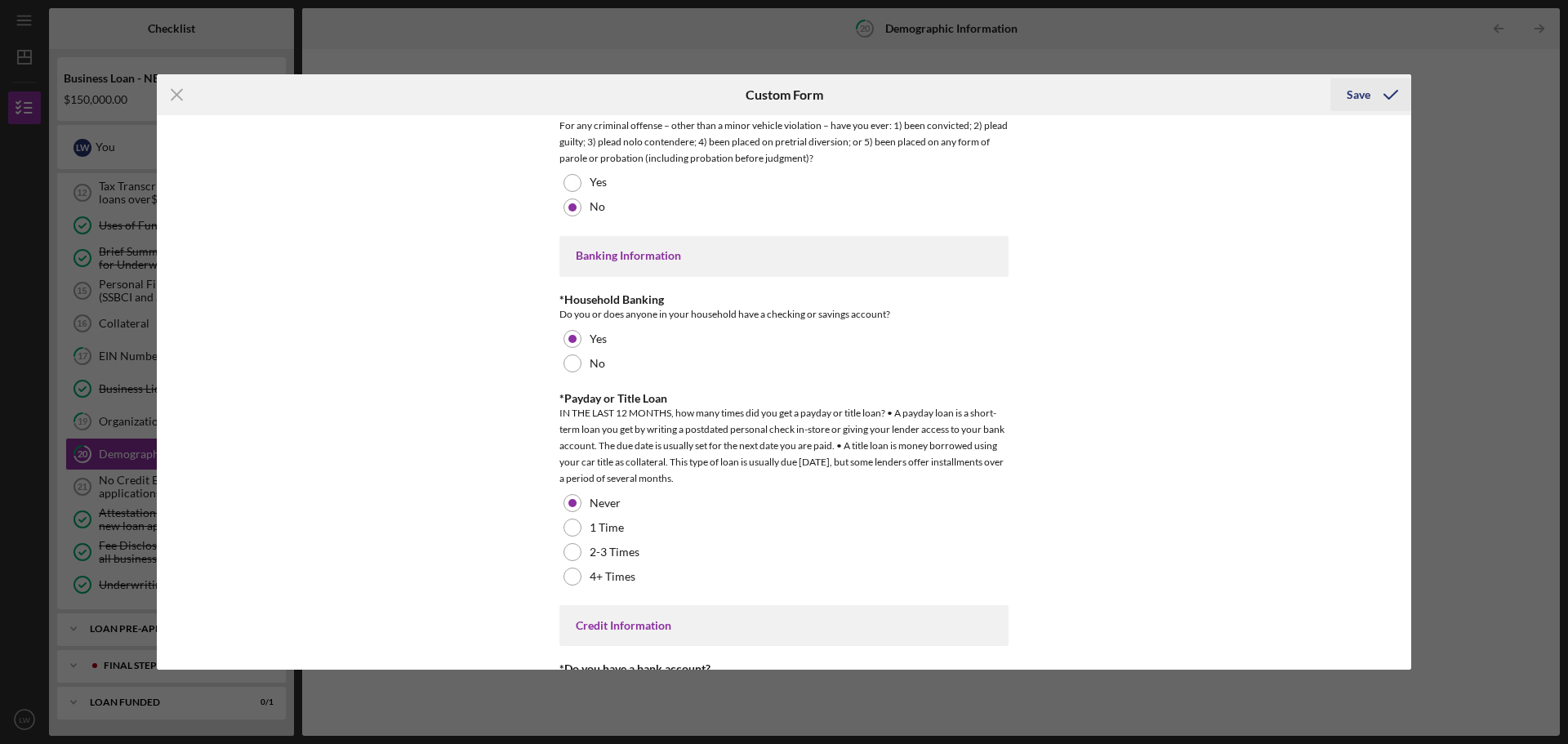
click at [1393, 96] on polyline "submit" at bounding box center [1391, 95] width 13 height 8
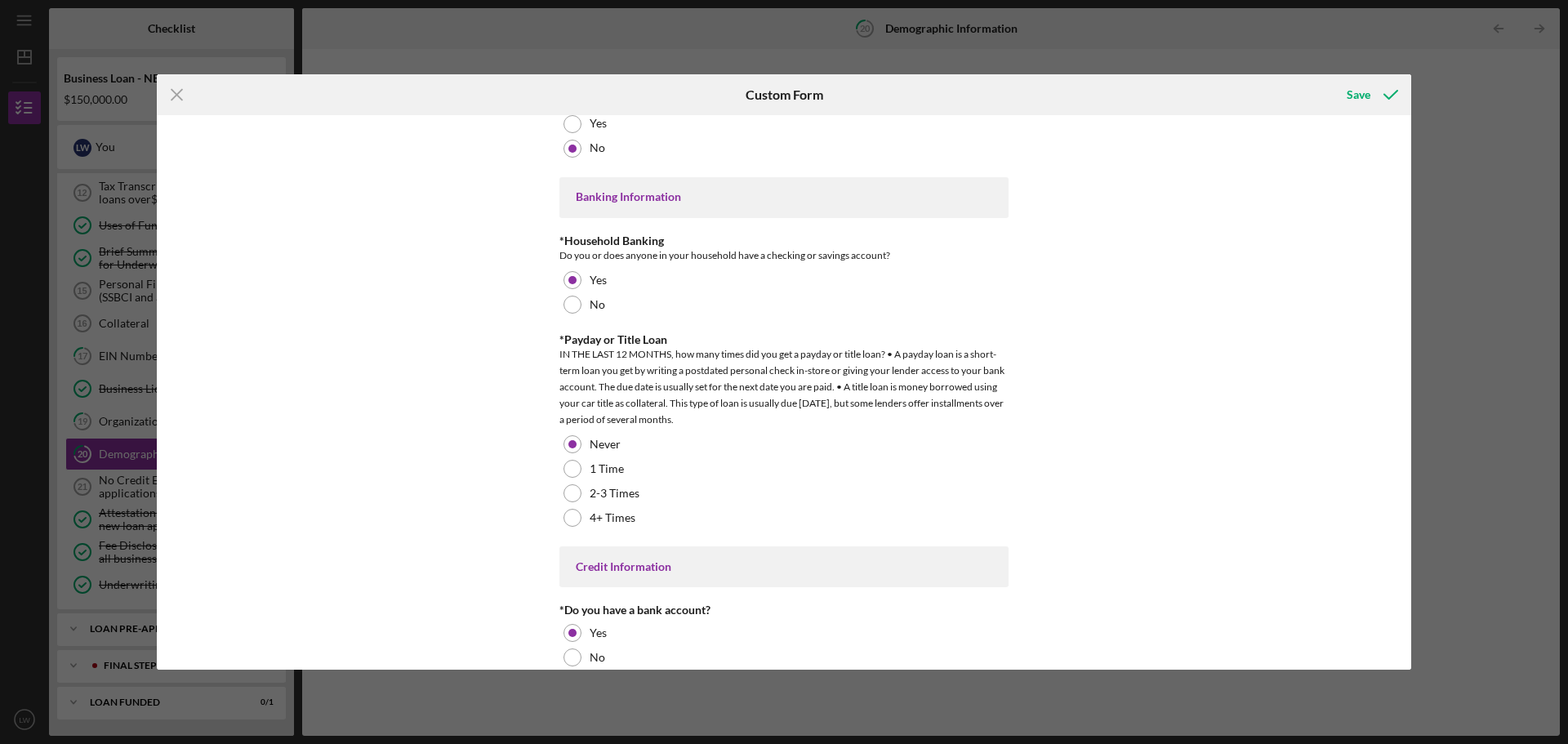
scroll to position [3274, 0]
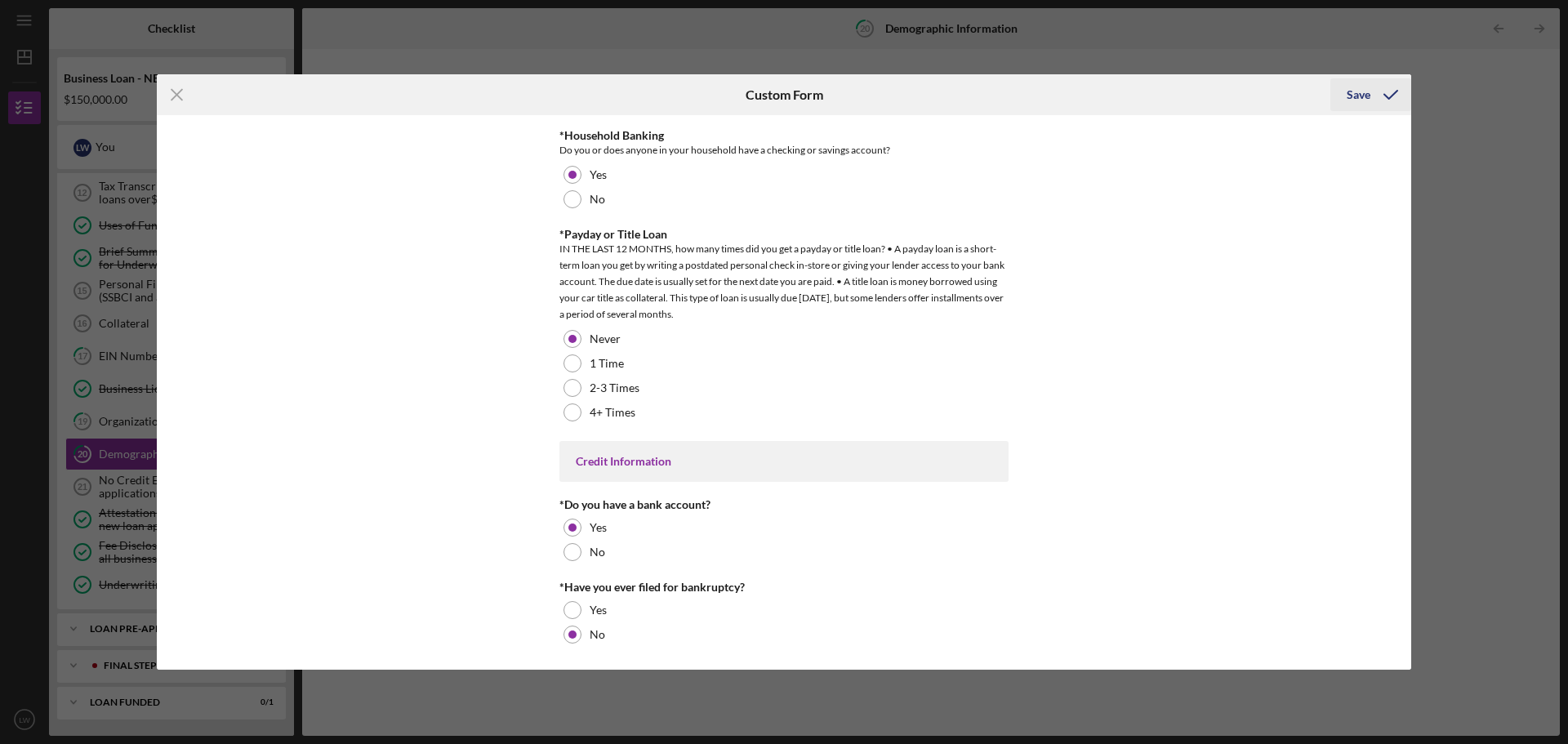
click at [1356, 92] on div "Save" at bounding box center [1358, 95] width 23 height 33
click at [1360, 95] on div "Save" at bounding box center [1358, 95] width 23 height 33
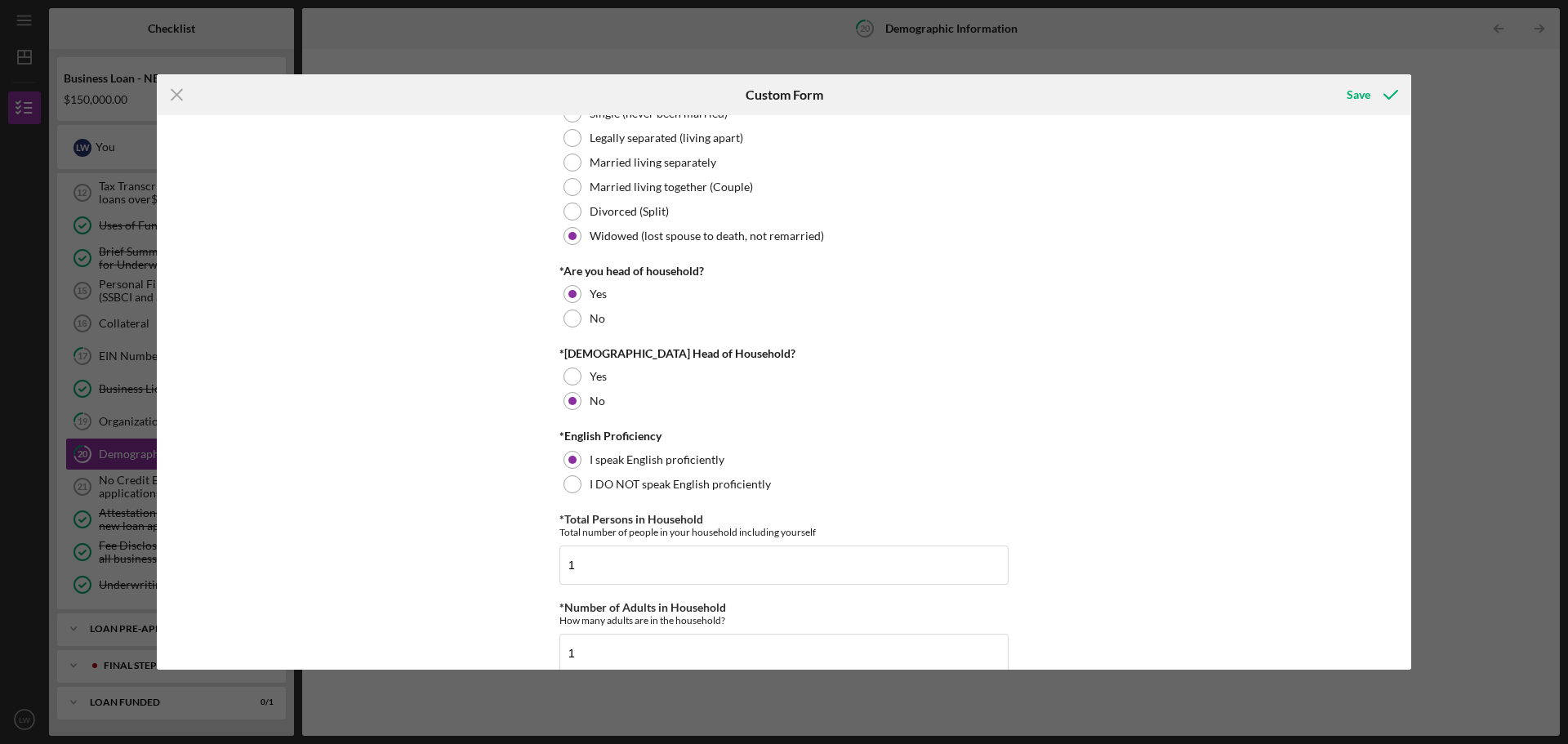
scroll to position [0, 0]
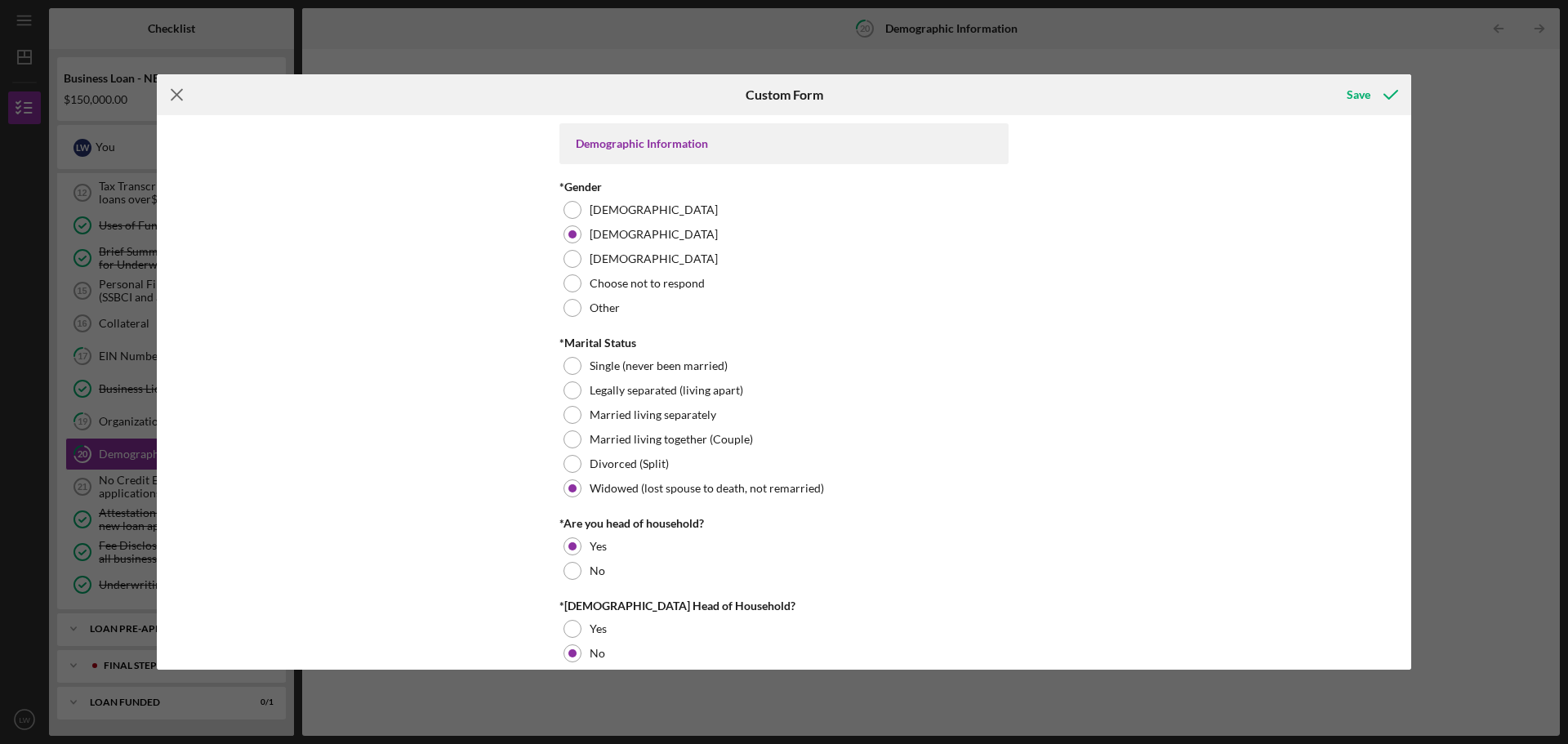
click at [181, 93] on icon "Icon/Menu Close" at bounding box center [177, 95] width 41 height 41
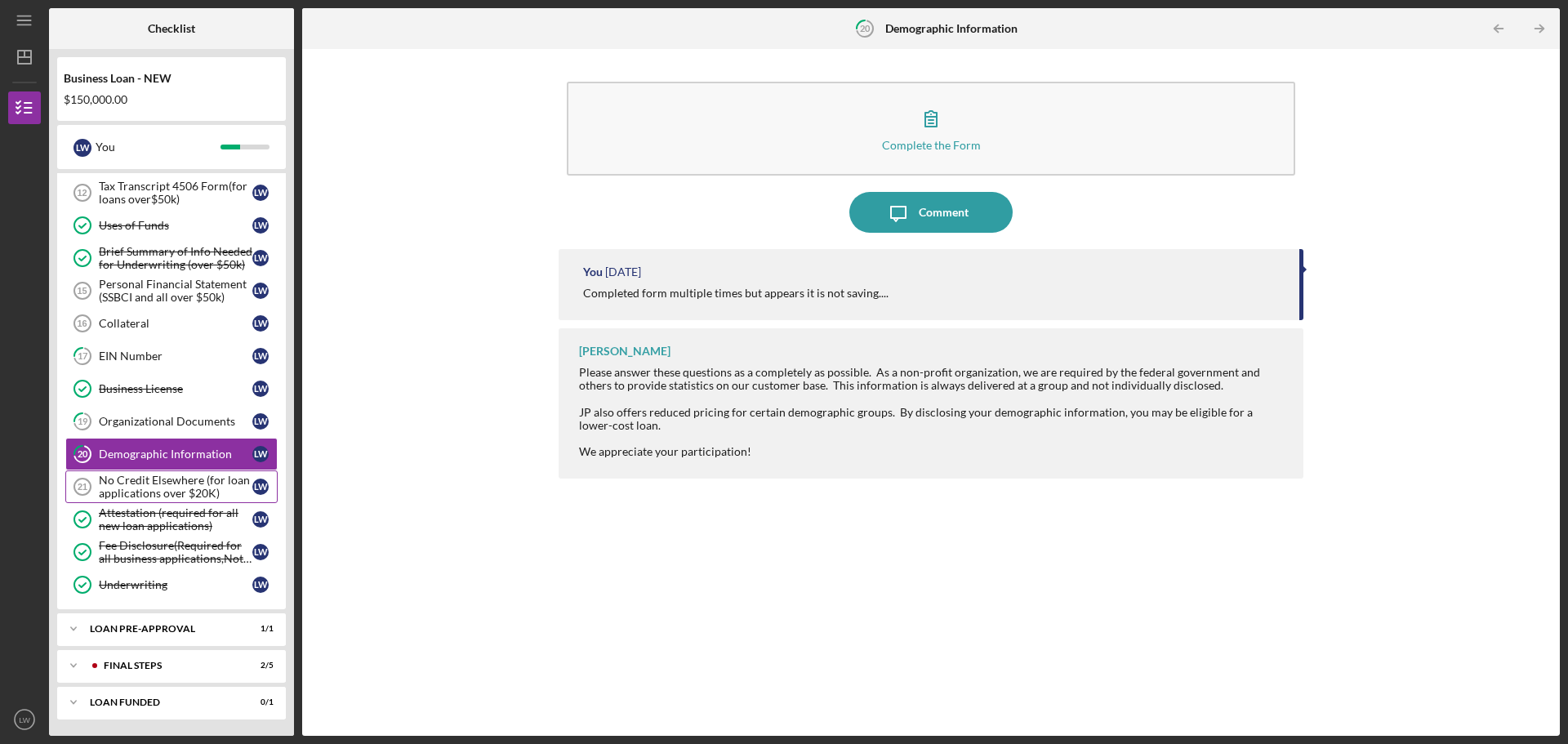
click at [156, 484] on div "No Credit Elsewhere (for loan applications over $20K)" at bounding box center [175, 486] width 154 height 26
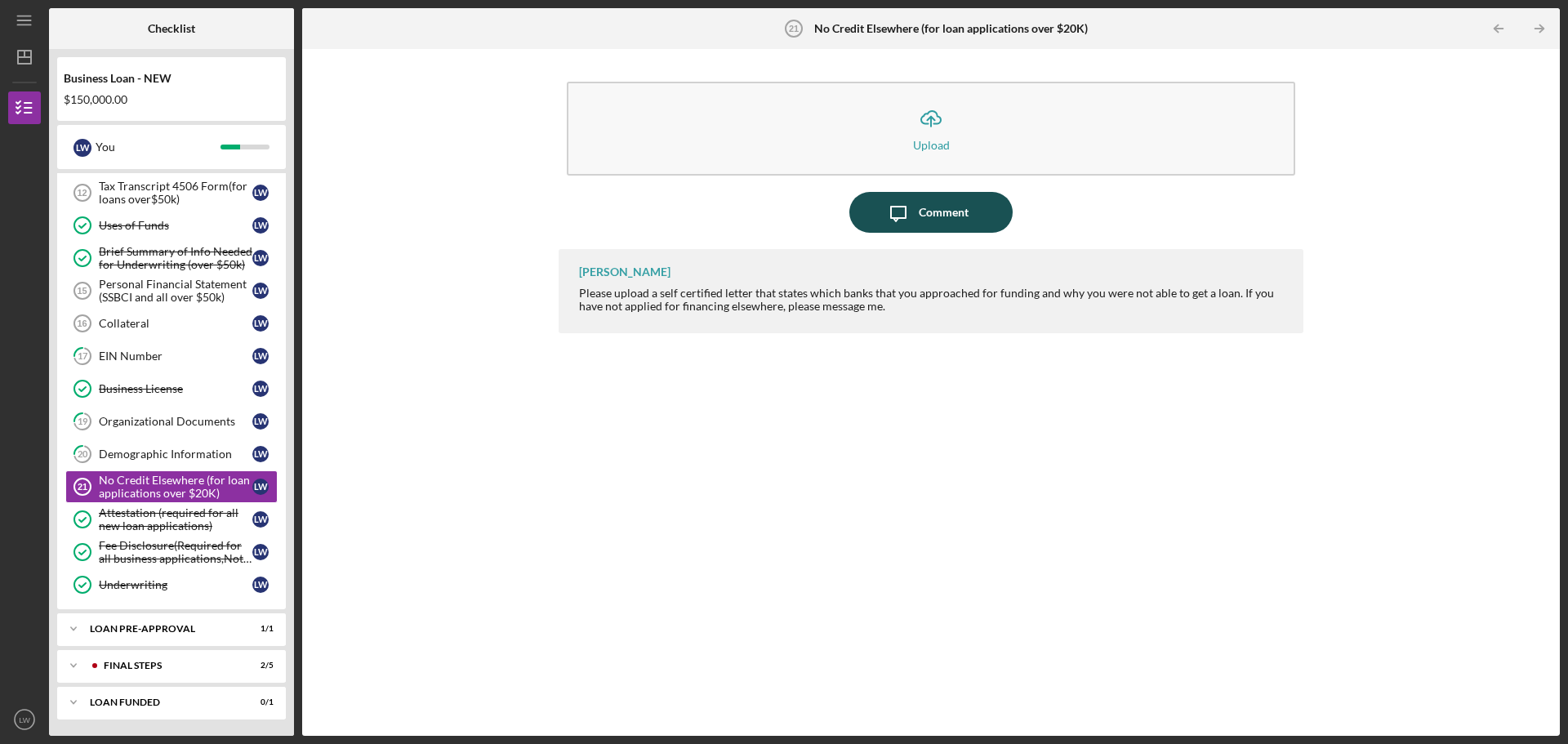
click at [933, 209] on div "Comment" at bounding box center [943, 213] width 50 height 41
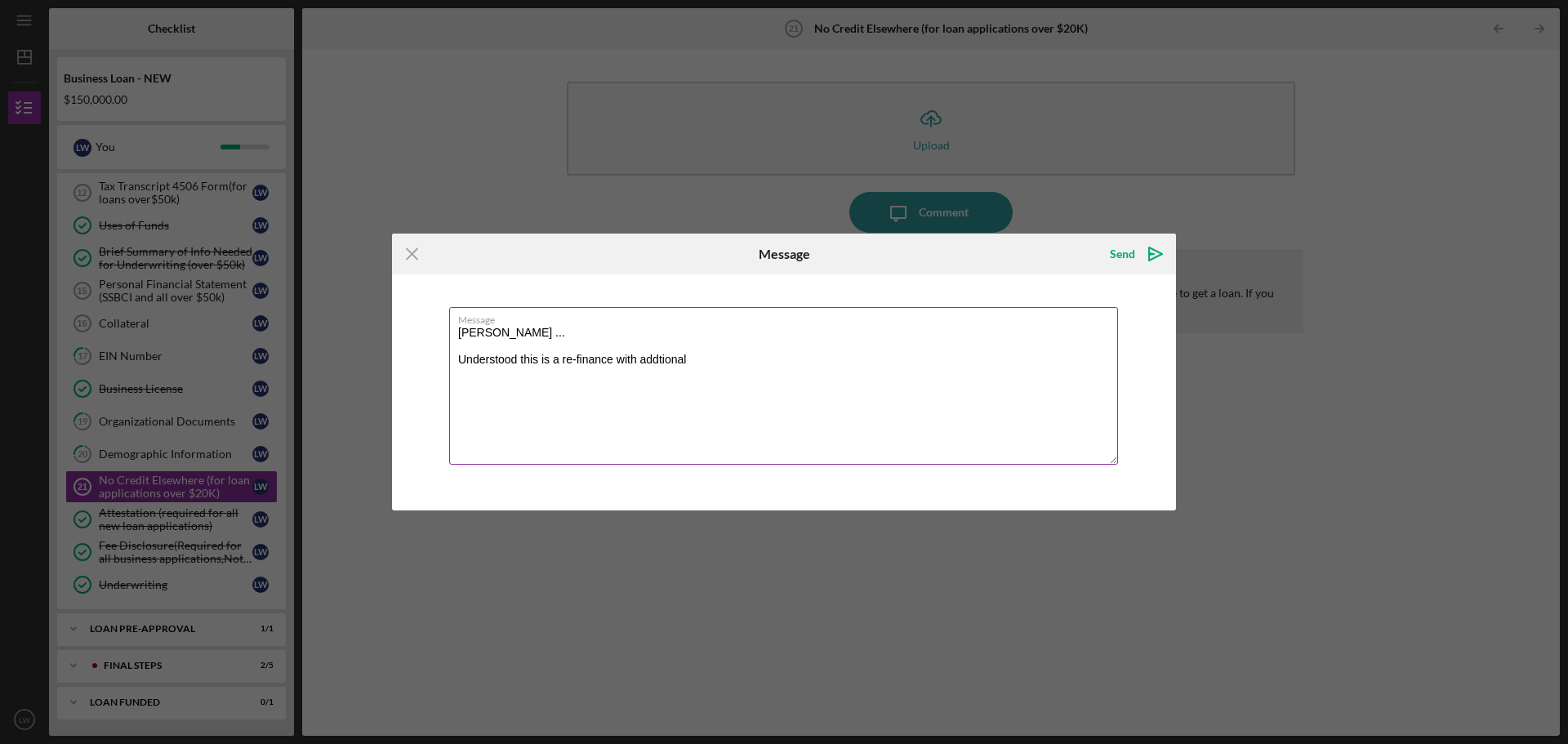
click at [673, 365] on textarea "[PERSON_NAME] ... Understood this is a re-finance with addtional" at bounding box center [784, 386] width 669 height 157
click at [640, 360] on textarea "[PERSON_NAME] ... Understood this is a re-finance with additional" at bounding box center [784, 386] width 669 height 157
click at [724, 362] on textarea "[PERSON_NAME] ... Understood this is a re-finance with some additional" at bounding box center [784, 386] width 669 height 157
click at [561, 360] on textarea "[PERSON_NAME] ... Understood this is a re-finance with some additional funding," at bounding box center [784, 386] width 669 height 157
click at [785, 361] on textarea "[PERSON_NAME] ... Understood this is a JP re-finance with some additional fundi…" at bounding box center [784, 386] width 669 height 157
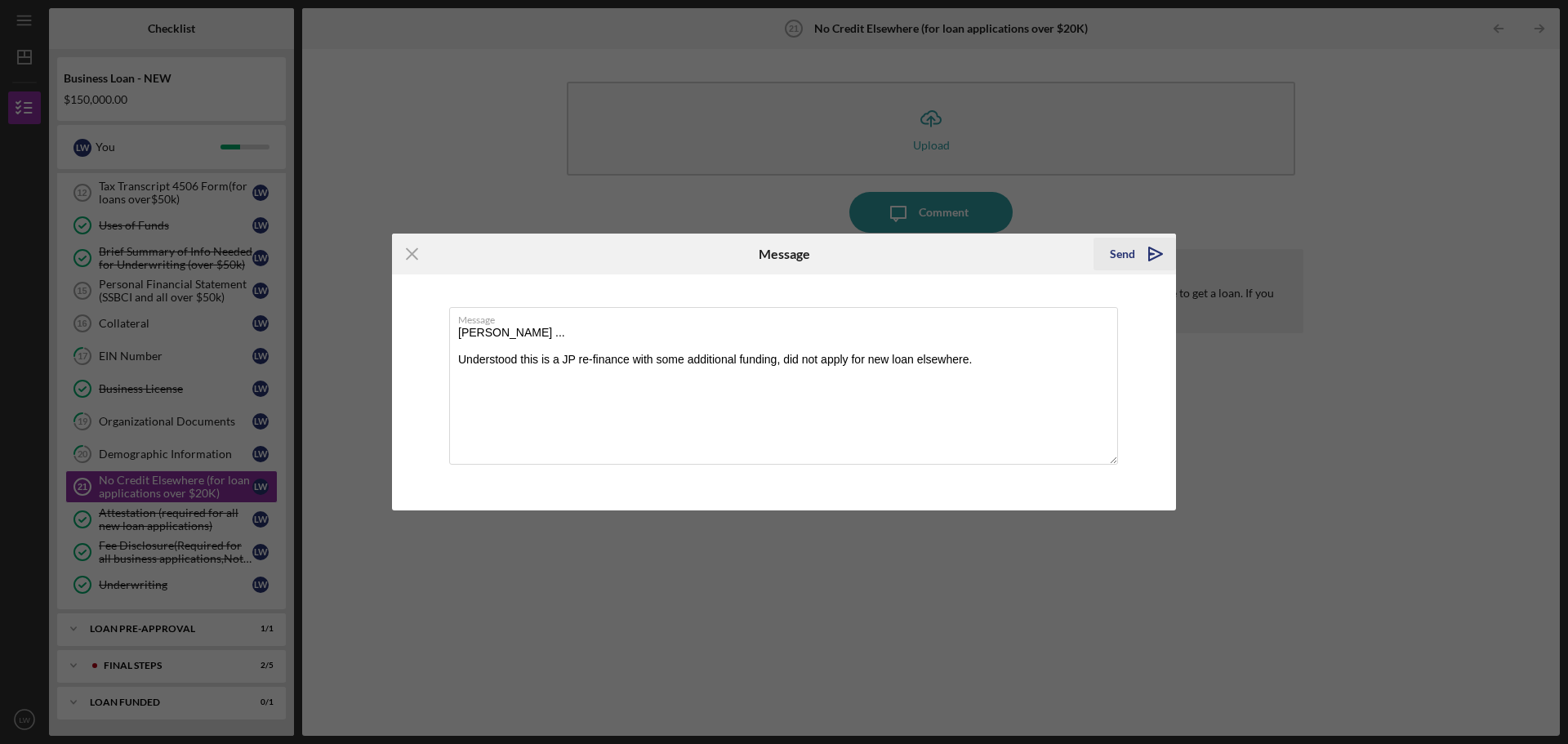
type textarea "[PERSON_NAME] ... Understood this is a JP re-finance with some additional fundi…"
click at [1121, 258] on div "Send" at bounding box center [1122, 254] width 25 height 33
